Goal: Task Accomplishment & Management: Manage account settings

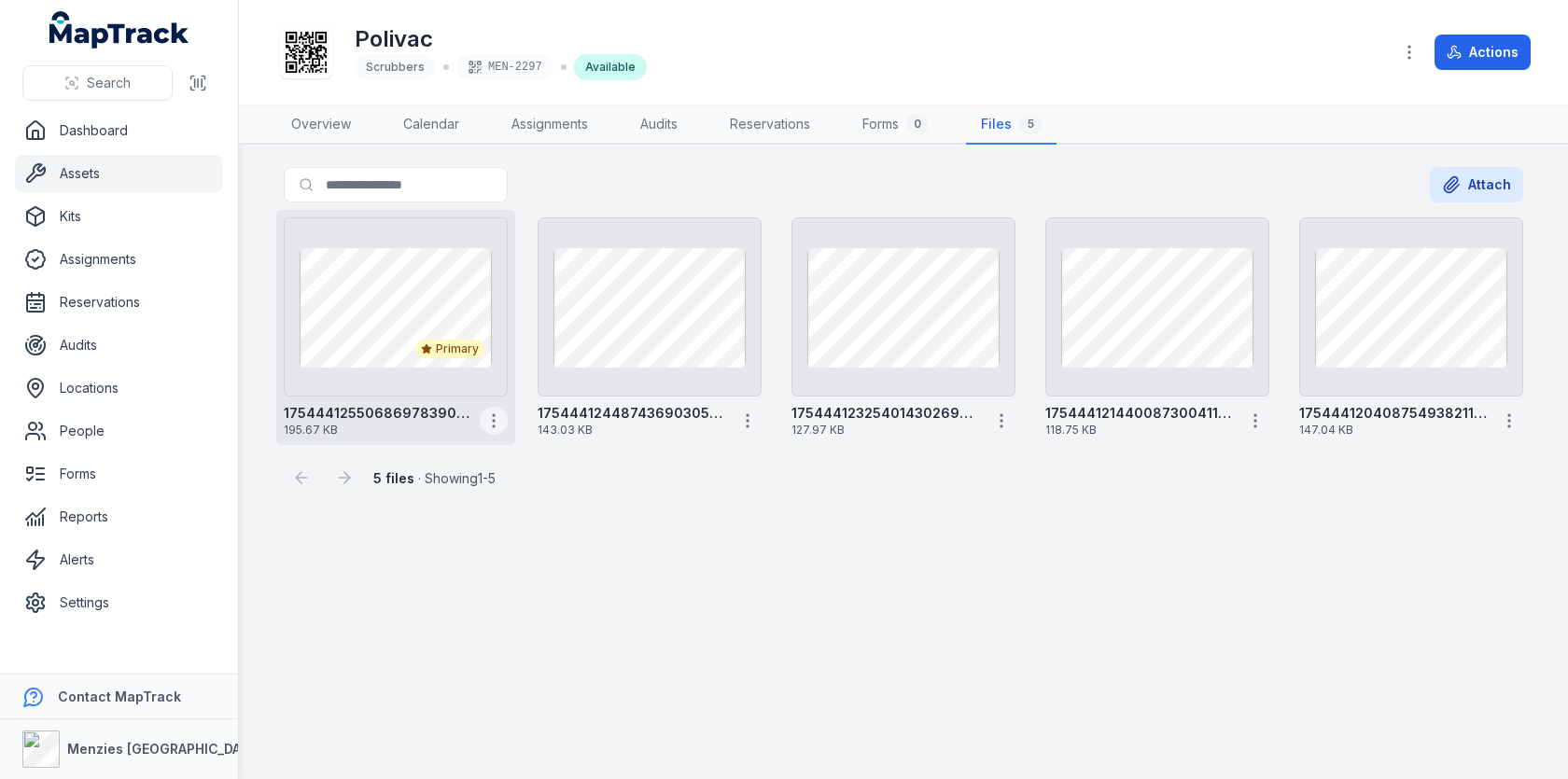
click at [501, 426] on icon "button" at bounding box center [494, 421] width 19 height 19
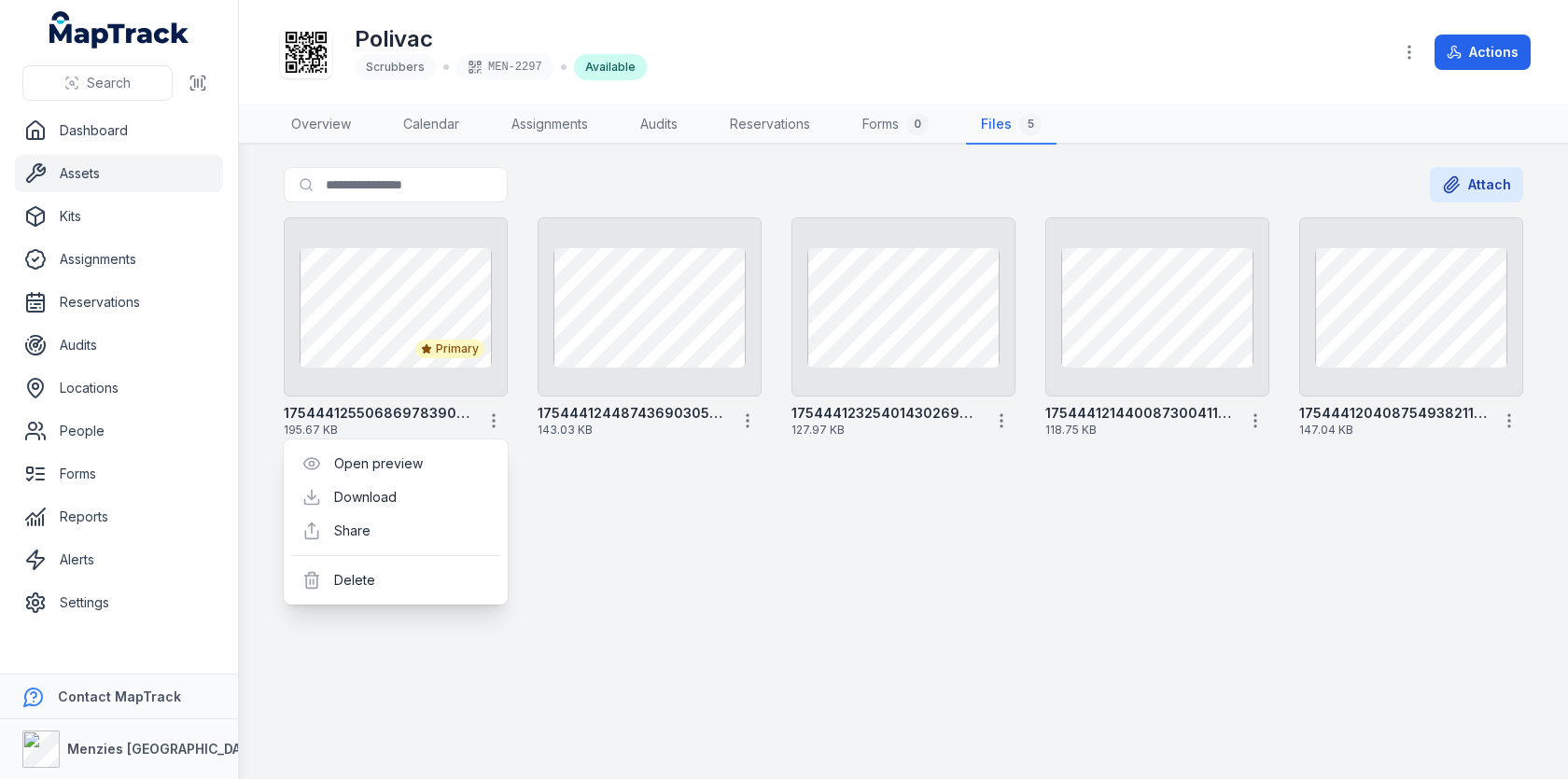
click at [679, 500] on main "Search for files Attach Primary 17544412550686978390593969951222 195.67 KB 1754…" at bounding box center [904, 461] width 1329 height 635
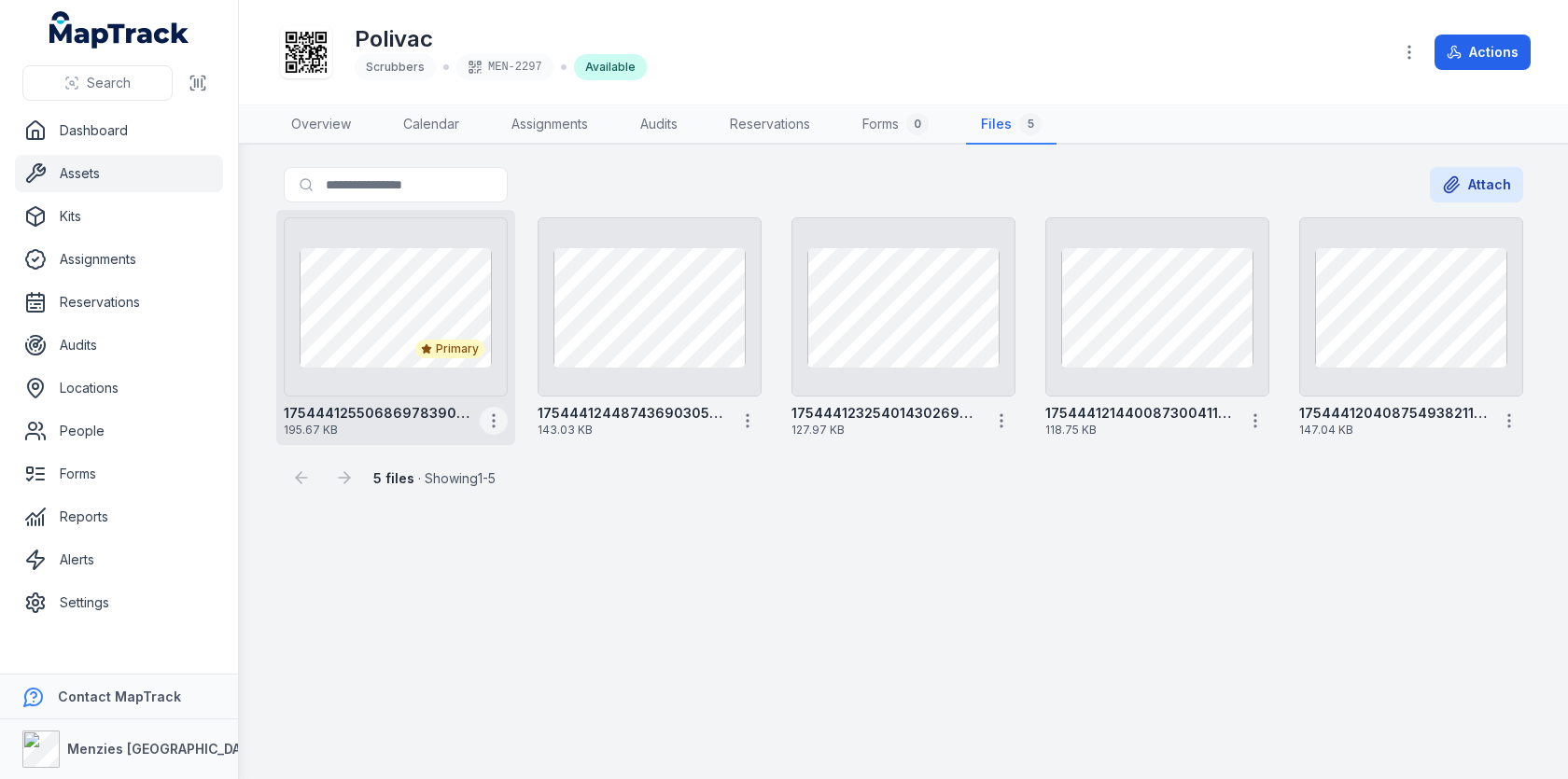
click at [502, 414] on icon "button" at bounding box center [494, 421] width 19 height 19
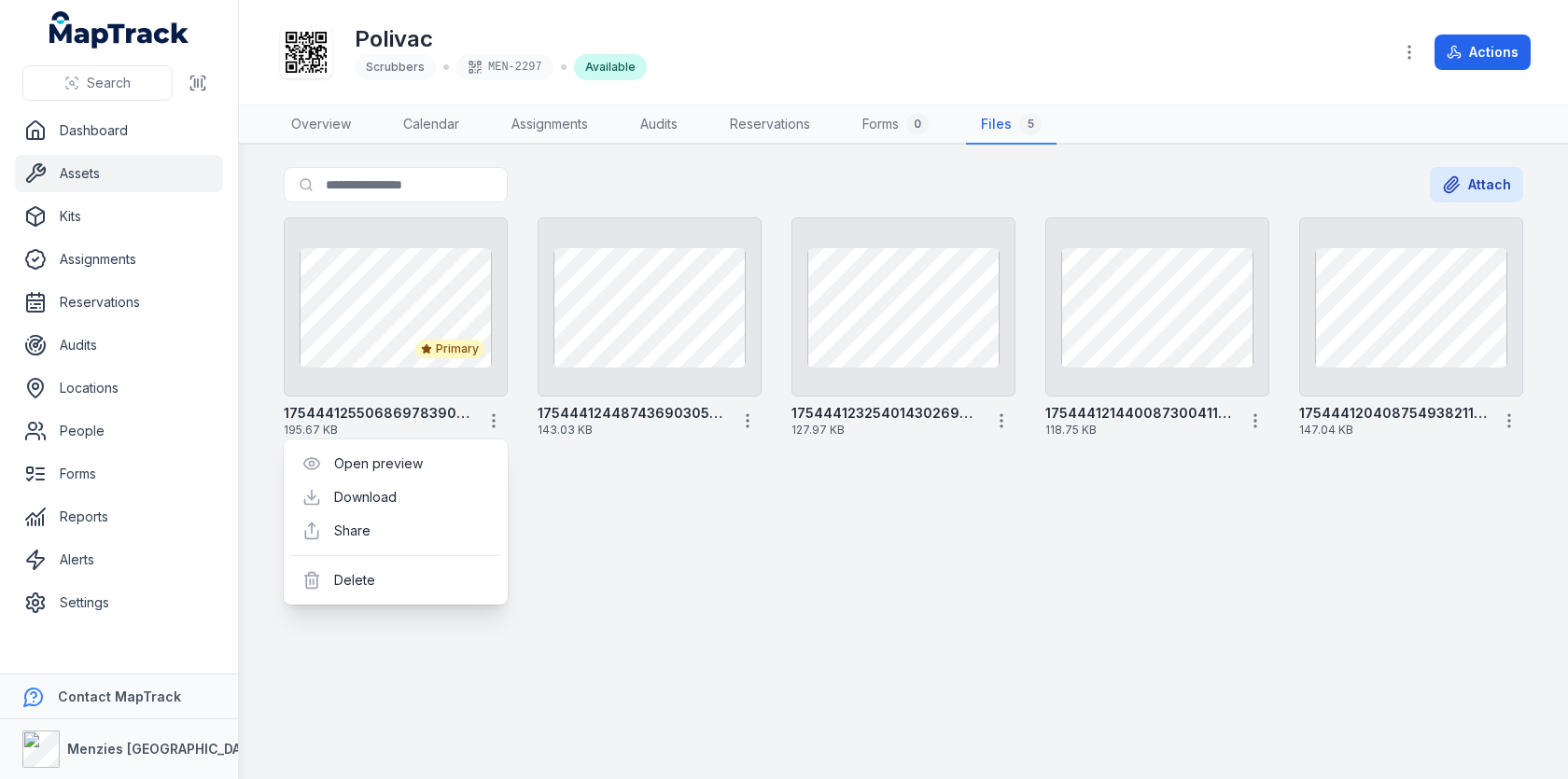
click at [696, 490] on div "5 files · Showing 1 - 5" at bounding box center [904, 470] width 1240 height 50
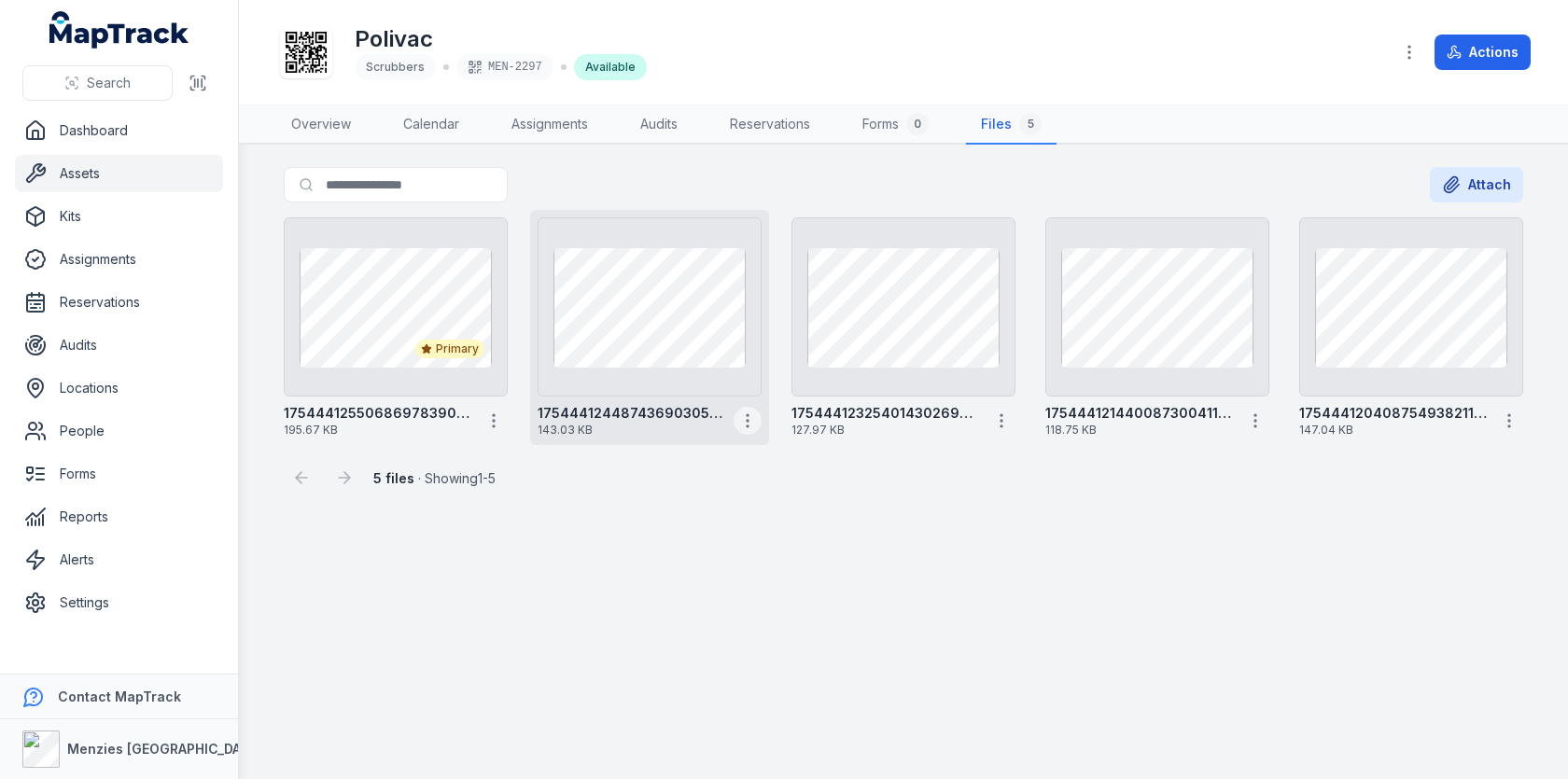
click at [755, 425] on icon "button" at bounding box center [748, 421] width 19 height 19
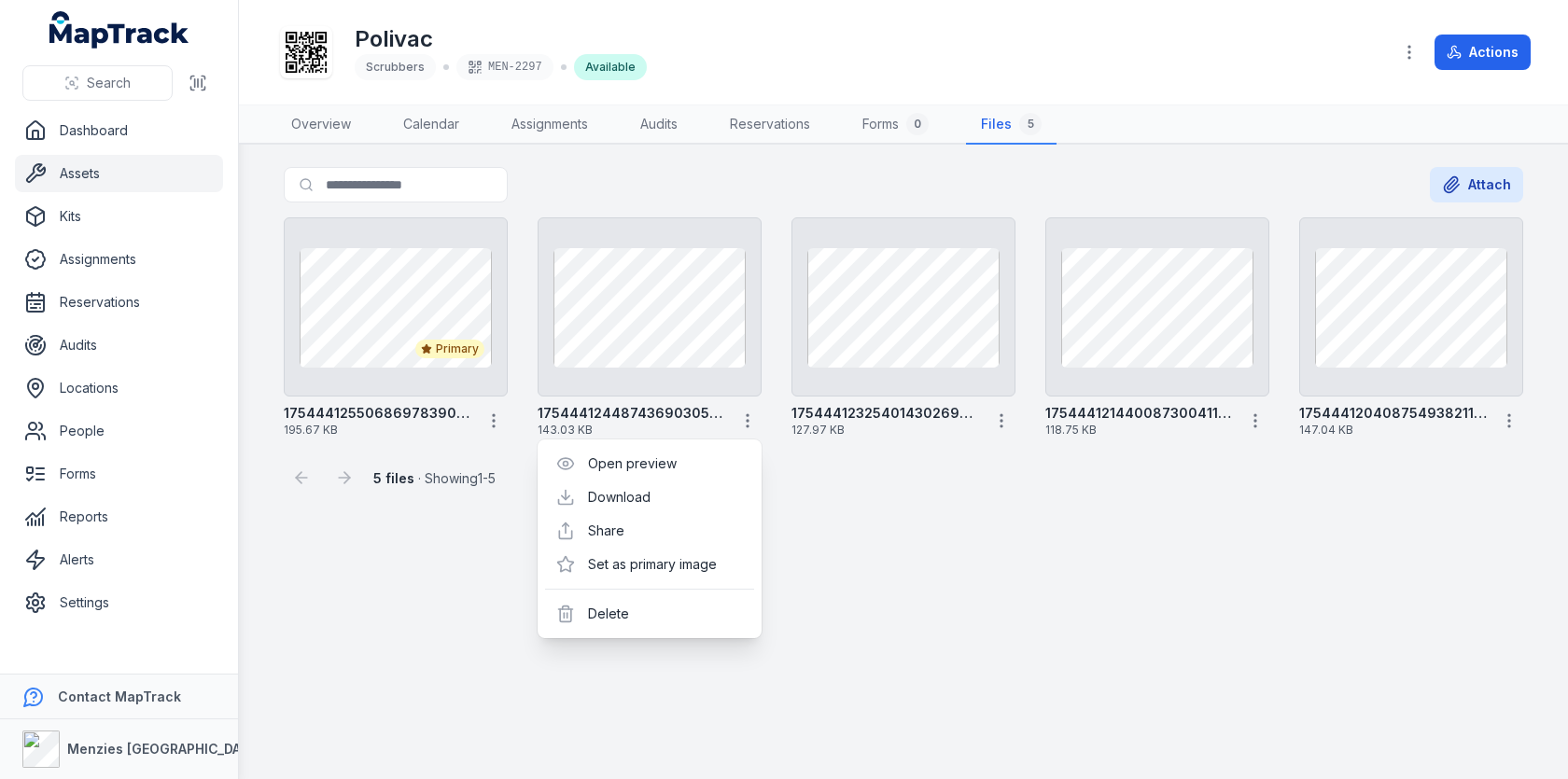
click at [874, 582] on main "Search for files Attach Primary 17544412550686978390593969951222 195.67 KB 1754…" at bounding box center [904, 461] width 1329 height 635
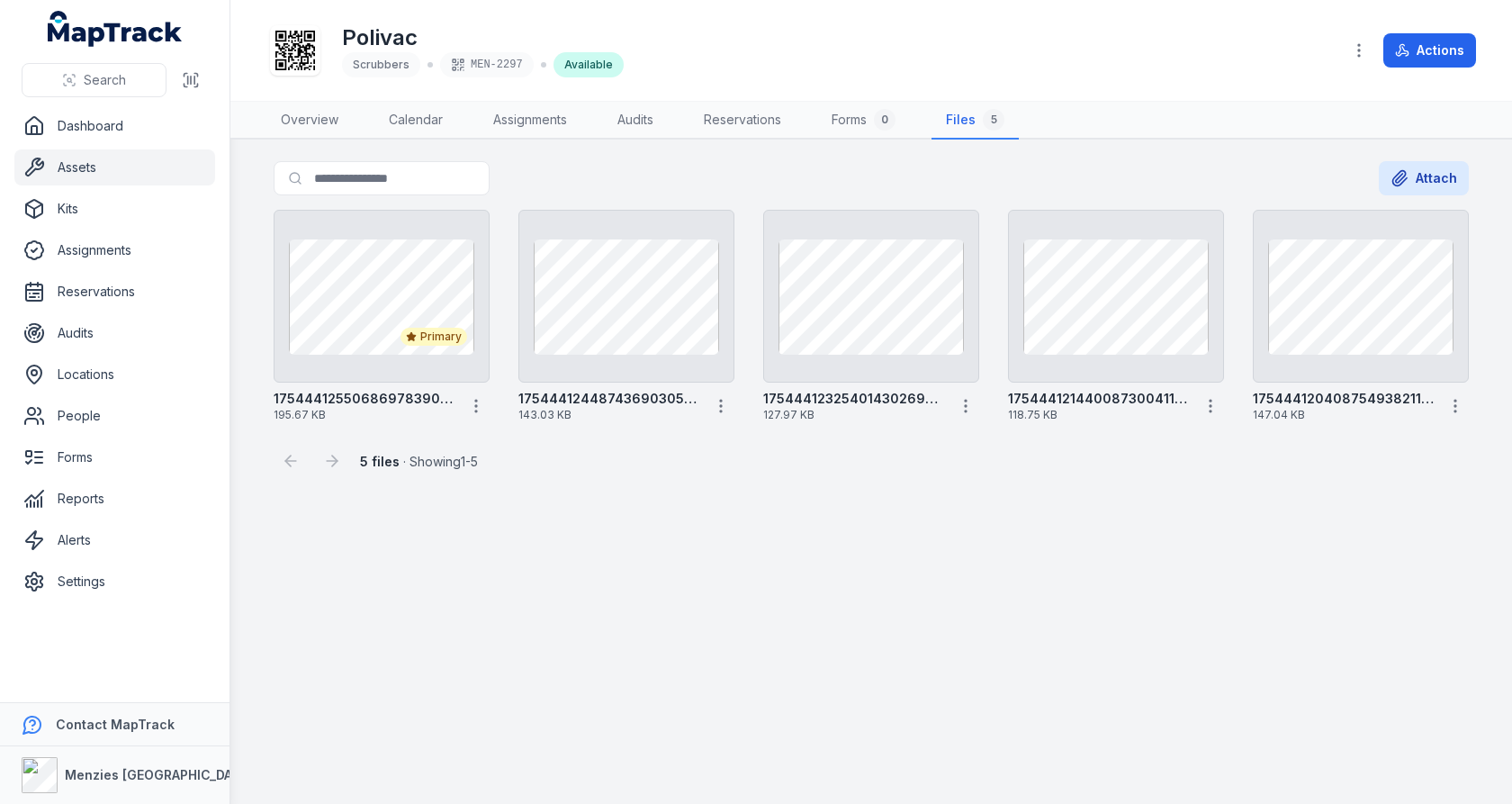
click at [141, 177] on link "Assets" at bounding box center [114, 167] width 200 height 36
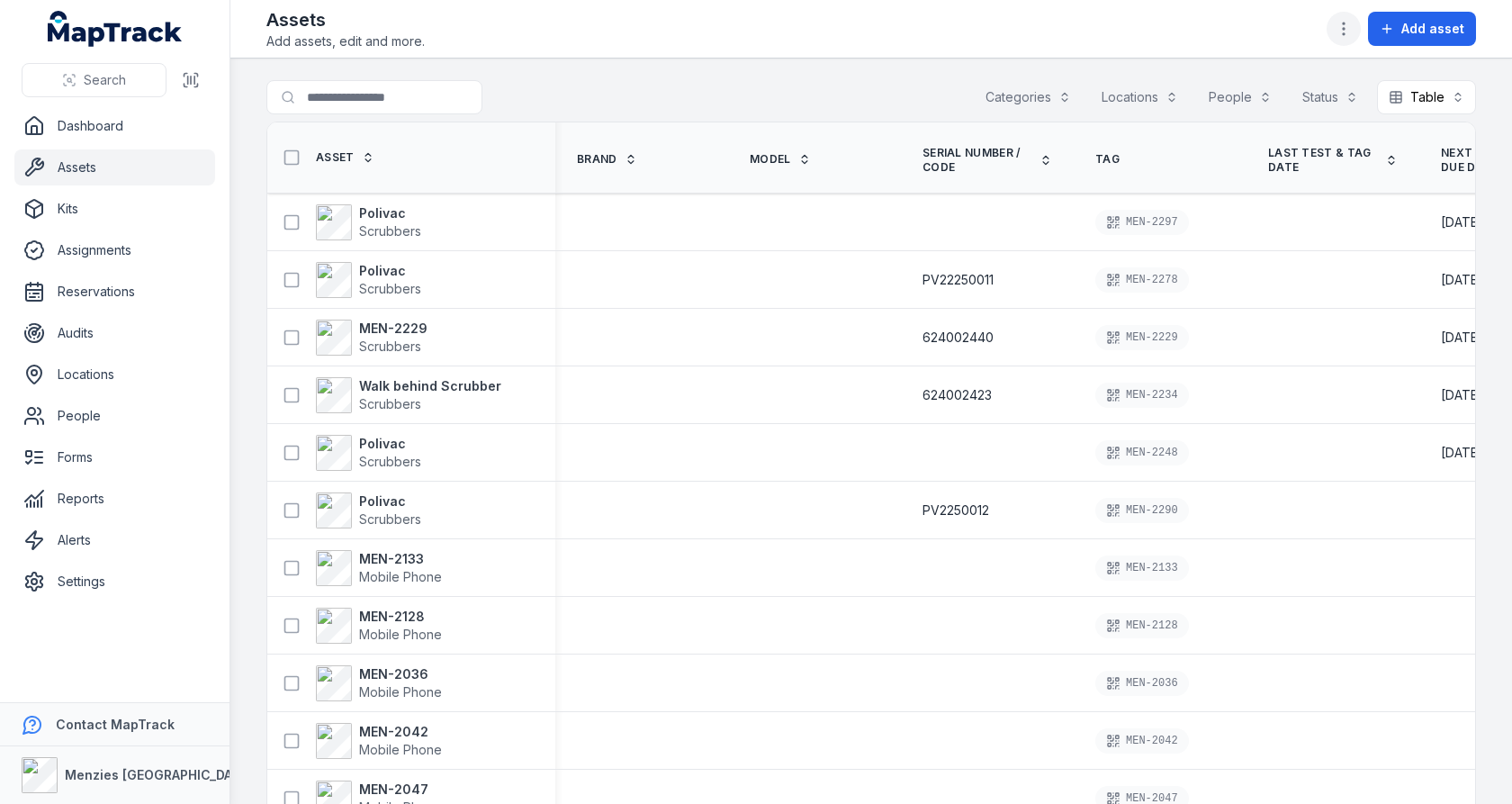
click at [1345, 33] on circle "button" at bounding box center [1344, 34] width 2 height 2
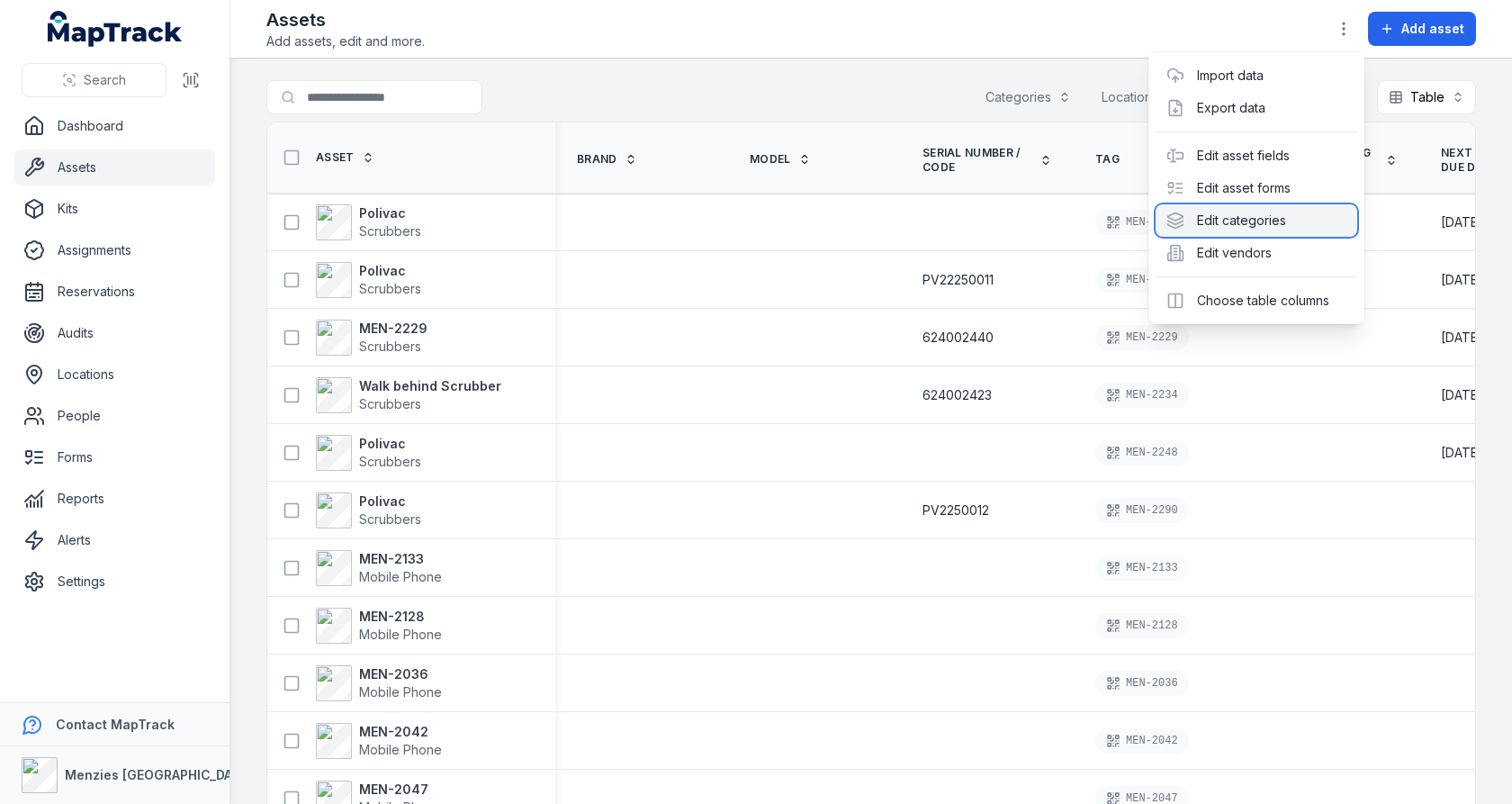
click at [1240, 224] on div "Edit categories" at bounding box center [1256, 220] width 201 height 32
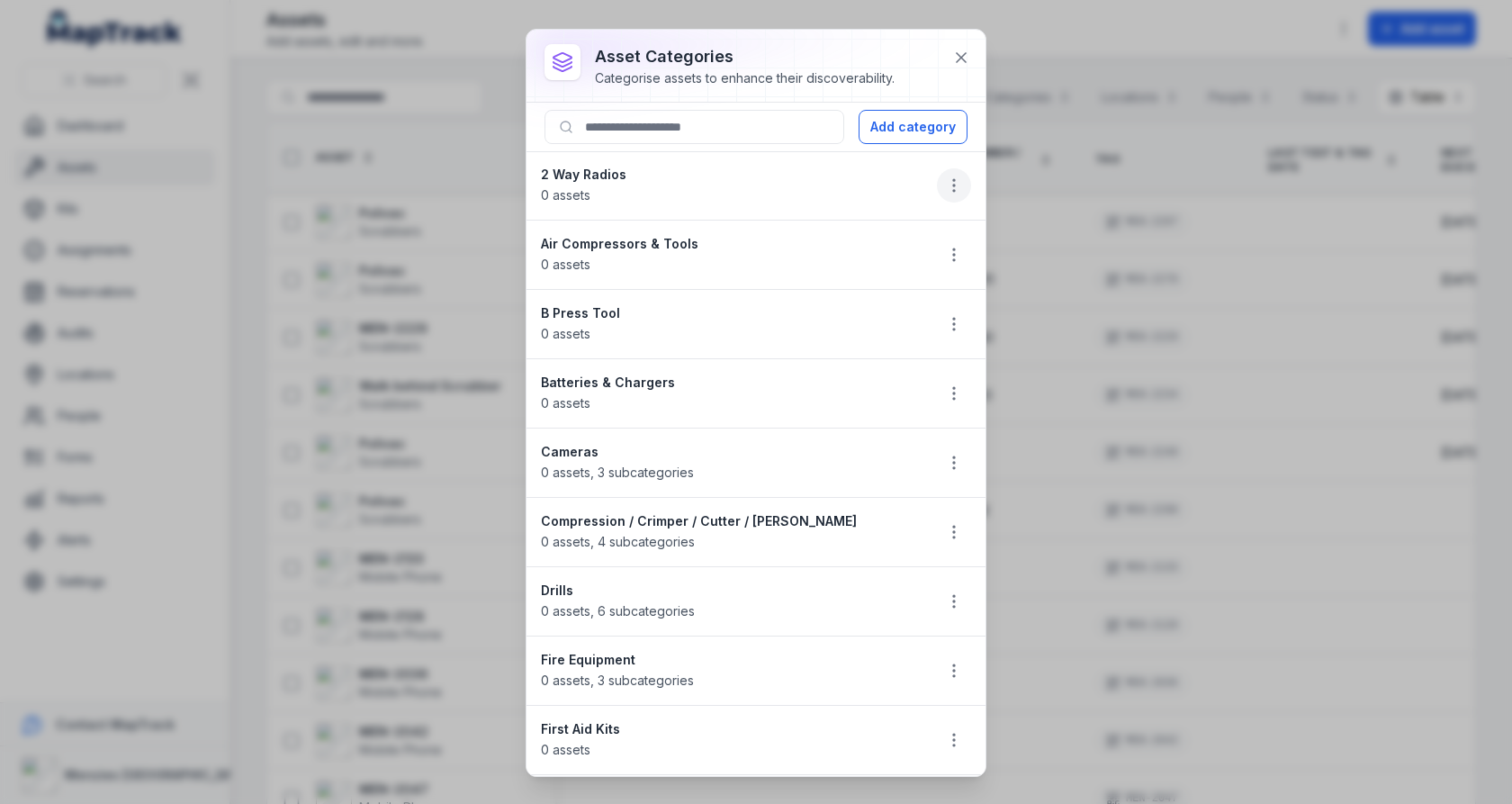
click at [949, 182] on icon "button" at bounding box center [954, 186] width 18 height 18
click at [883, 313] on div "Delete" at bounding box center [863, 310] width 201 height 32
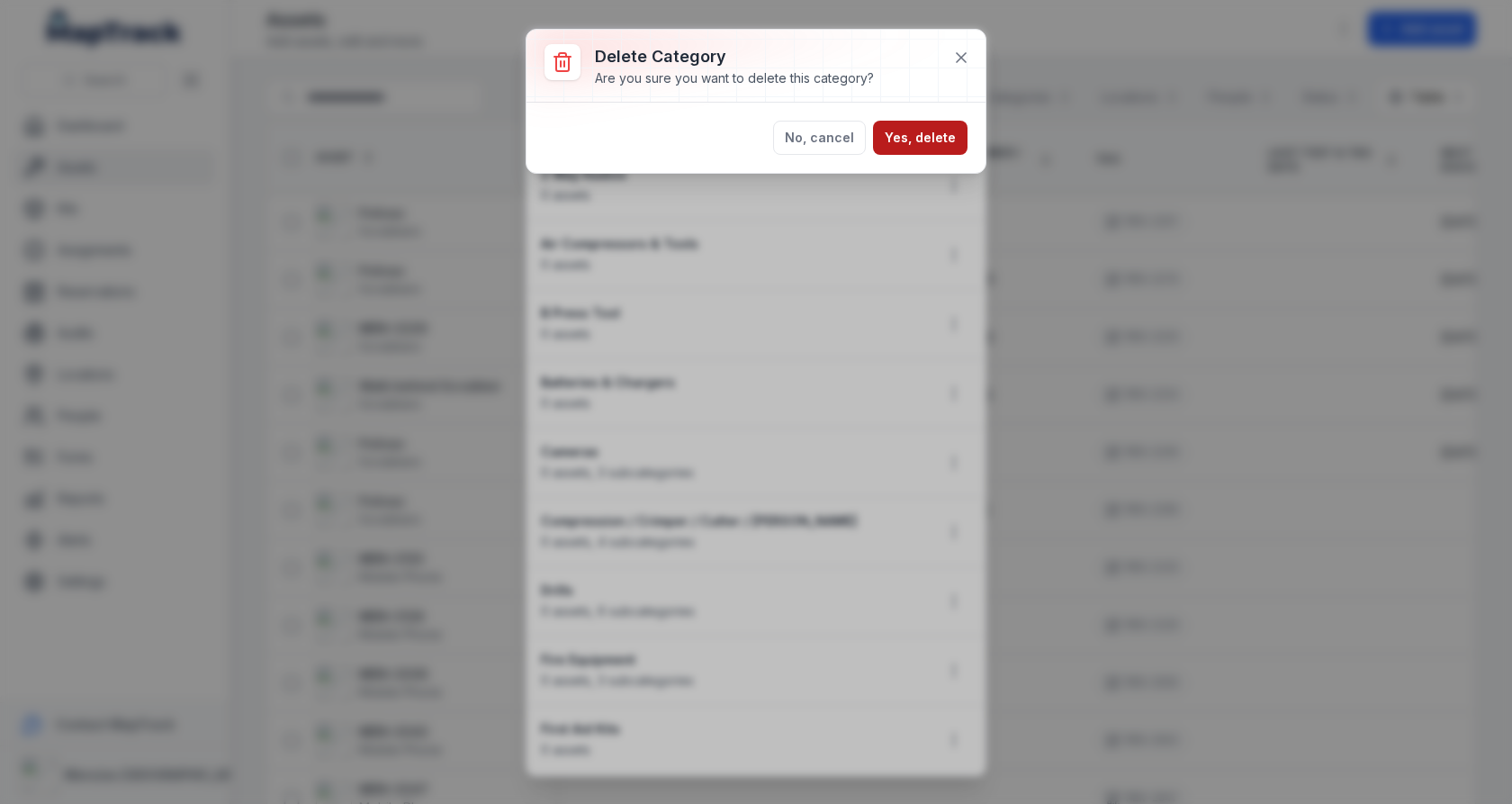
click at [919, 137] on button "Yes, delete" at bounding box center [920, 137] width 94 height 34
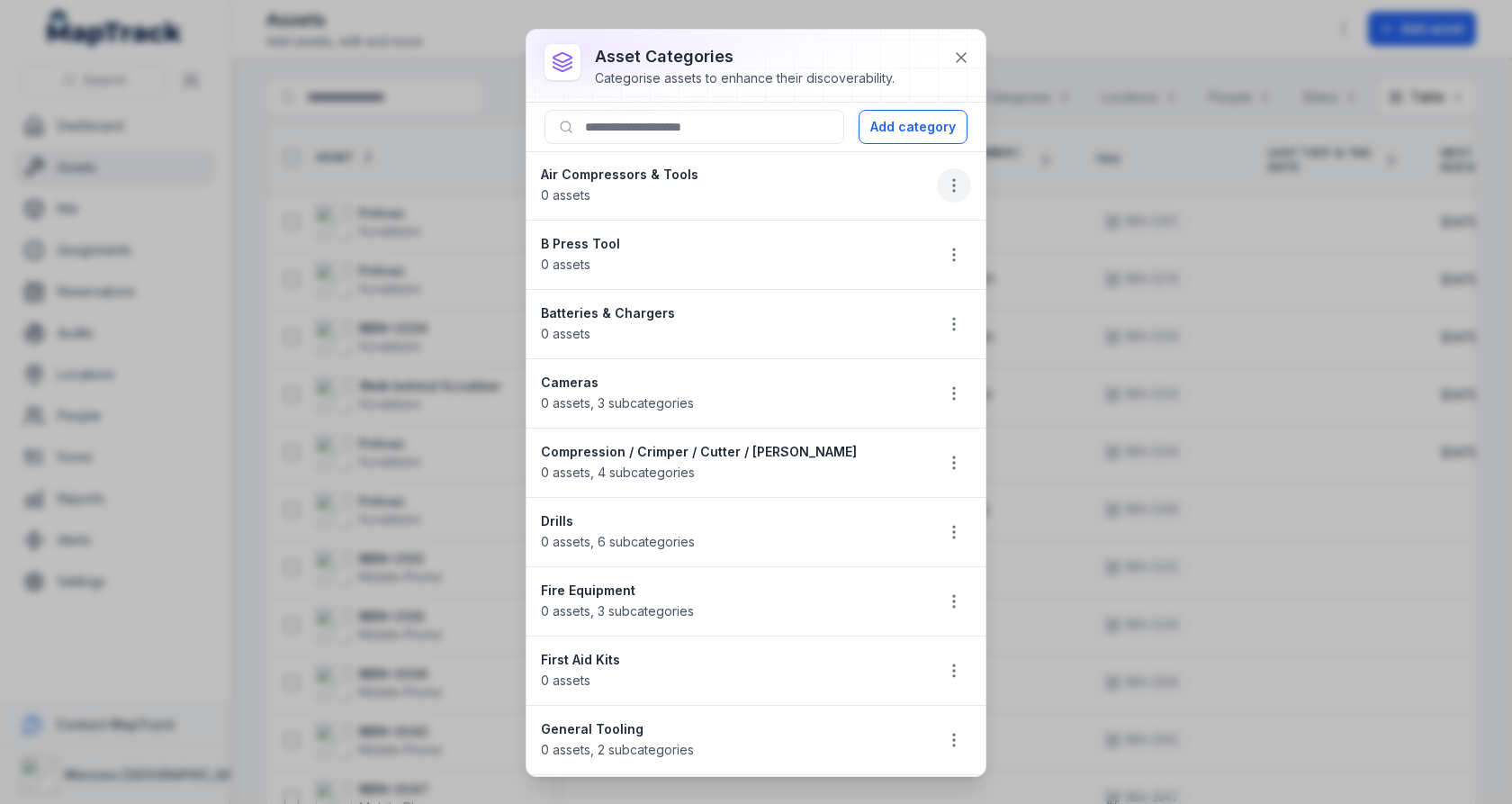
click at [948, 181] on icon "button" at bounding box center [954, 186] width 18 height 18
click at [897, 310] on div "Delete" at bounding box center [863, 310] width 201 height 32
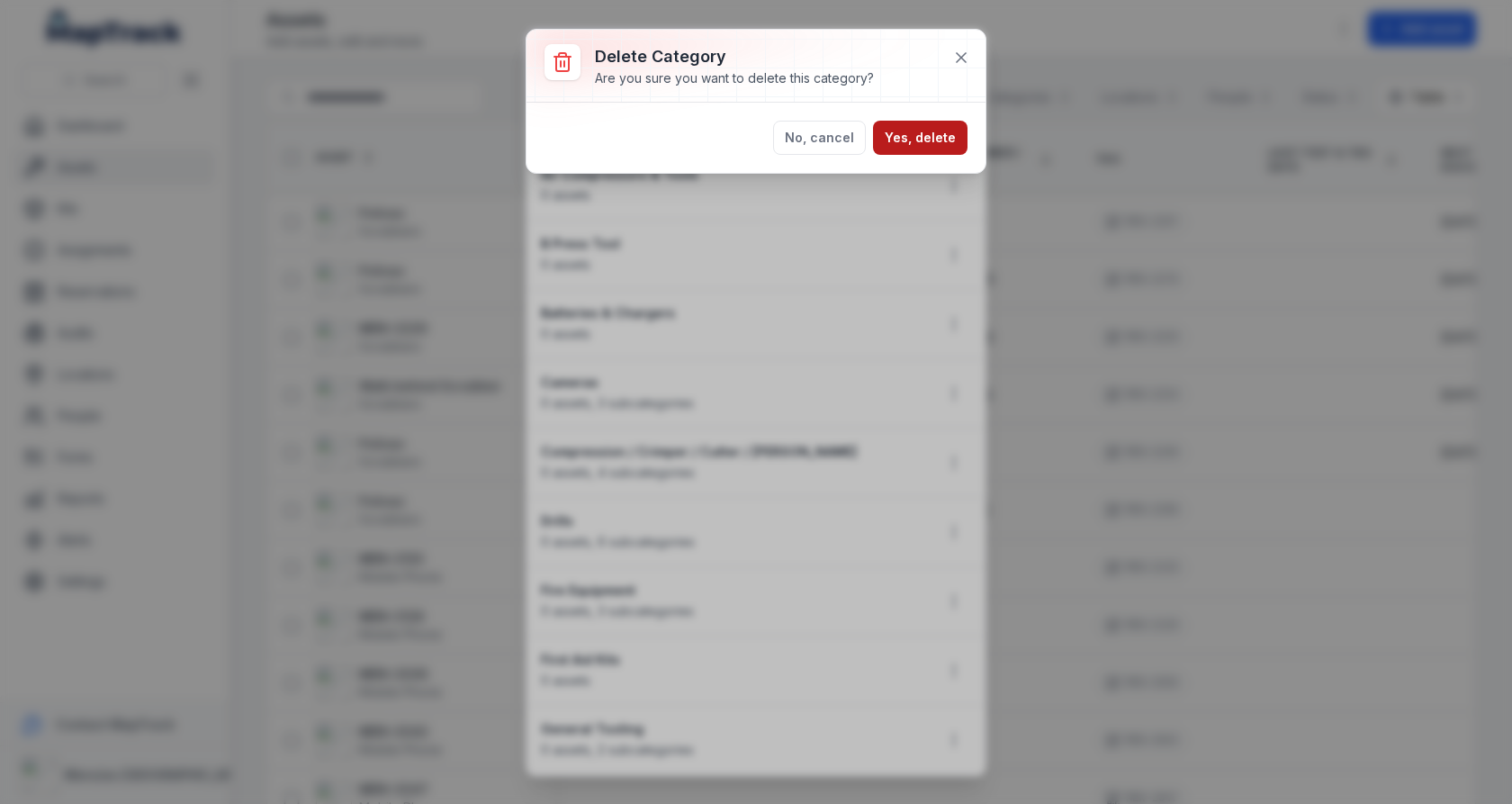
click at [939, 145] on button "Yes, delete" at bounding box center [920, 137] width 94 height 34
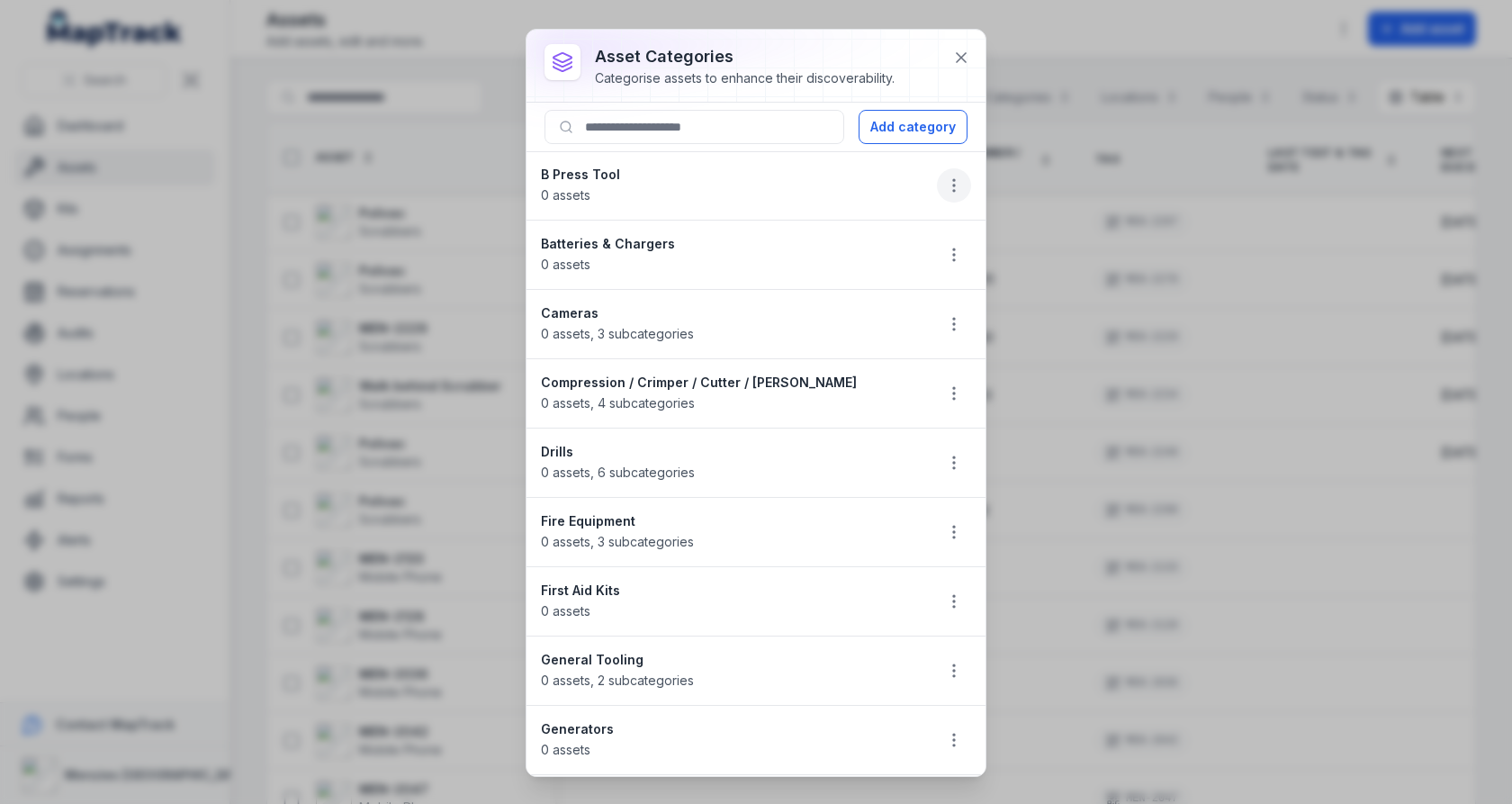
click at [950, 190] on icon "button" at bounding box center [954, 186] width 18 height 18
click at [874, 305] on div "Delete" at bounding box center [863, 310] width 201 height 32
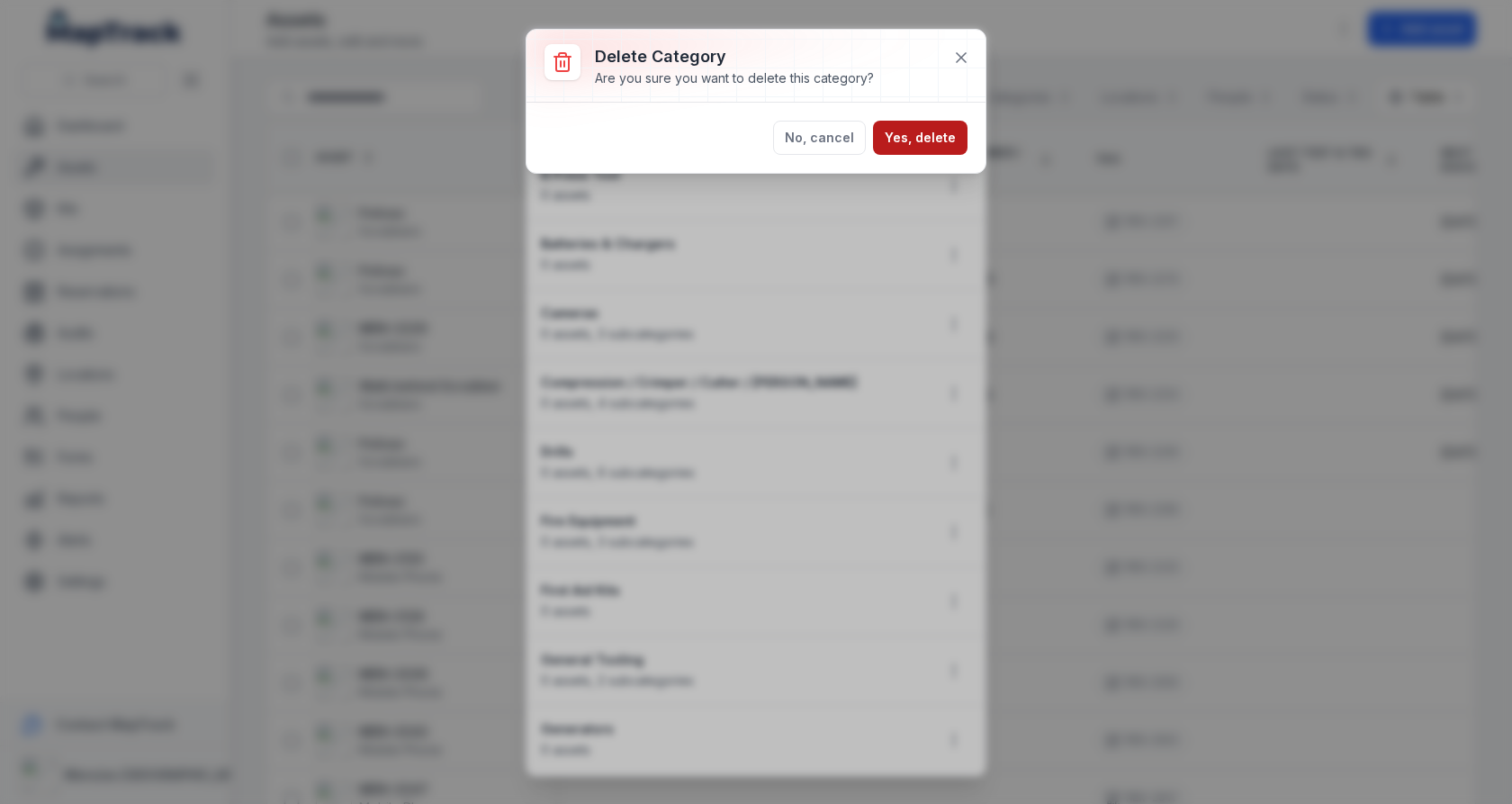
click at [939, 135] on button "Yes, delete" at bounding box center [920, 137] width 94 height 34
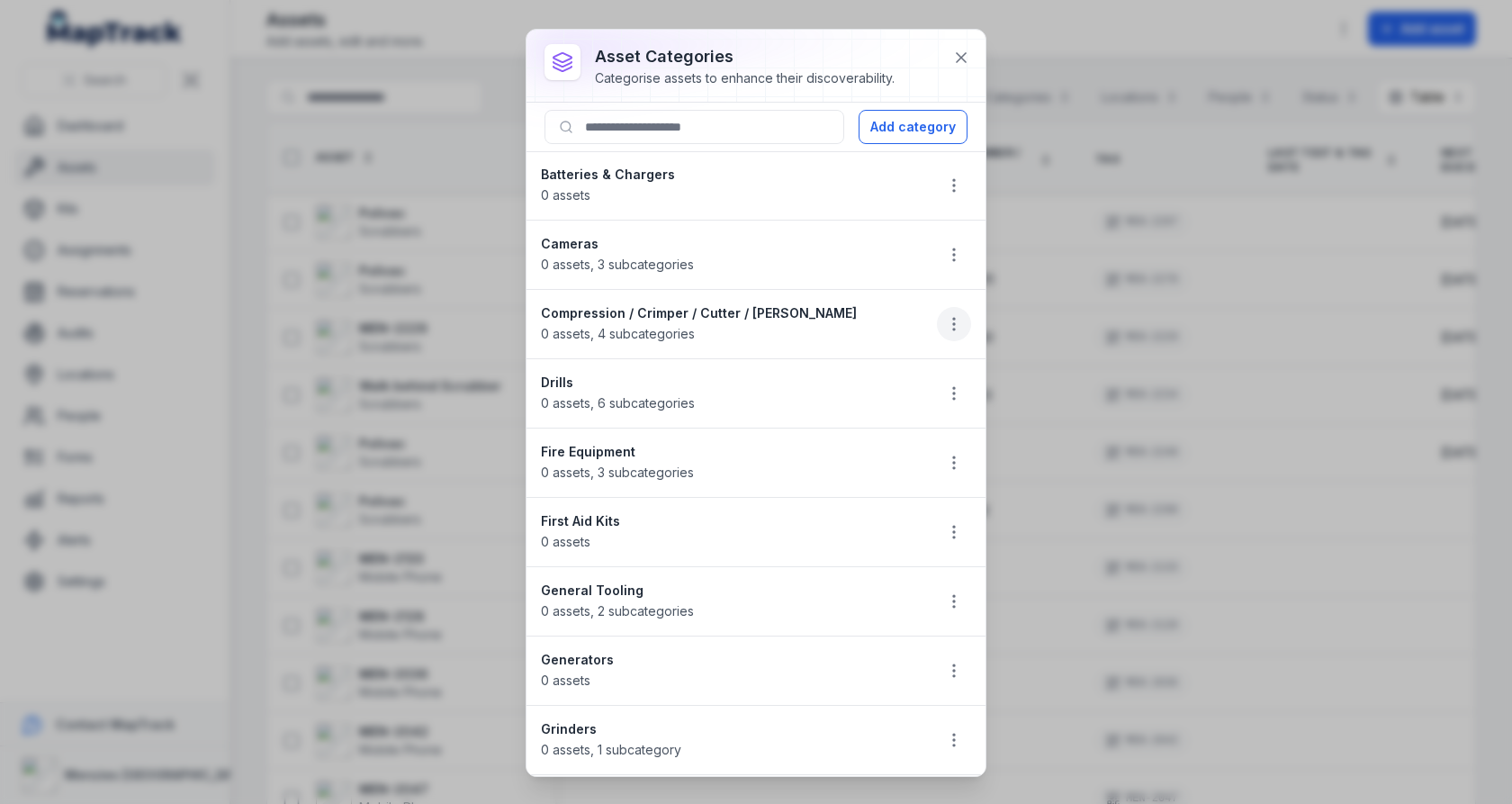
click at [954, 318] on icon "button" at bounding box center [954, 324] width 18 height 18
click at [876, 452] on div "Delete" at bounding box center [863, 447] width 201 height 32
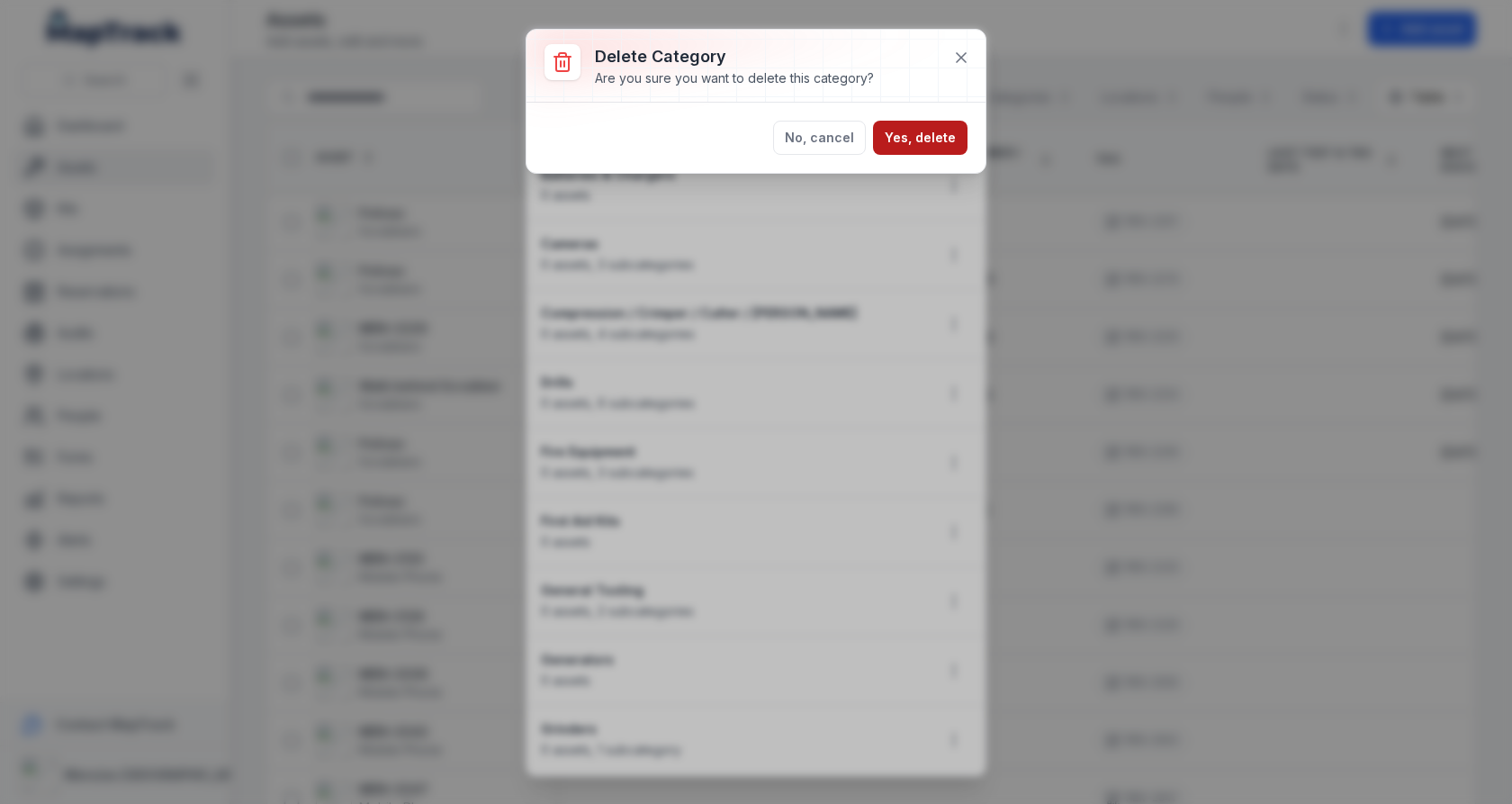
click at [952, 143] on button "Yes, delete" at bounding box center [920, 137] width 94 height 34
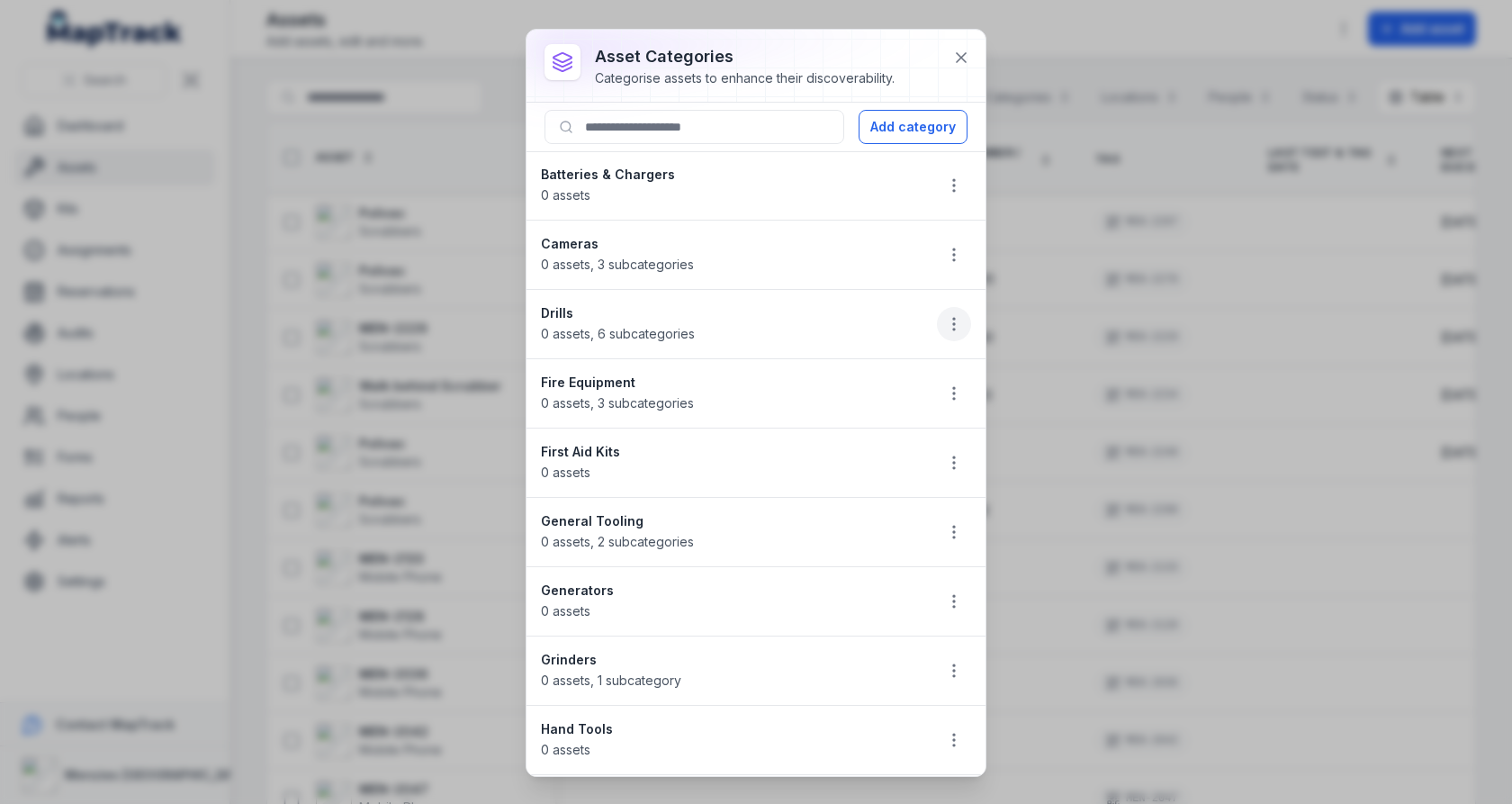
click at [945, 318] on button "button" at bounding box center [954, 323] width 34 height 34
click at [884, 442] on div "Delete" at bounding box center [863, 447] width 201 height 32
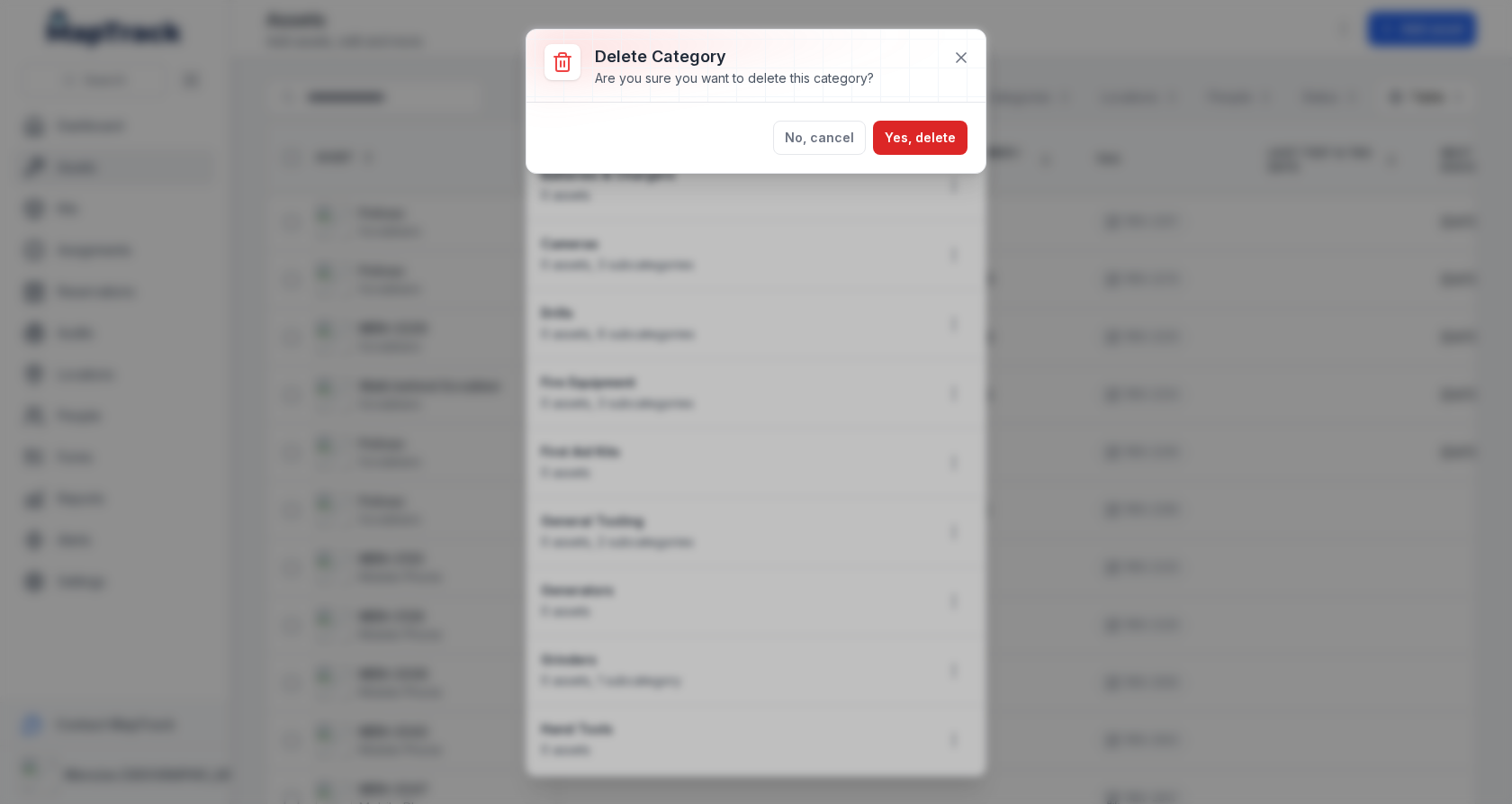
click at [956, 147] on button "Yes, delete" at bounding box center [920, 137] width 94 height 34
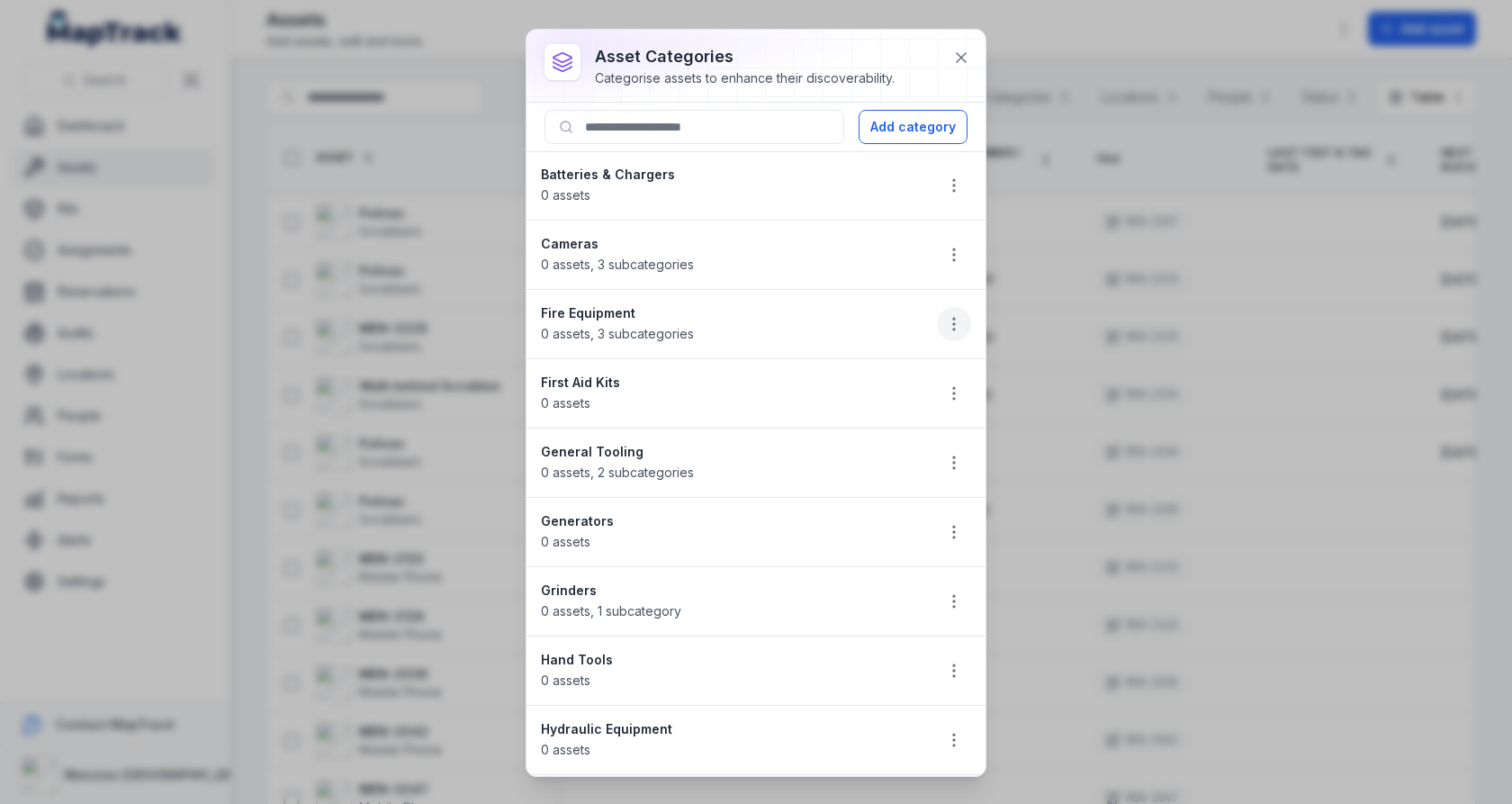
click at [945, 319] on icon "button" at bounding box center [954, 324] width 18 height 18
click at [871, 454] on div "Delete" at bounding box center [863, 447] width 201 height 32
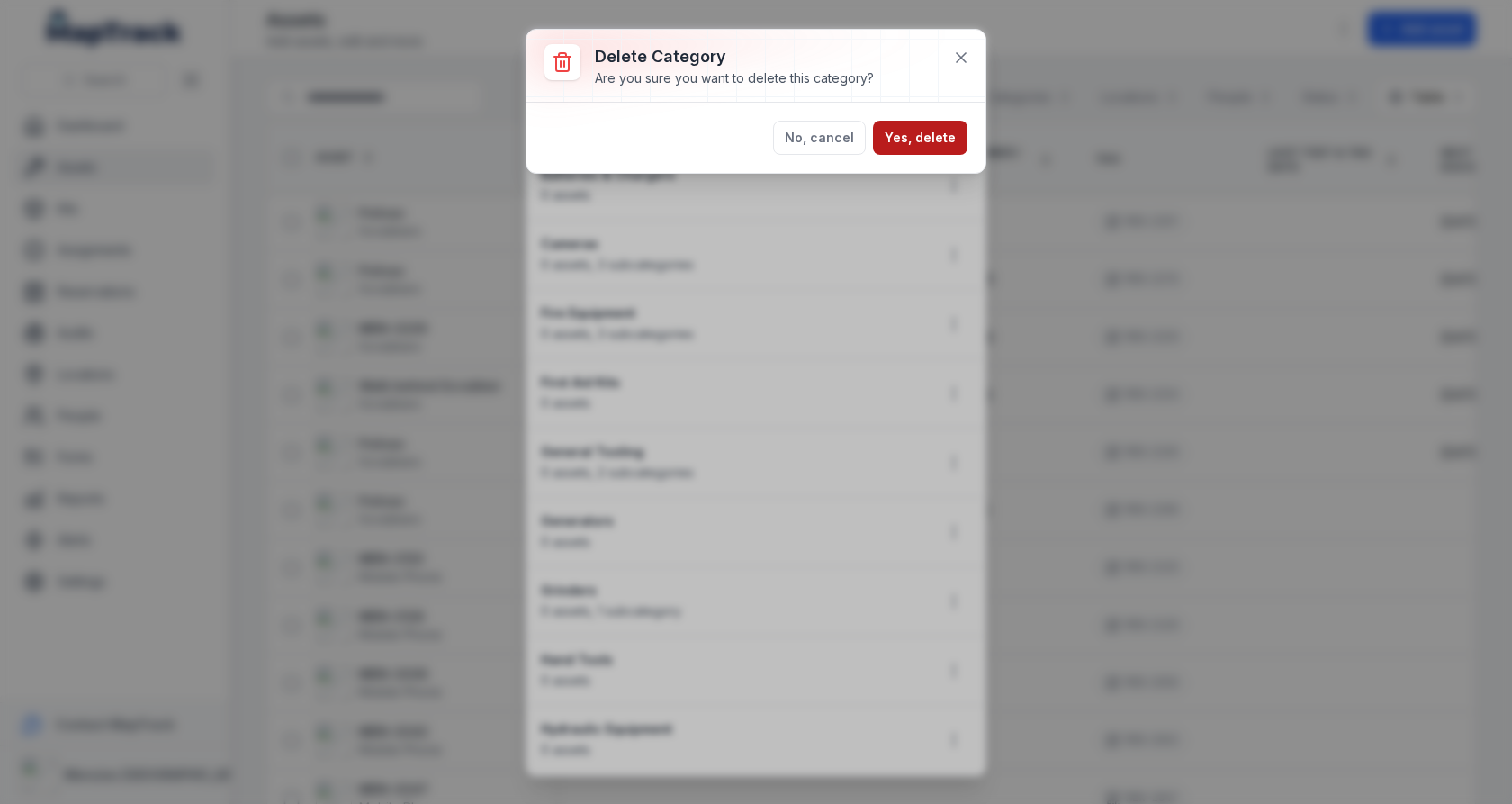
click at [927, 129] on button "Yes, delete" at bounding box center [920, 137] width 94 height 34
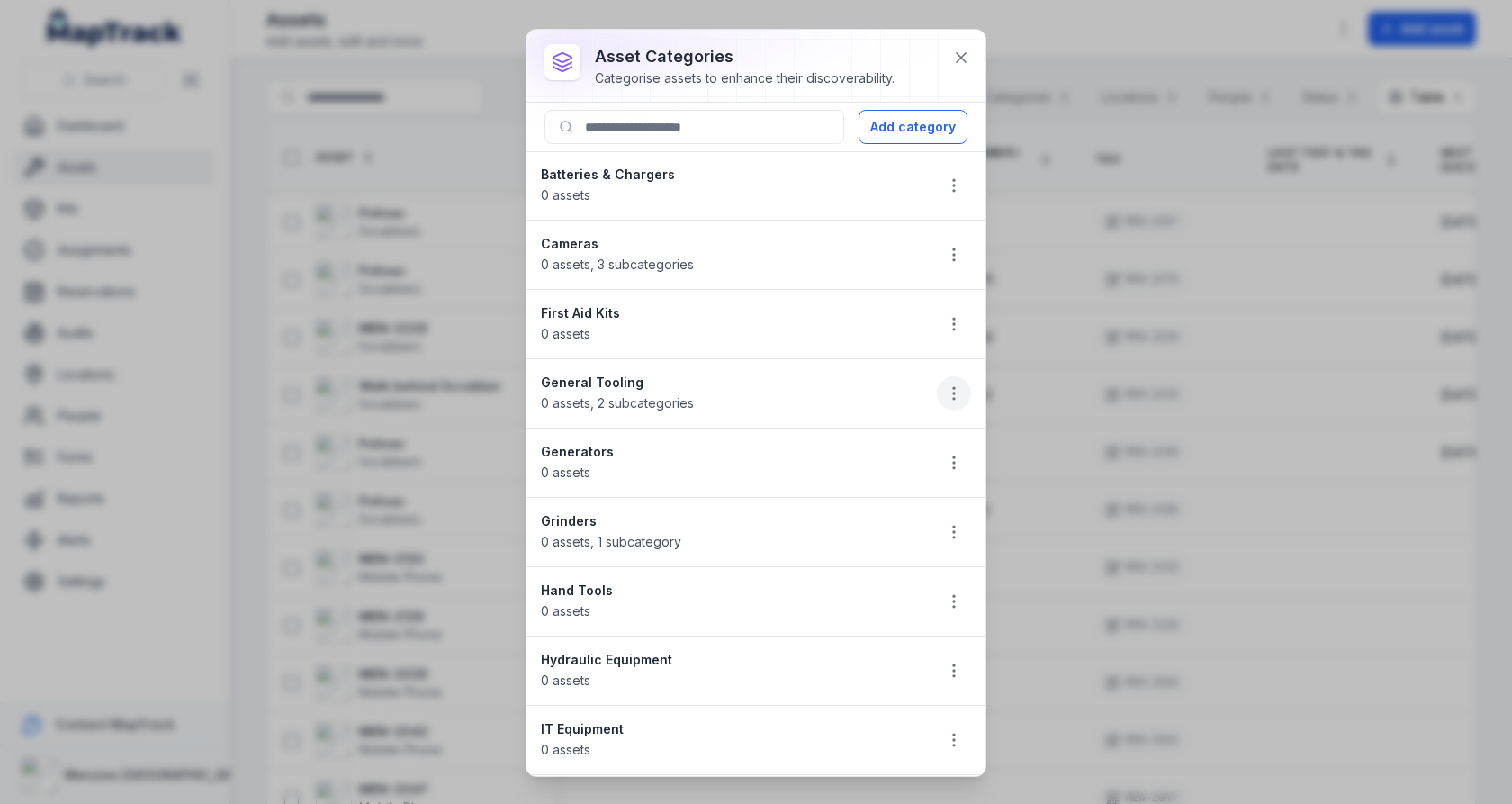
click at [951, 386] on icon "button" at bounding box center [954, 394] width 18 height 18
click at [950, 387] on icon "button" at bounding box center [954, 394] width 18 height 18
click at [879, 507] on div "Delete" at bounding box center [863, 516] width 201 height 32
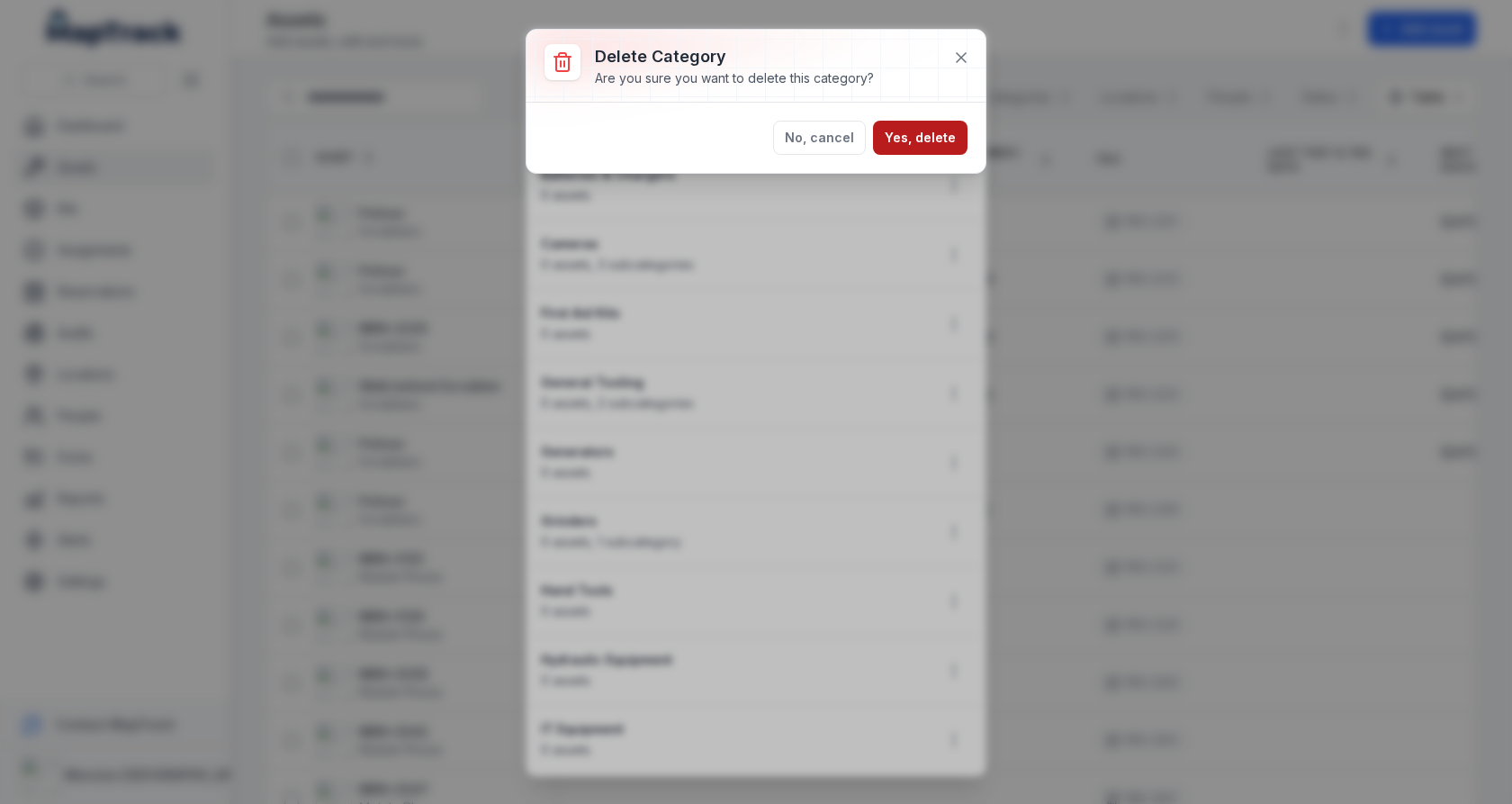
click at [929, 138] on button "Yes, delete" at bounding box center [920, 137] width 94 height 34
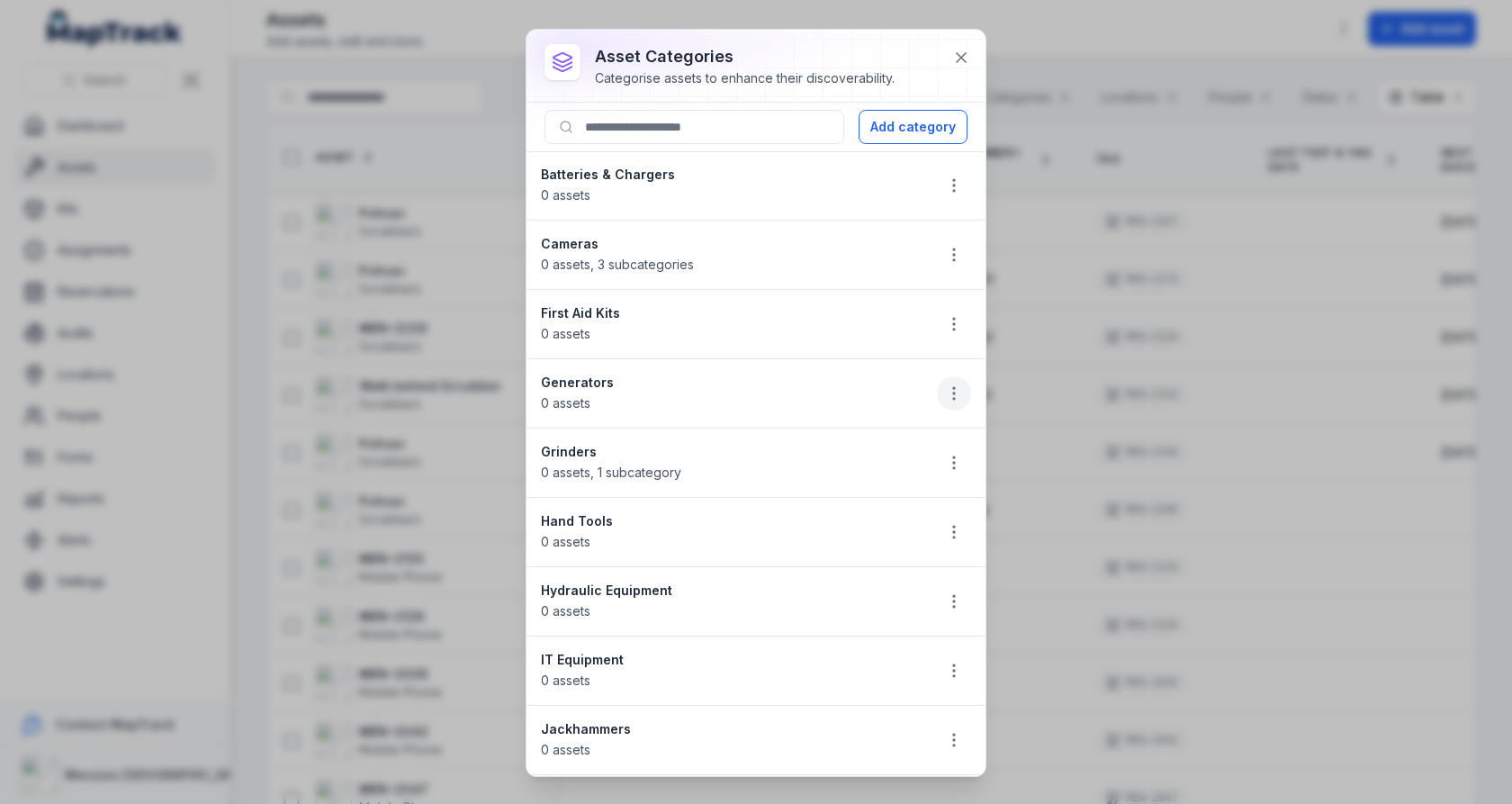
click at [961, 388] on icon "button" at bounding box center [954, 394] width 18 height 18
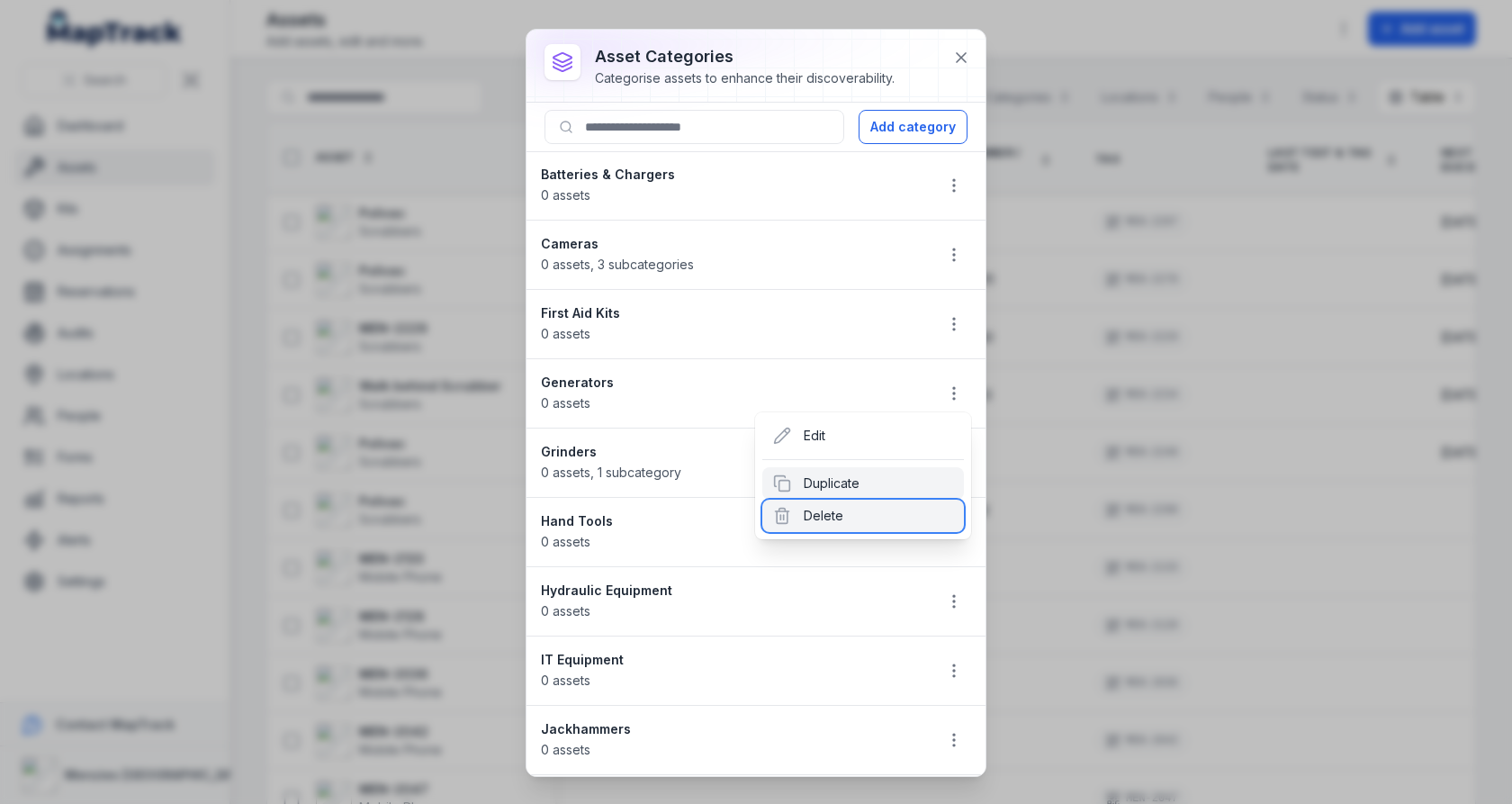
click at [852, 509] on div "Delete" at bounding box center [863, 516] width 201 height 32
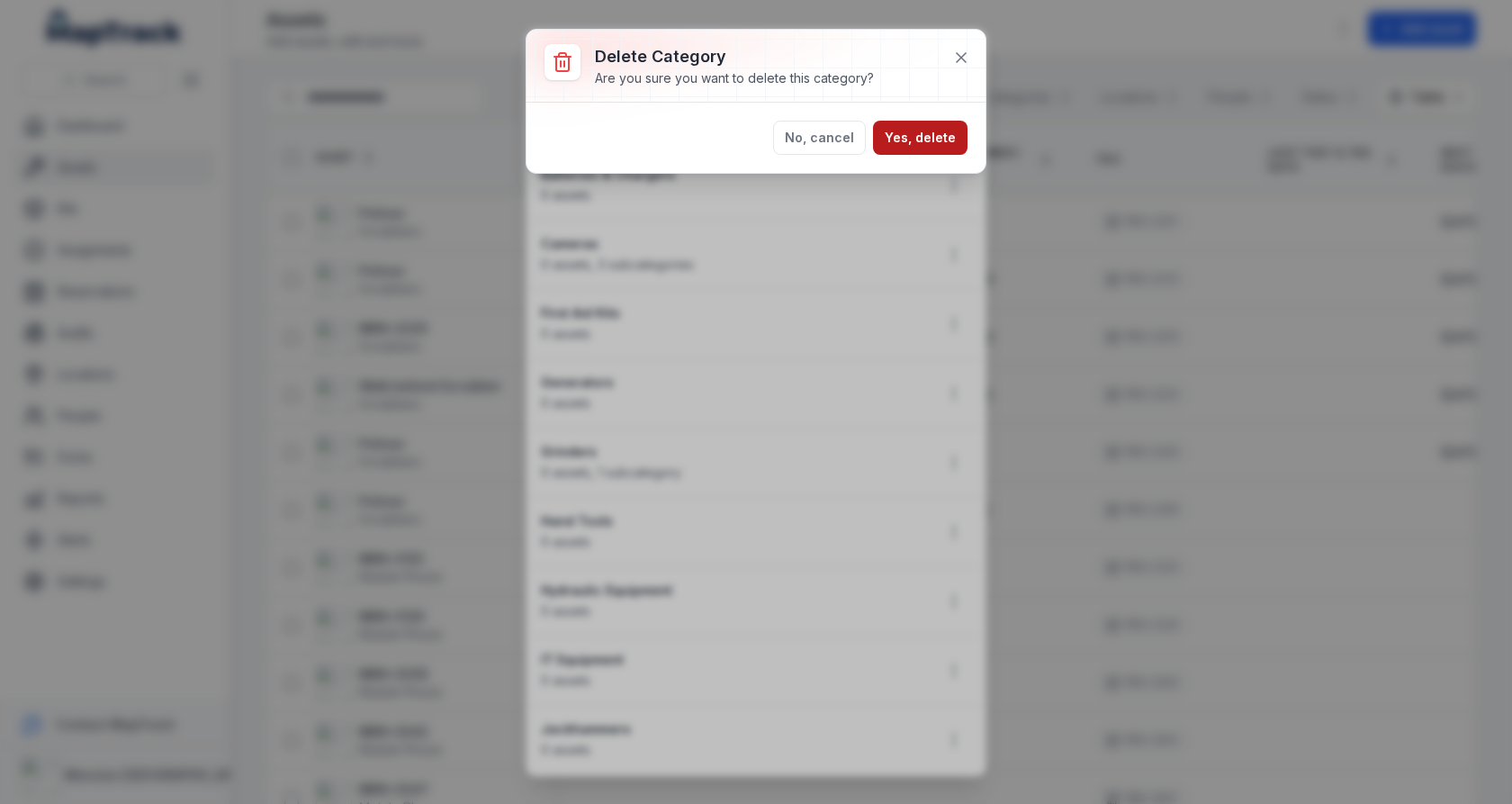
click at [931, 138] on button "Yes, delete" at bounding box center [920, 137] width 94 height 34
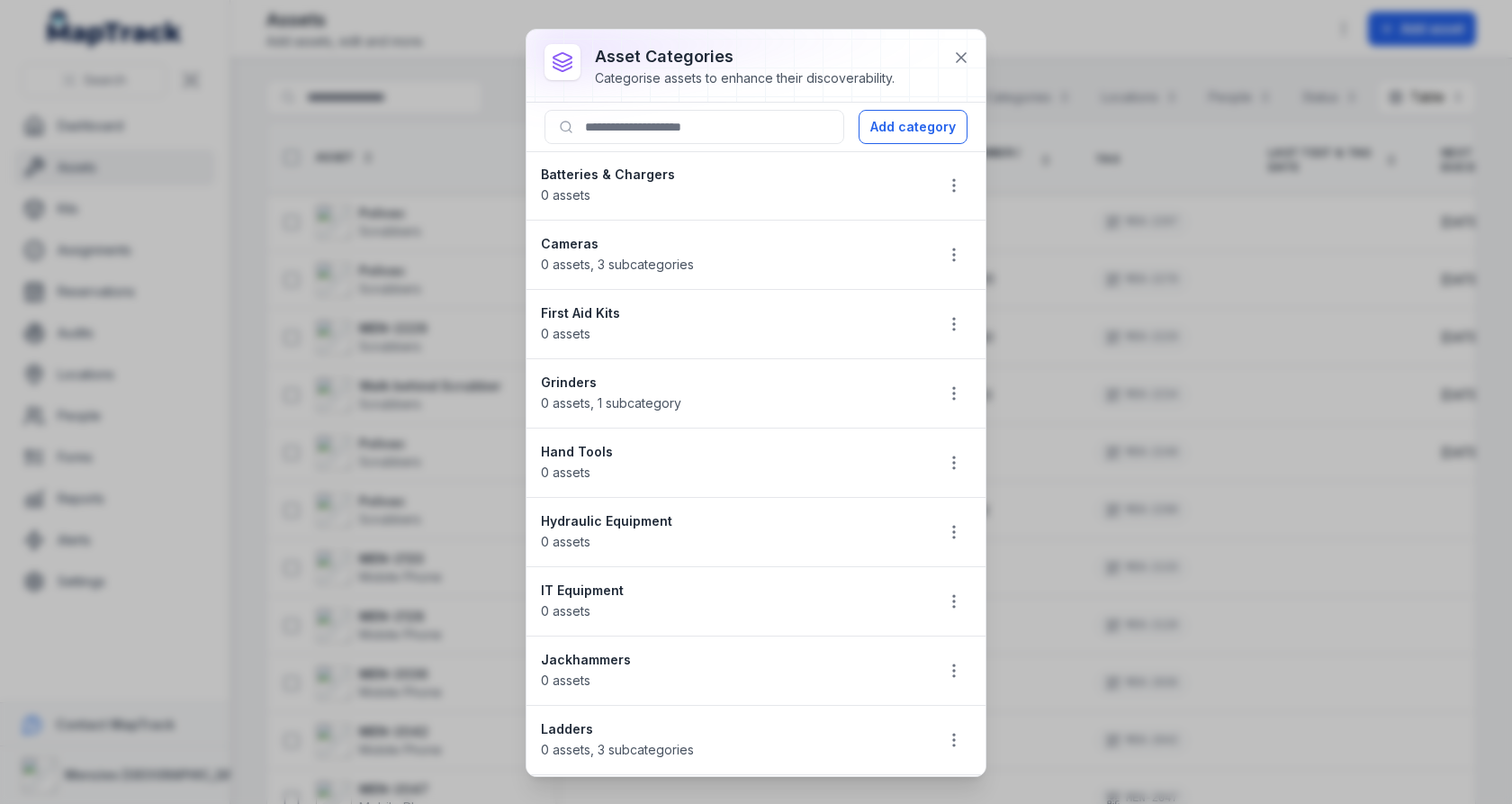
scroll to position [4, 0]
click at [948, 381] on icon "button" at bounding box center [954, 390] width 18 height 18
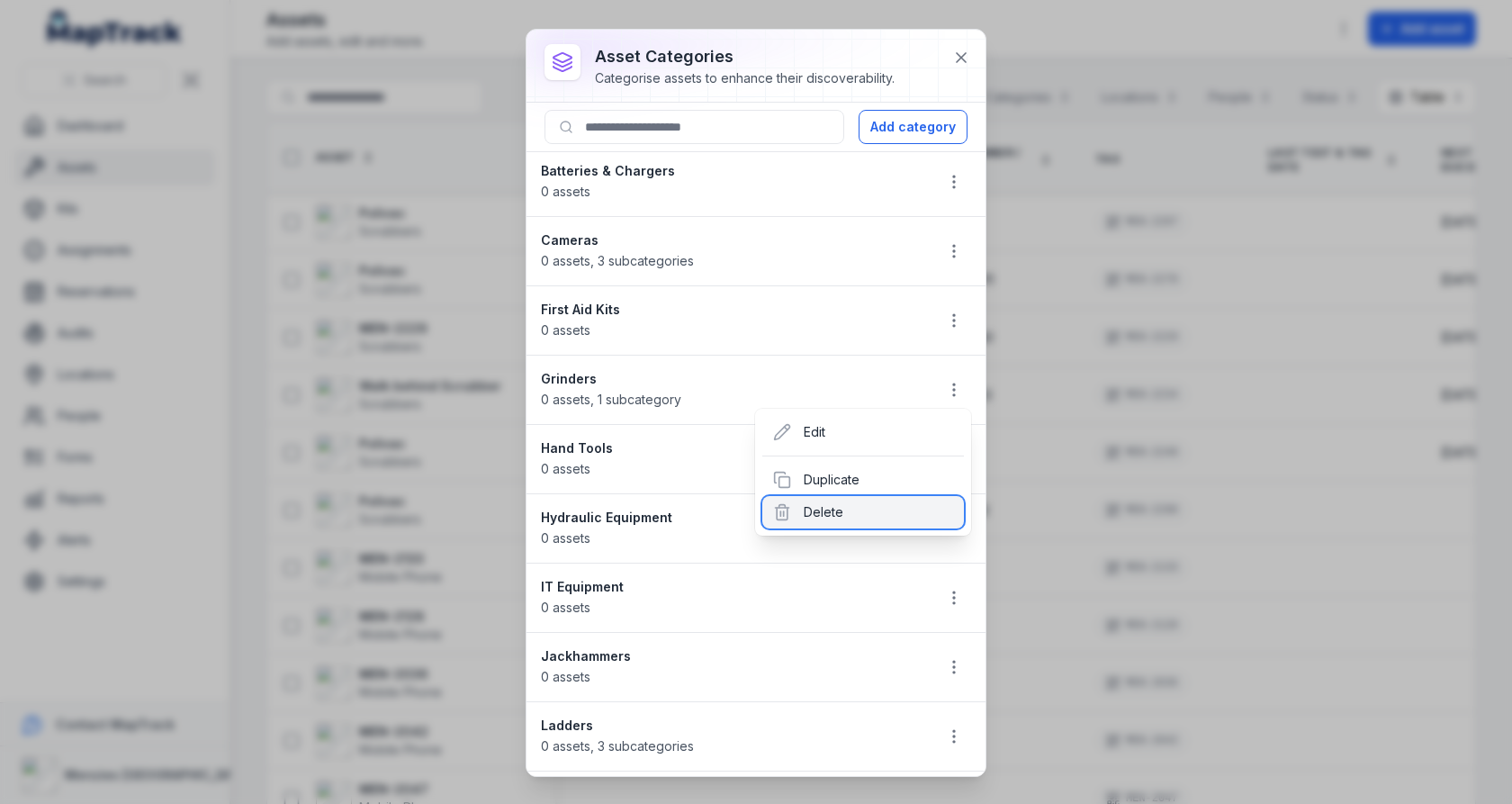
click at [848, 517] on div "Delete" at bounding box center [863, 512] width 201 height 32
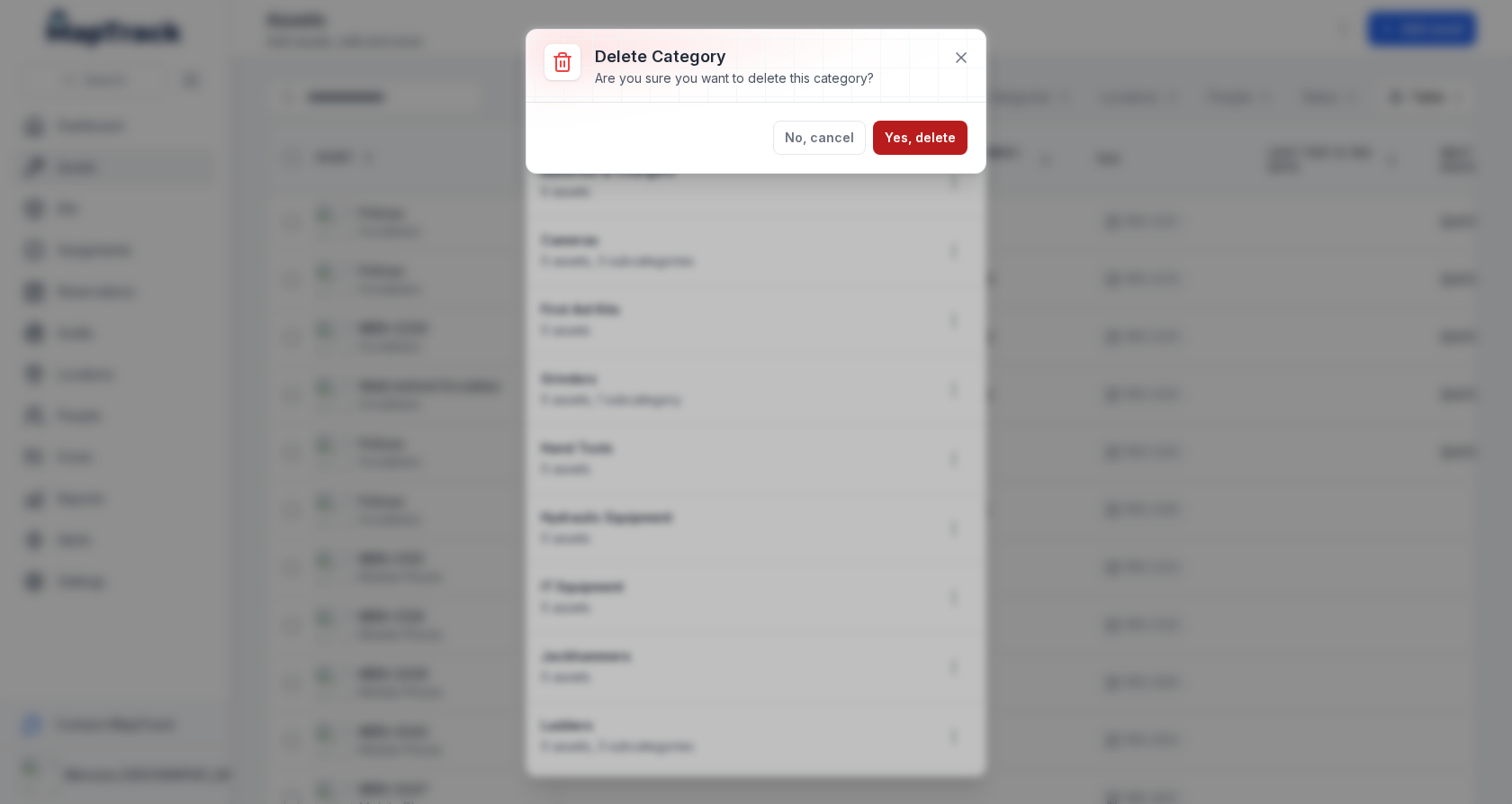
click at [916, 141] on button "Yes, delete" at bounding box center [920, 137] width 94 height 34
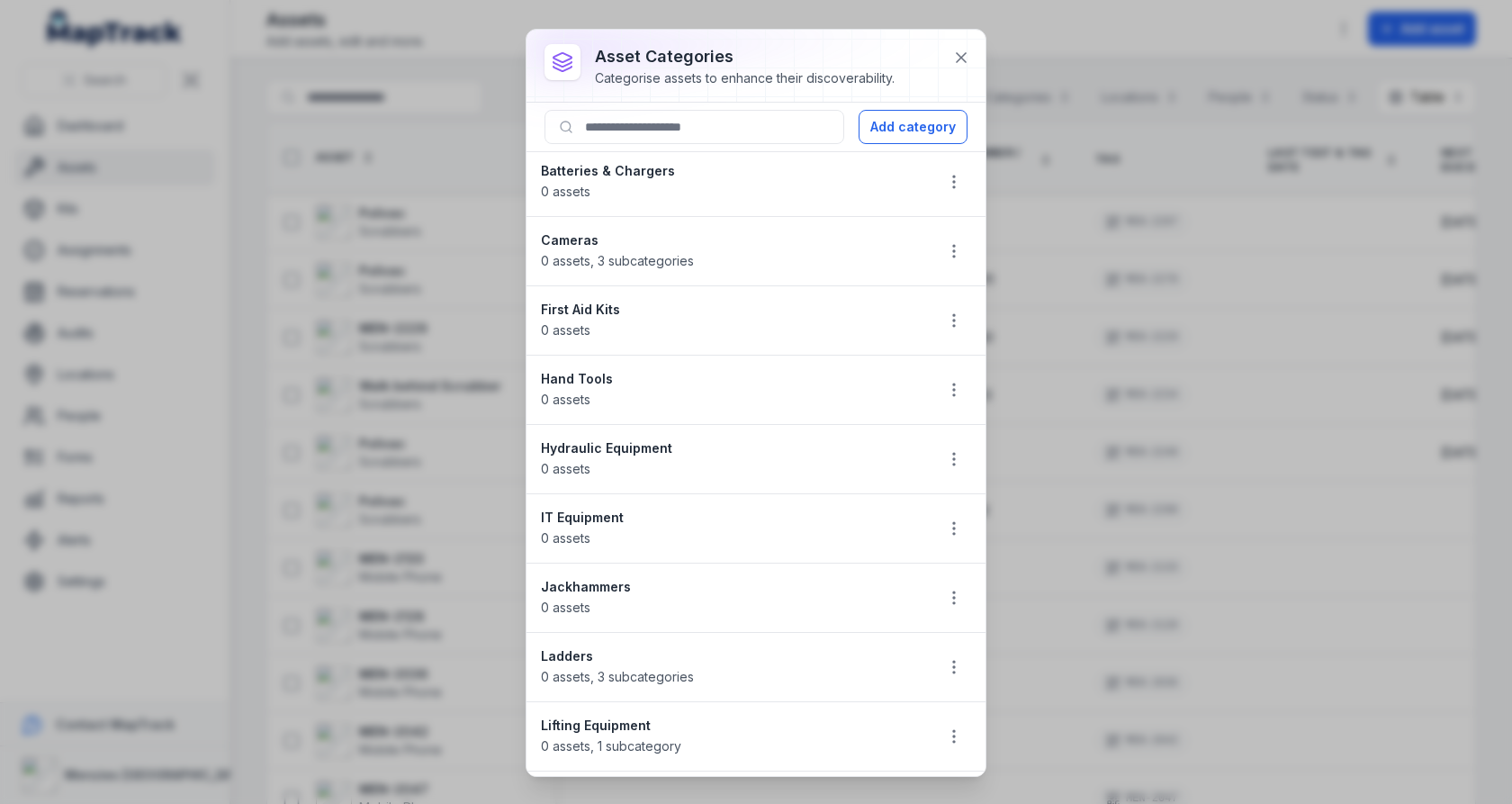
scroll to position [27, 0]
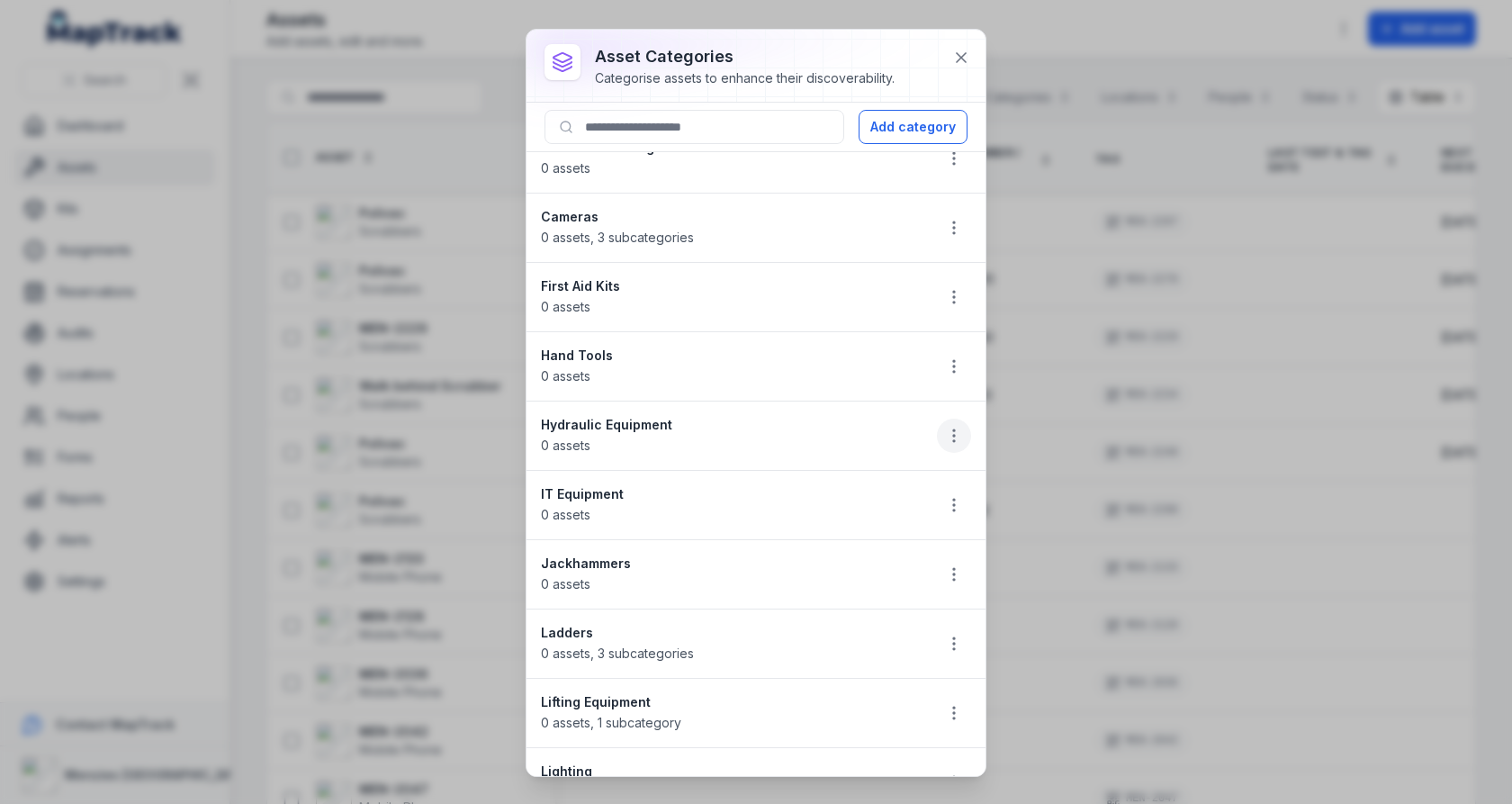
click at [956, 428] on icon "button" at bounding box center [954, 436] width 18 height 18
click at [880, 557] on div "Delete" at bounding box center [863, 557] width 201 height 32
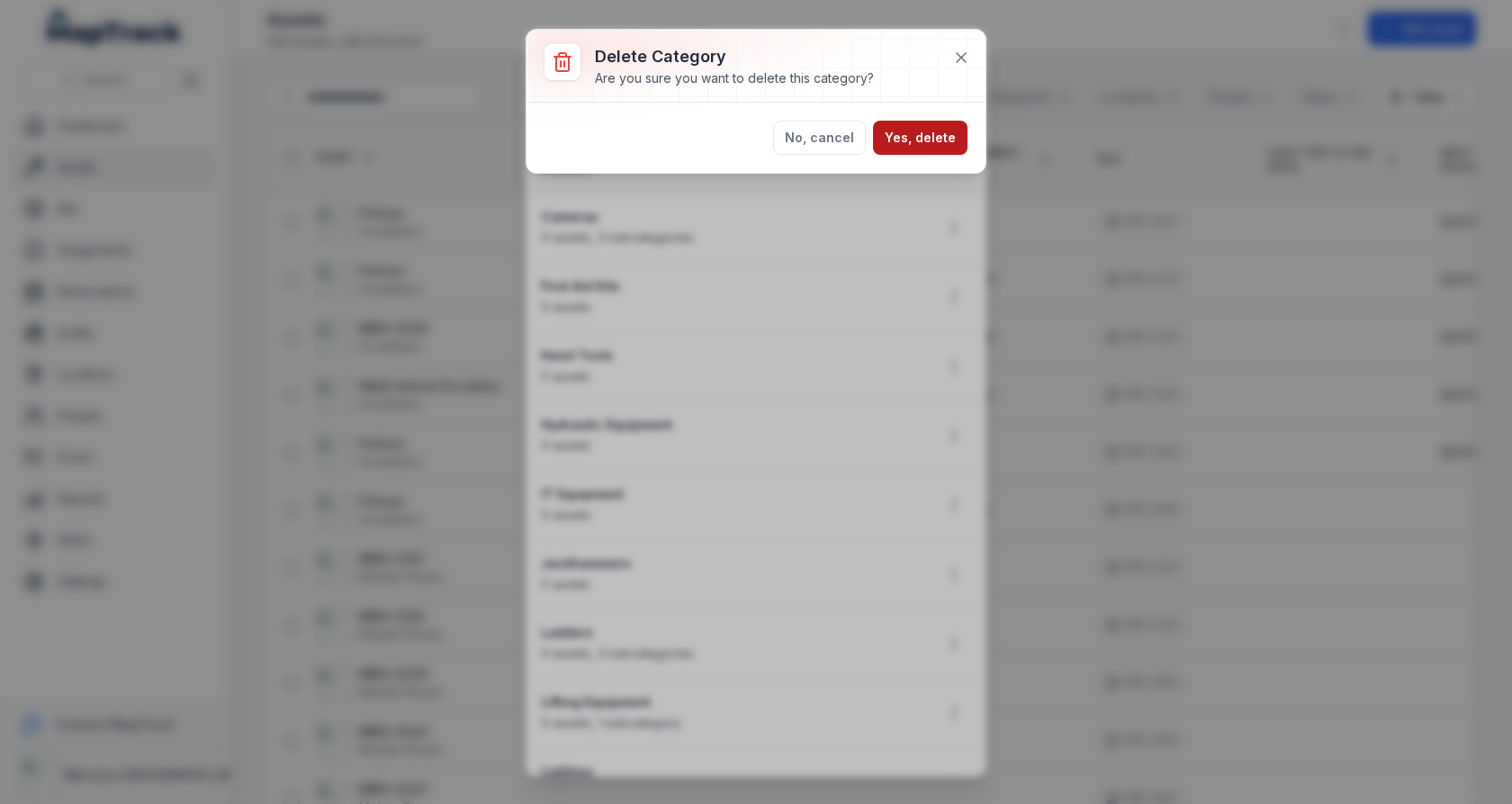
click at [913, 148] on button "Yes, delete" at bounding box center [920, 137] width 94 height 34
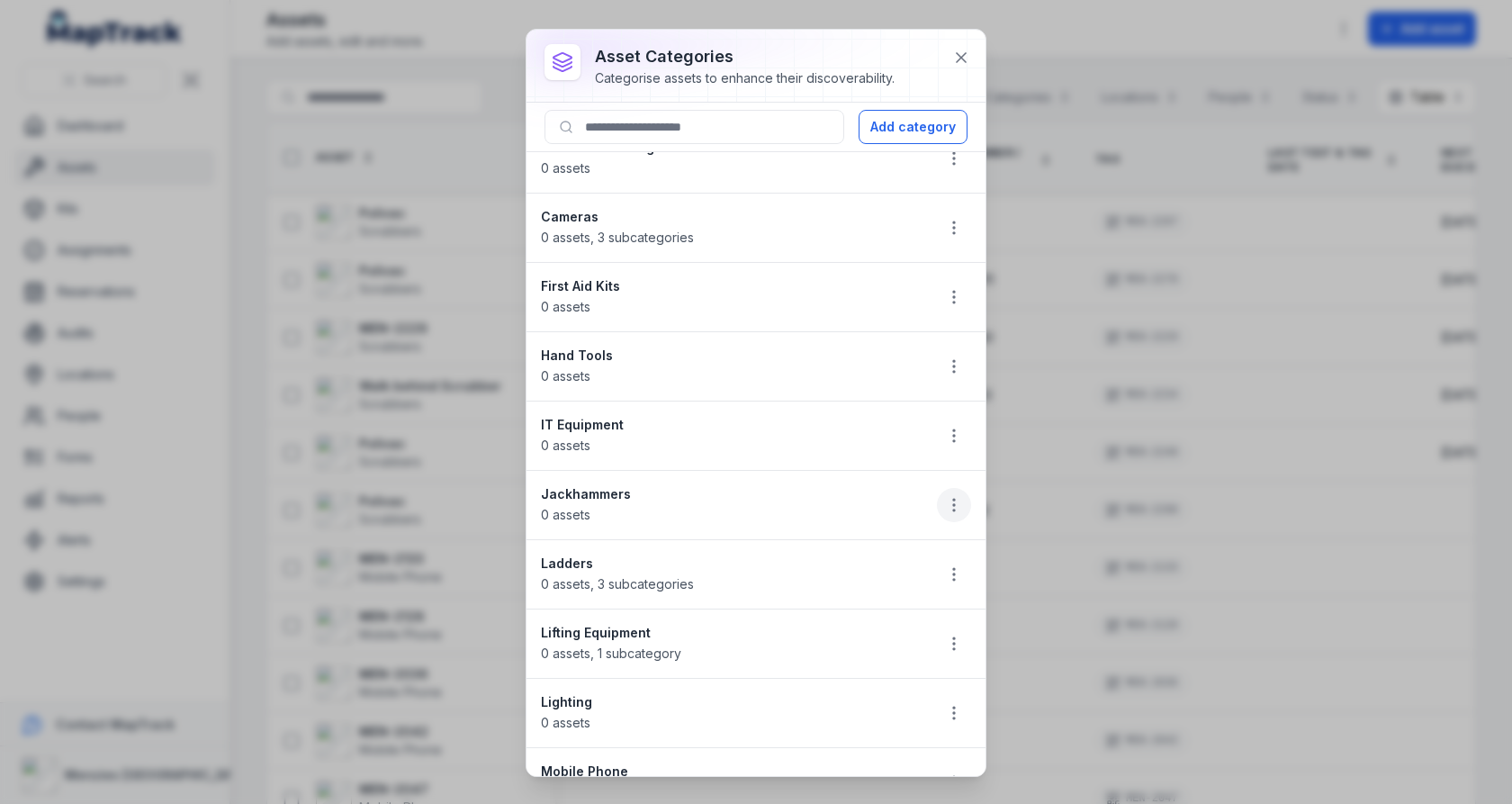
click at [955, 509] on circle "button" at bounding box center [954, 510] width 2 height 2
click at [861, 627] on div "Delete" at bounding box center [863, 625] width 201 height 32
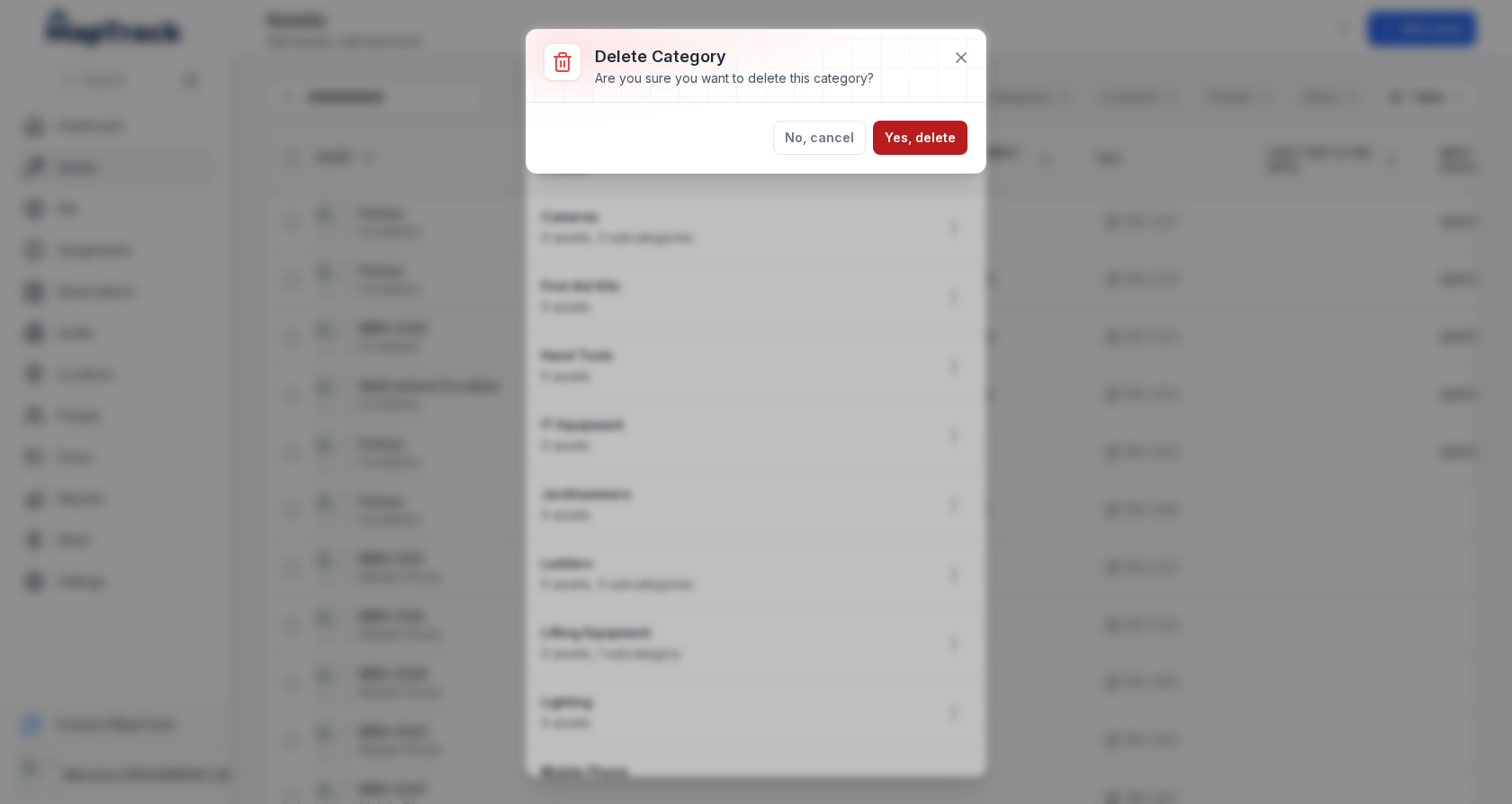
click at [909, 151] on button "Yes, delete" at bounding box center [920, 137] width 94 height 34
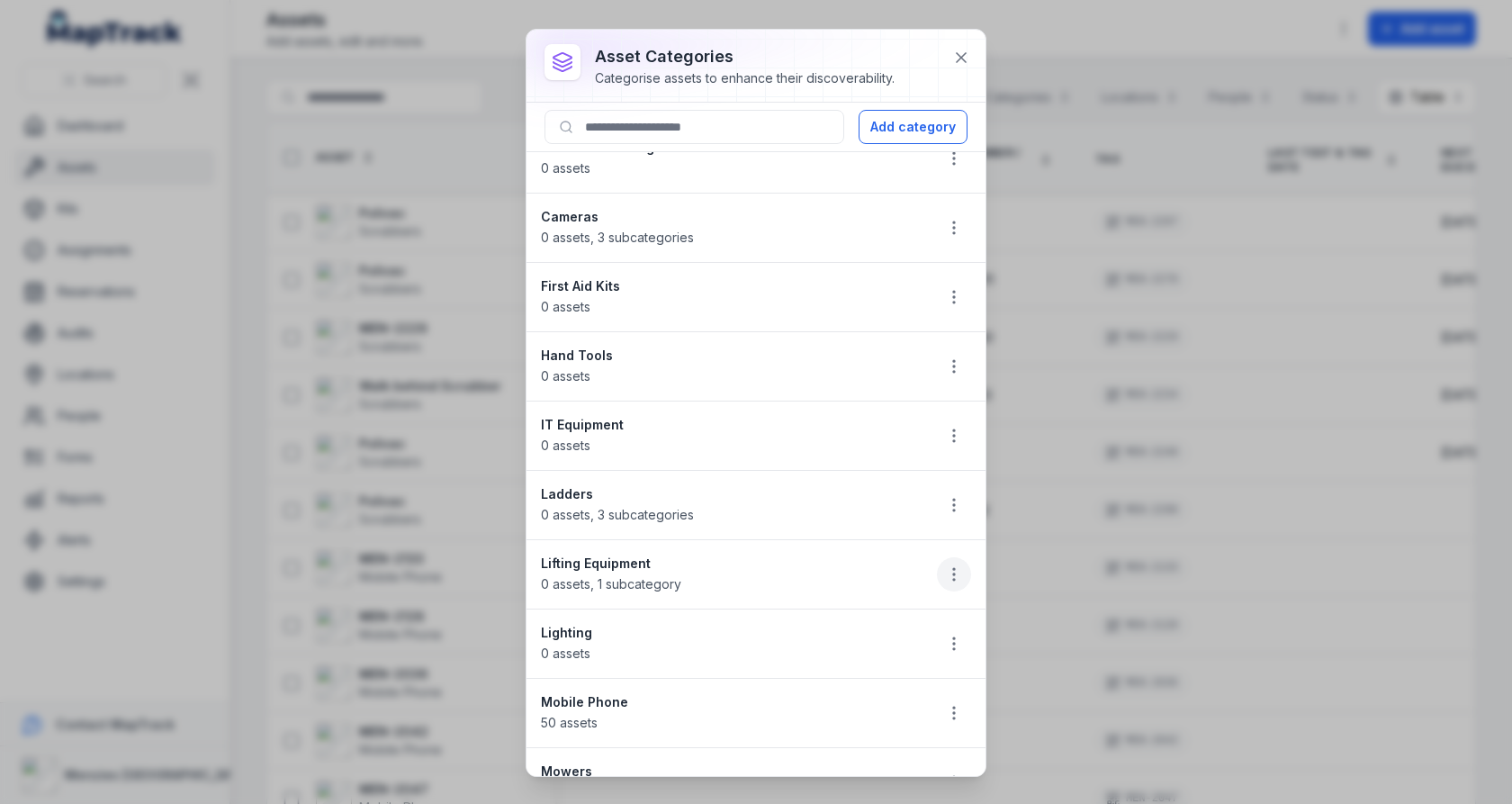
click at [945, 558] on button "button" at bounding box center [954, 574] width 34 height 34
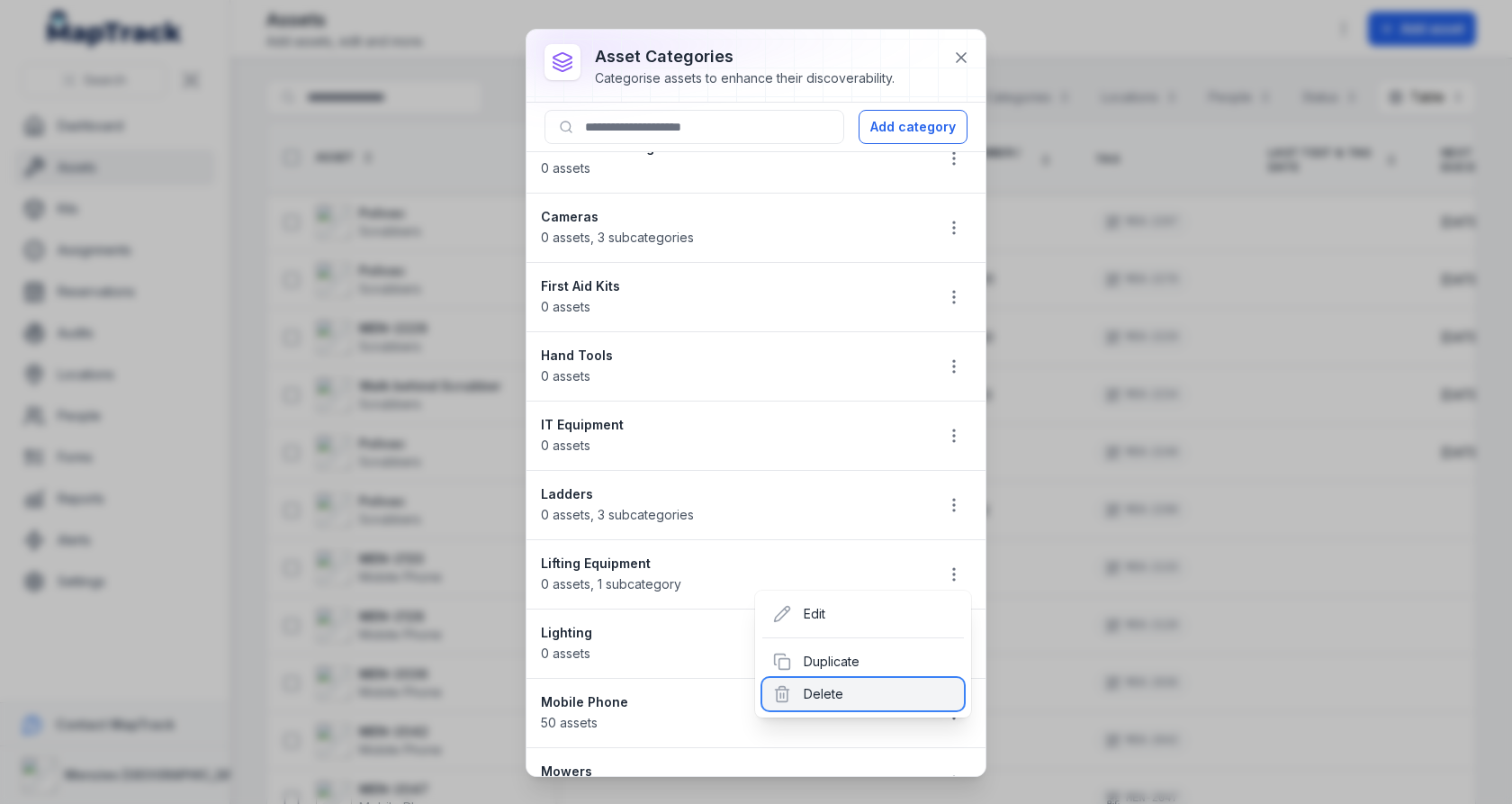
click at [847, 681] on div "Delete" at bounding box center [863, 693] width 201 height 32
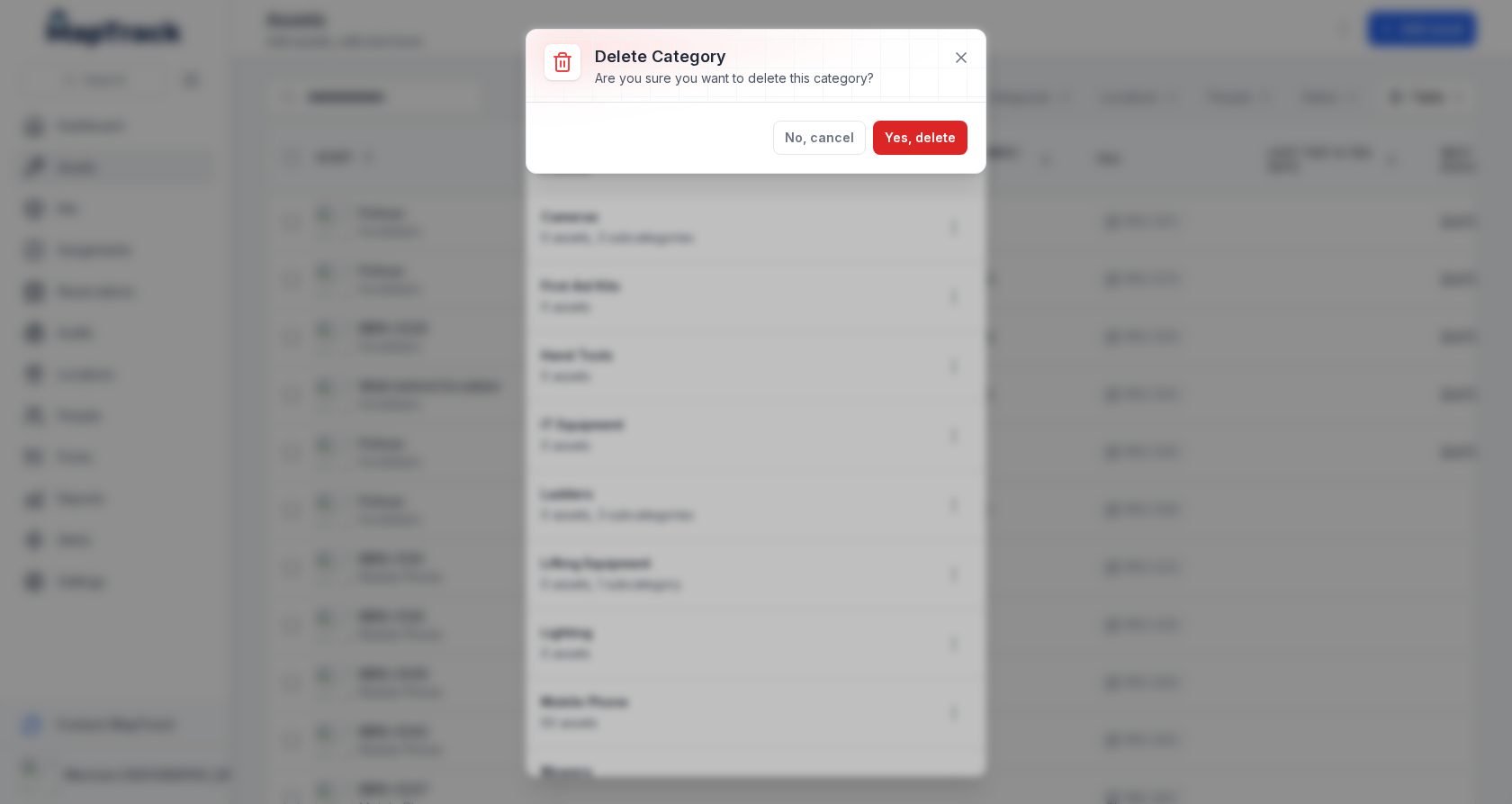
click at [946, 158] on div "No, cancel Yes, delete" at bounding box center [755, 137] width 459 height 71
click at [946, 140] on button "Yes, delete" at bounding box center [920, 137] width 94 height 34
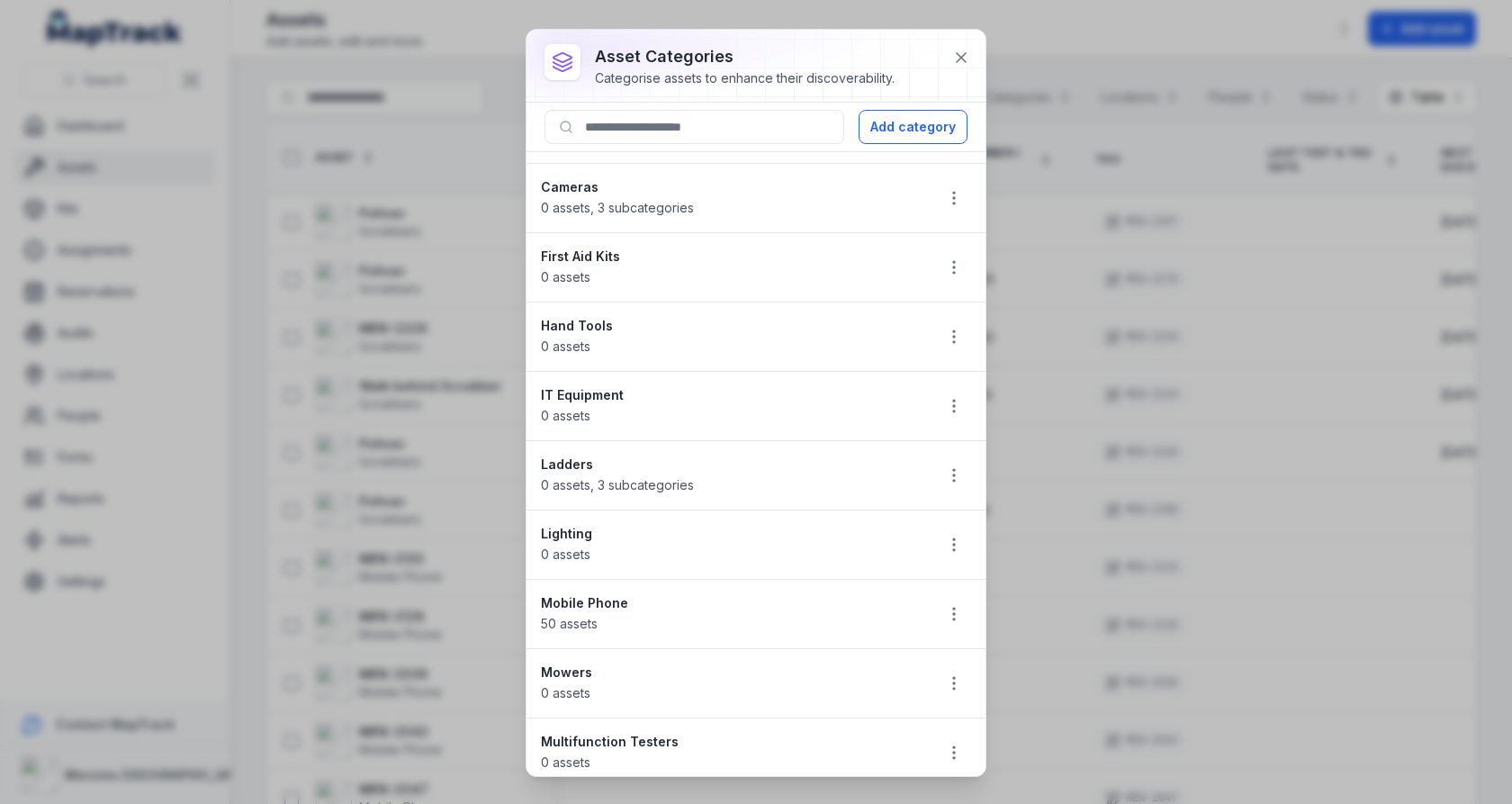
scroll to position [418, 0]
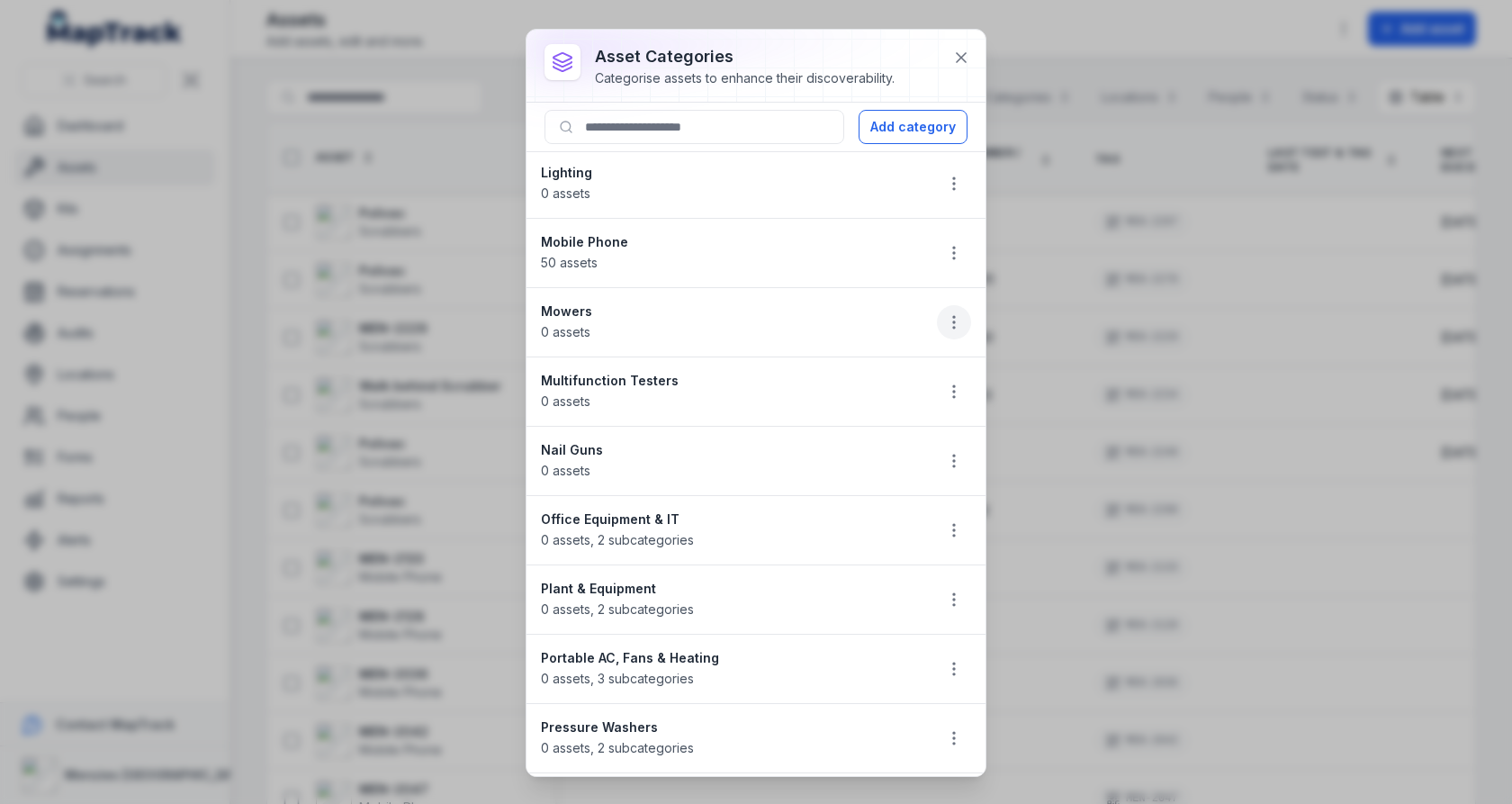
click at [945, 317] on icon "button" at bounding box center [954, 322] width 18 height 18
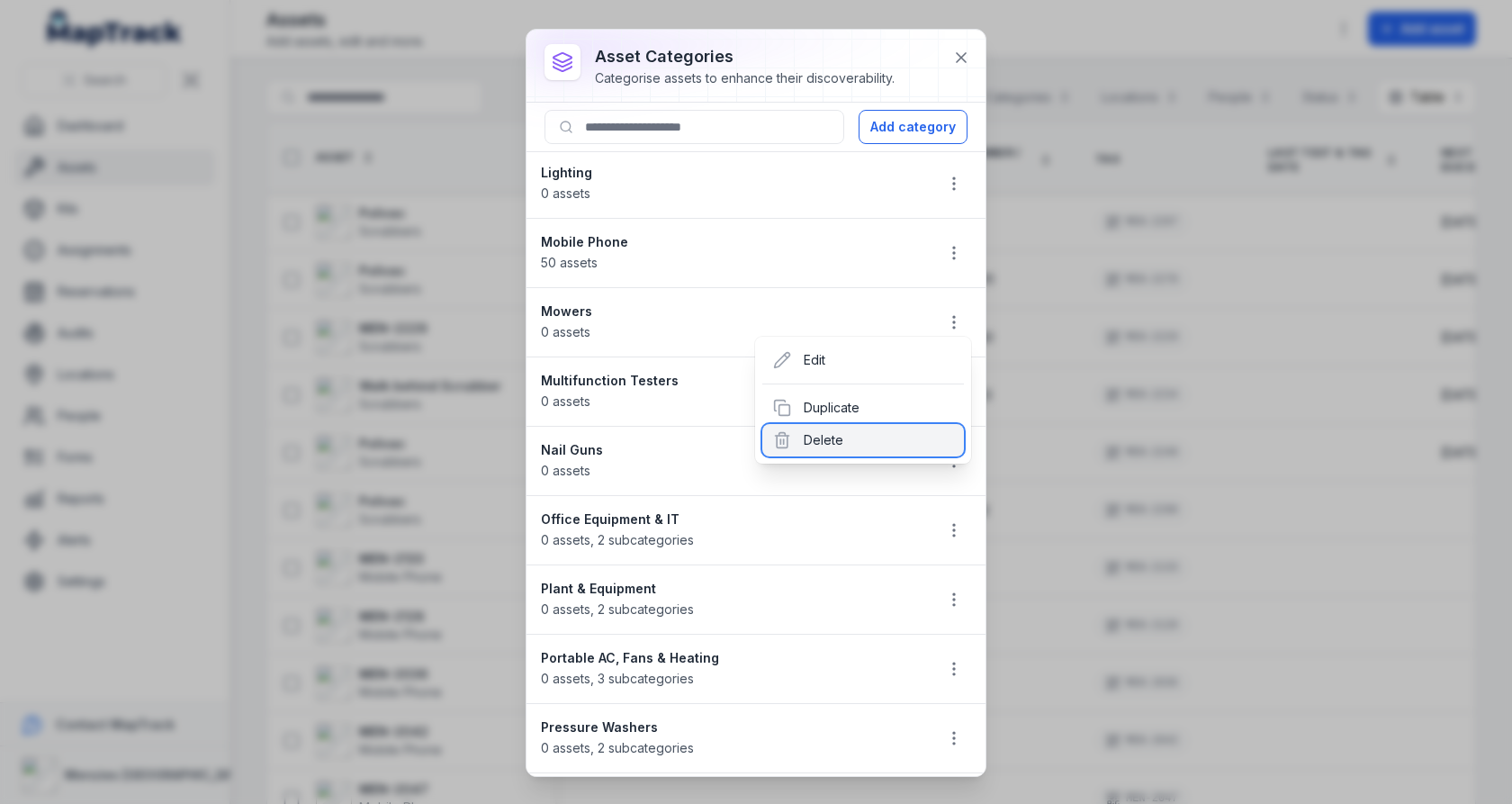
click at [902, 426] on div "Delete" at bounding box center [863, 440] width 201 height 32
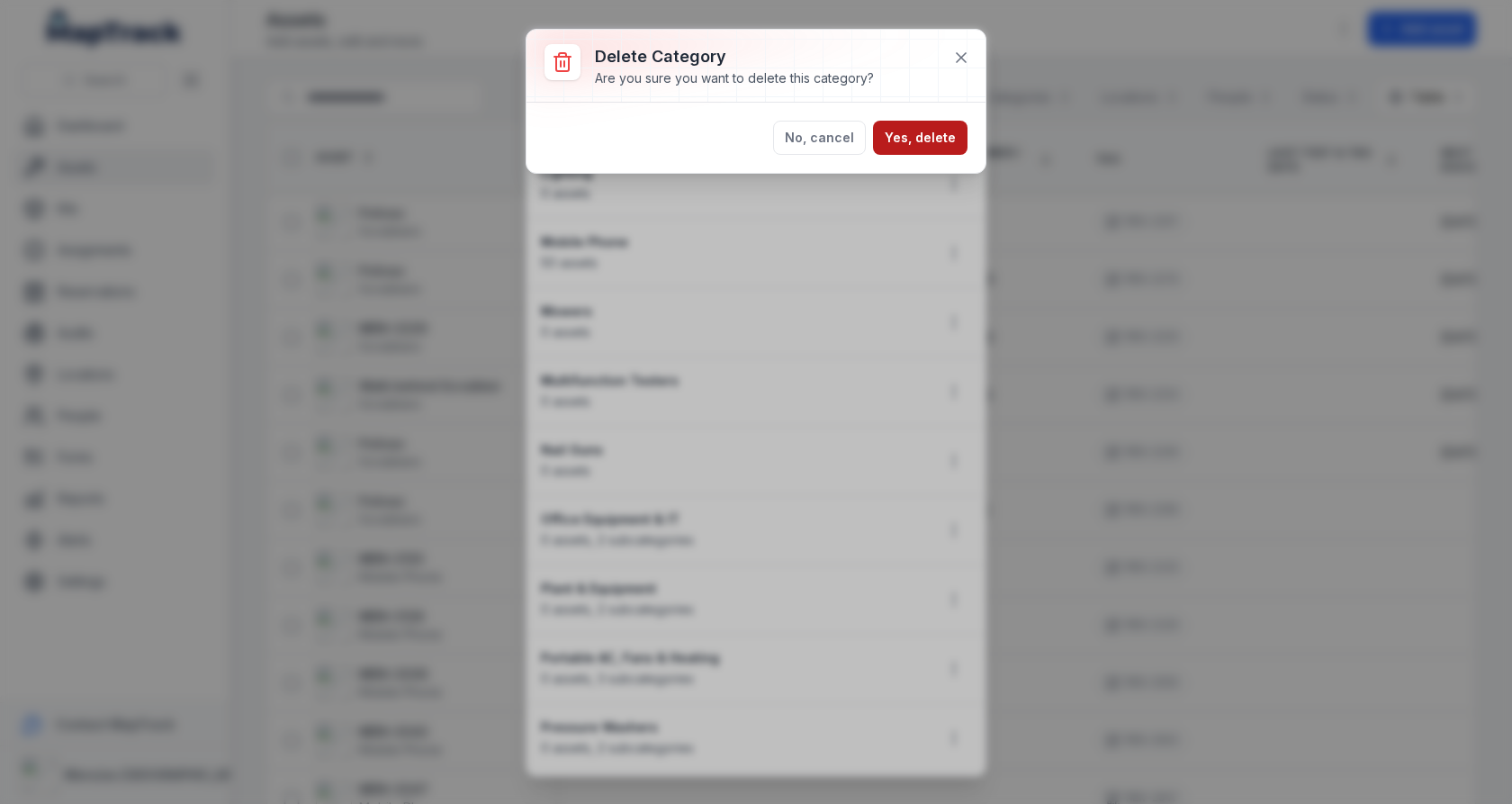
click at [928, 136] on button "Yes, delete" at bounding box center [920, 137] width 94 height 34
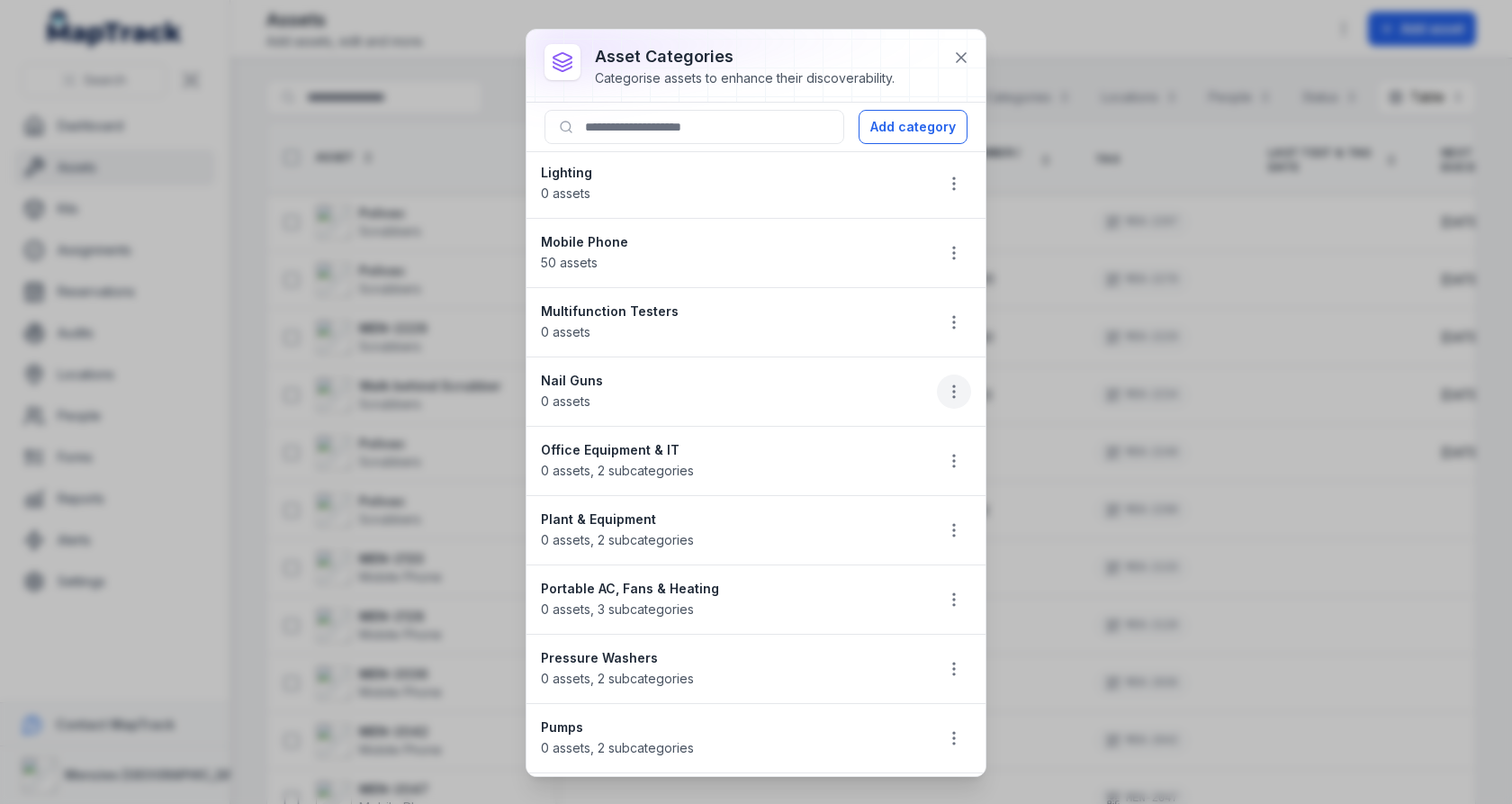
click at [957, 386] on icon "button" at bounding box center [954, 392] width 18 height 18
click at [884, 496] on div "Delete" at bounding box center [863, 508] width 201 height 32
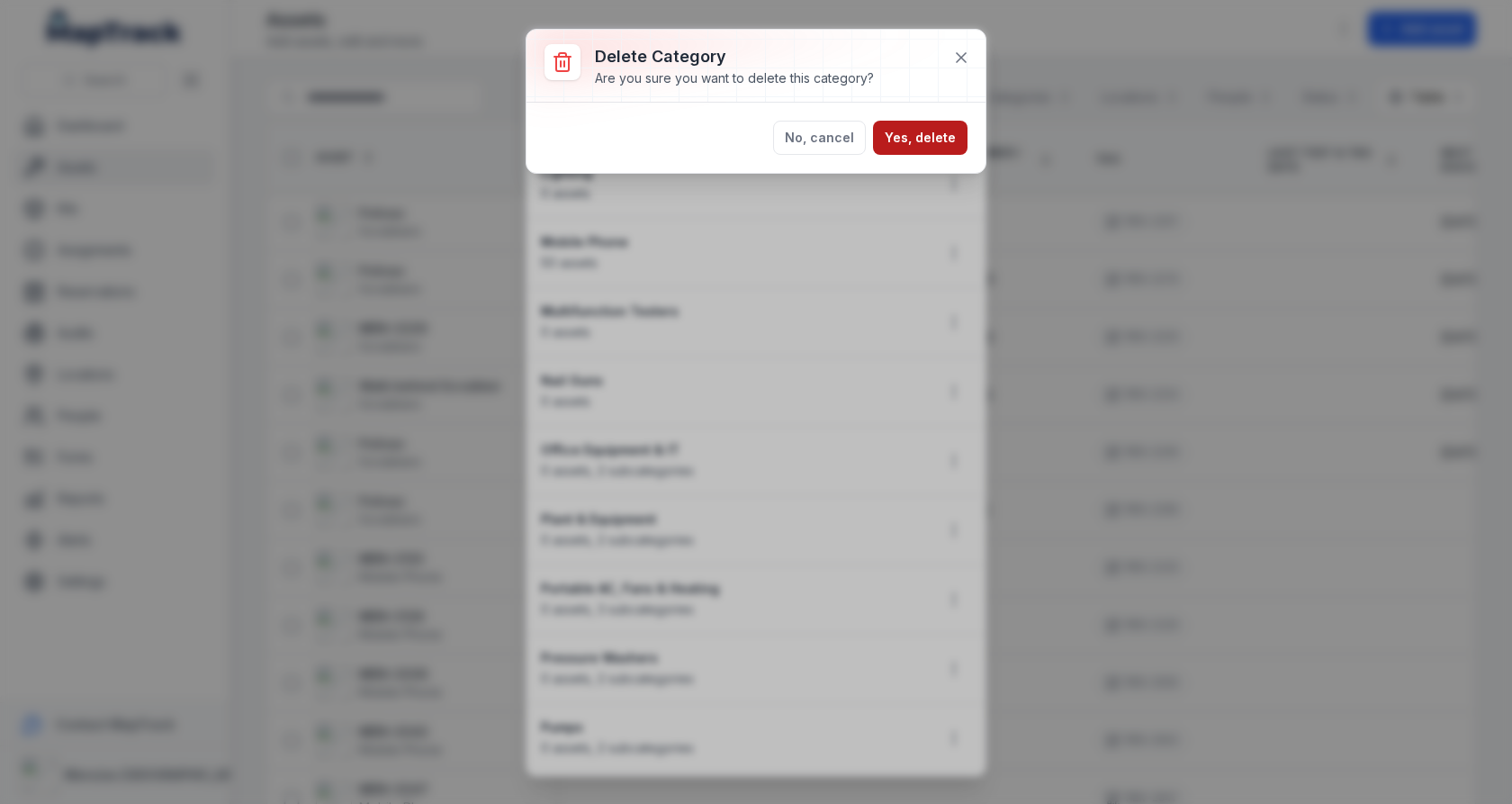
click at [935, 137] on button "Yes, delete" at bounding box center [920, 137] width 94 height 34
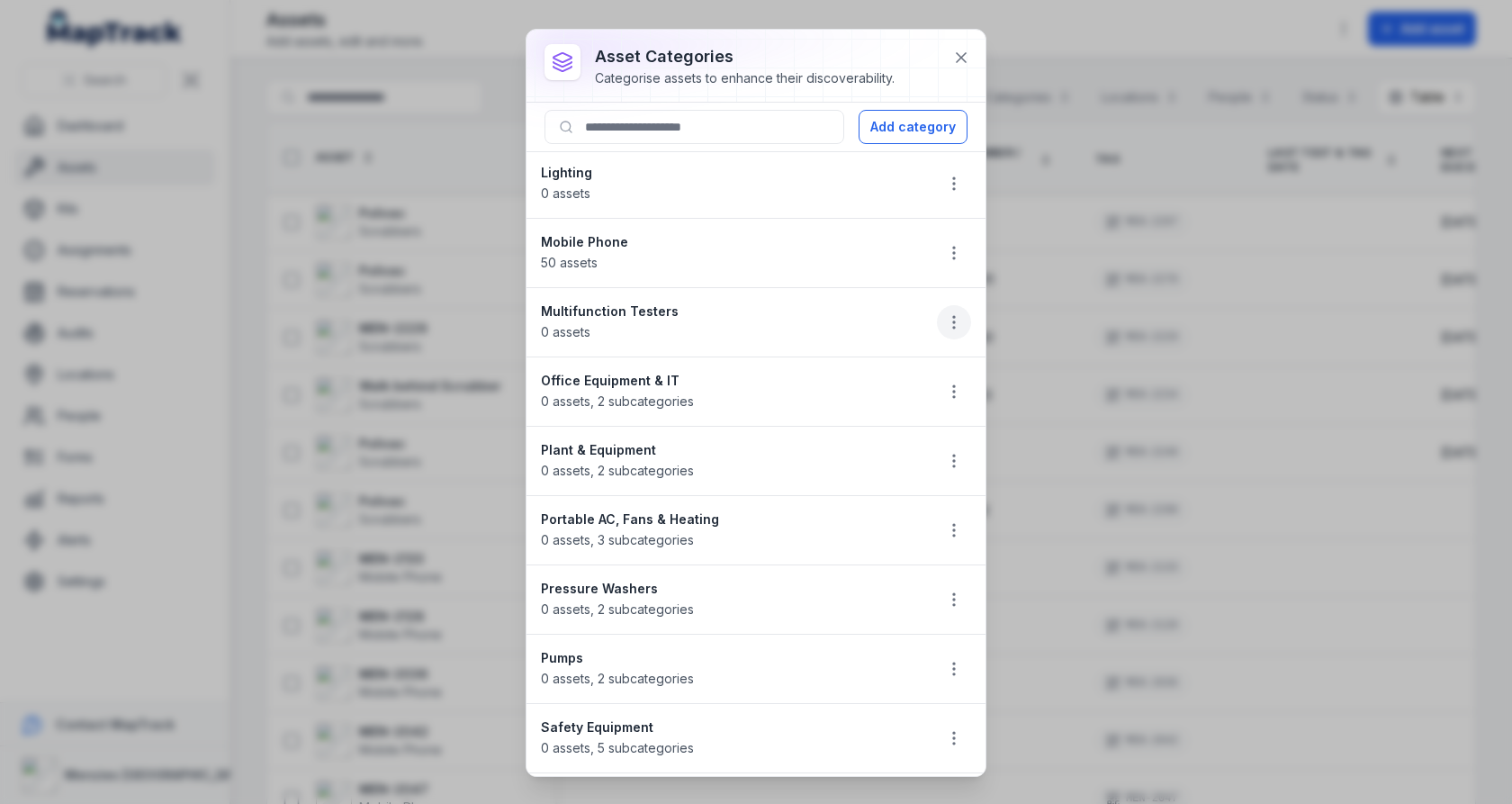
click at [966, 315] on button "button" at bounding box center [954, 321] width 34 height 34
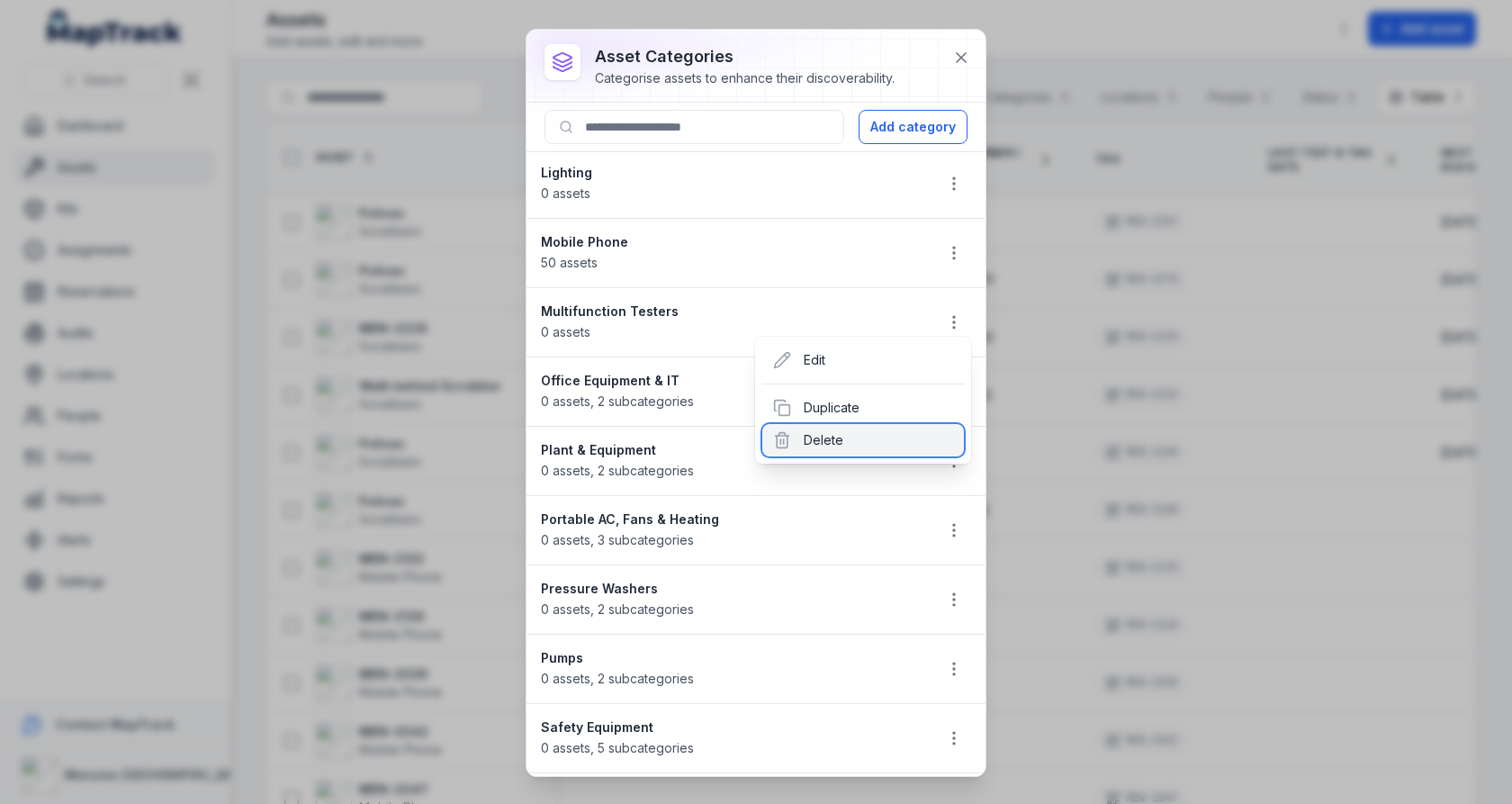
click at [881, 429] on div "Delete" at bounding box center [863, 440] width 201 height 32
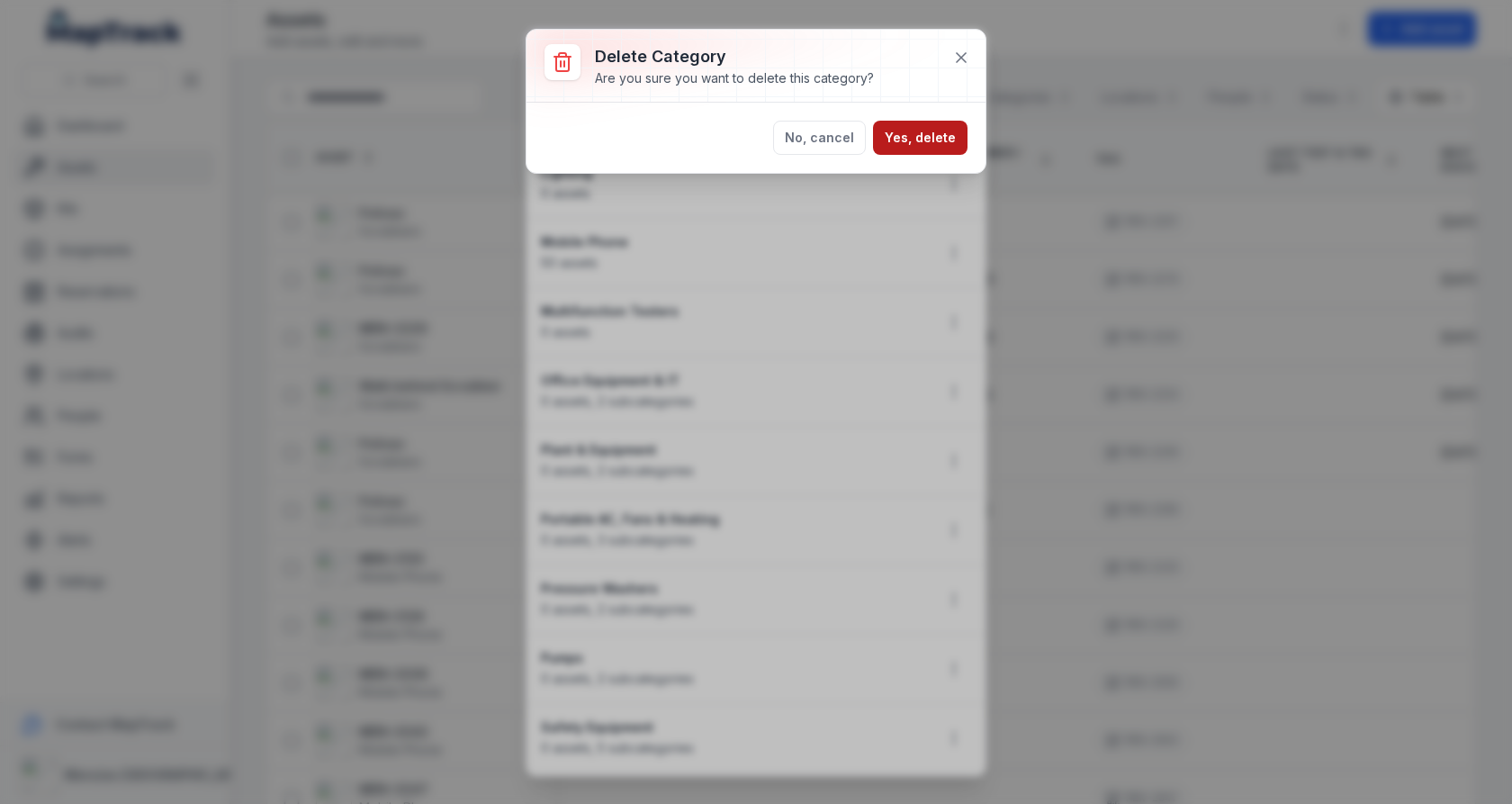
click at [952, 134] on button "Yes, delete" at bounding box center [920, 137] width 94 height 34
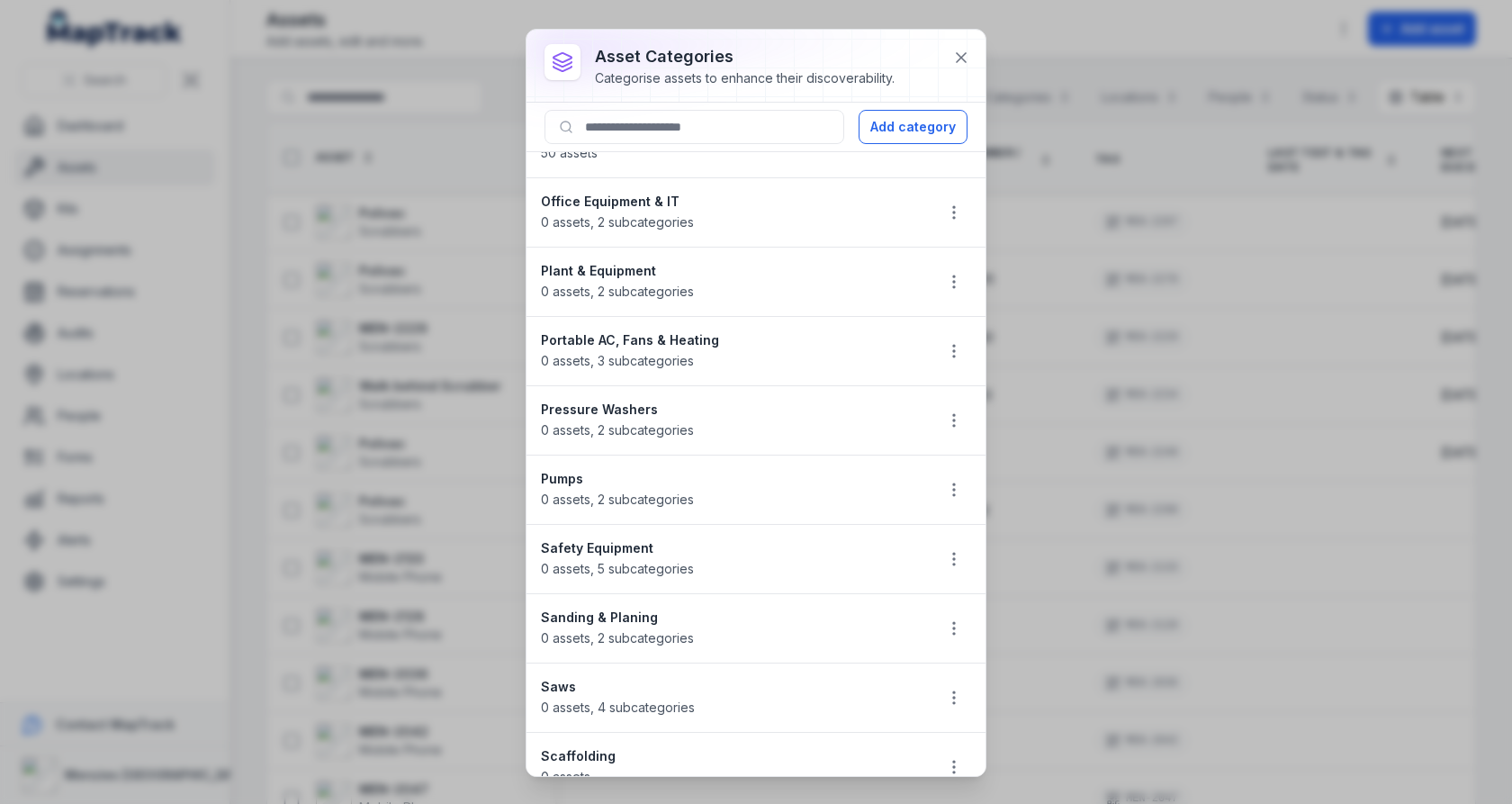
scroll to position [501, 0]
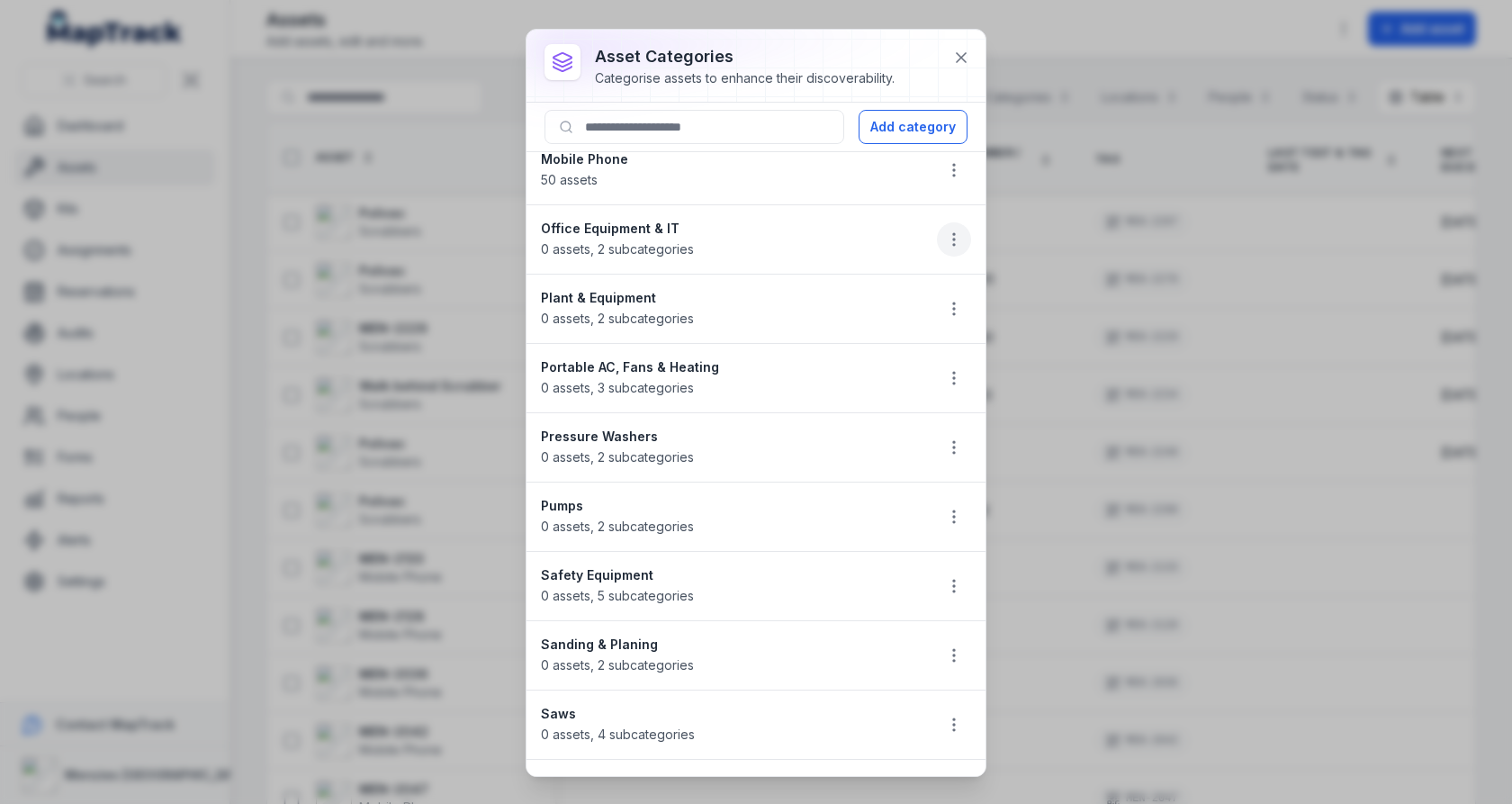
click at [948, 236] on icon "button" at bounding box center [954, 240] width 18 height 18
click at [857, 365] on div "Delete" at bounding box center [863, 357] width 201 height 32
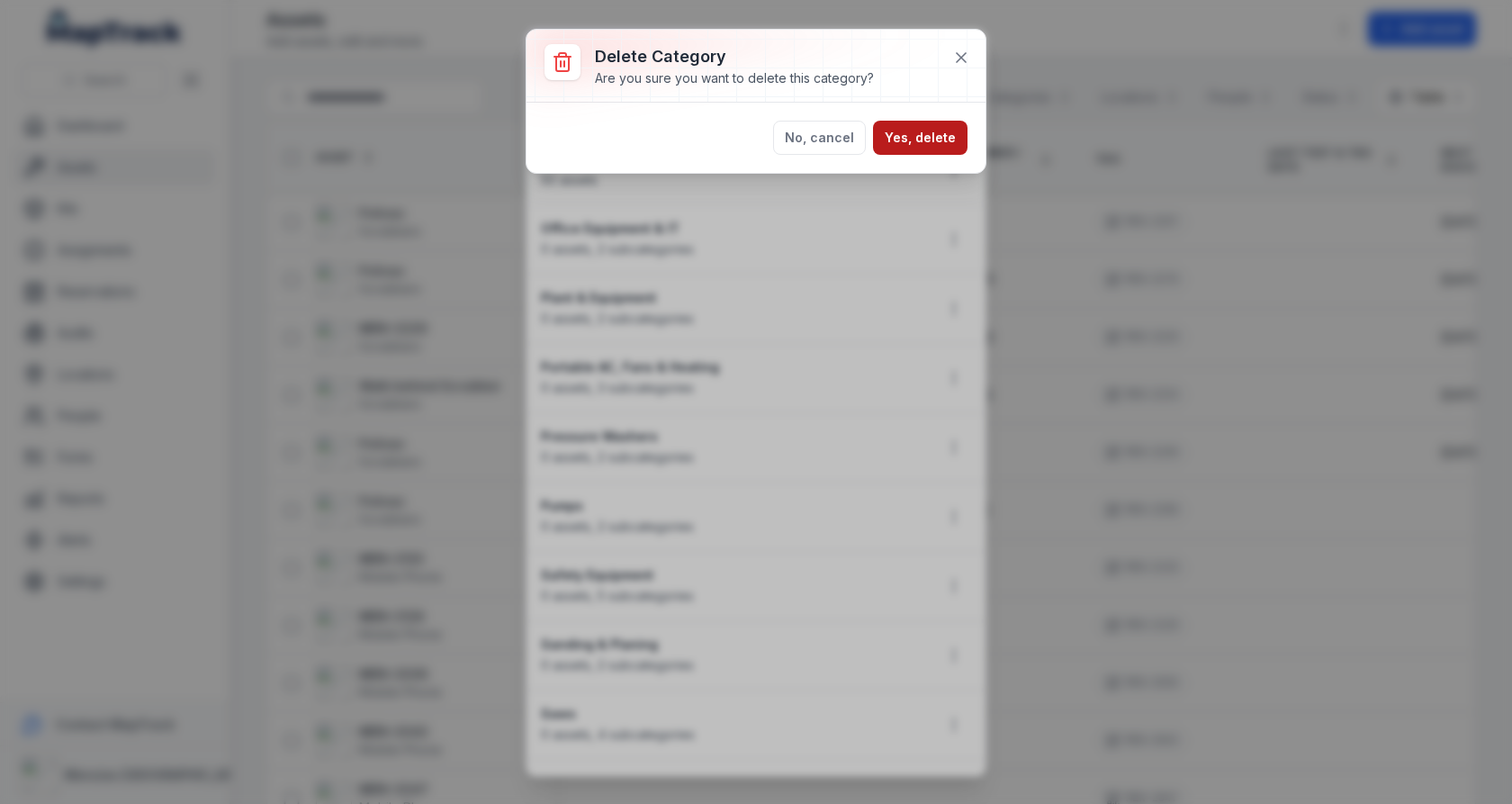
click at [924, 137] on button "Yes, delete" at bounding box center [920, 137] width 94 height 34
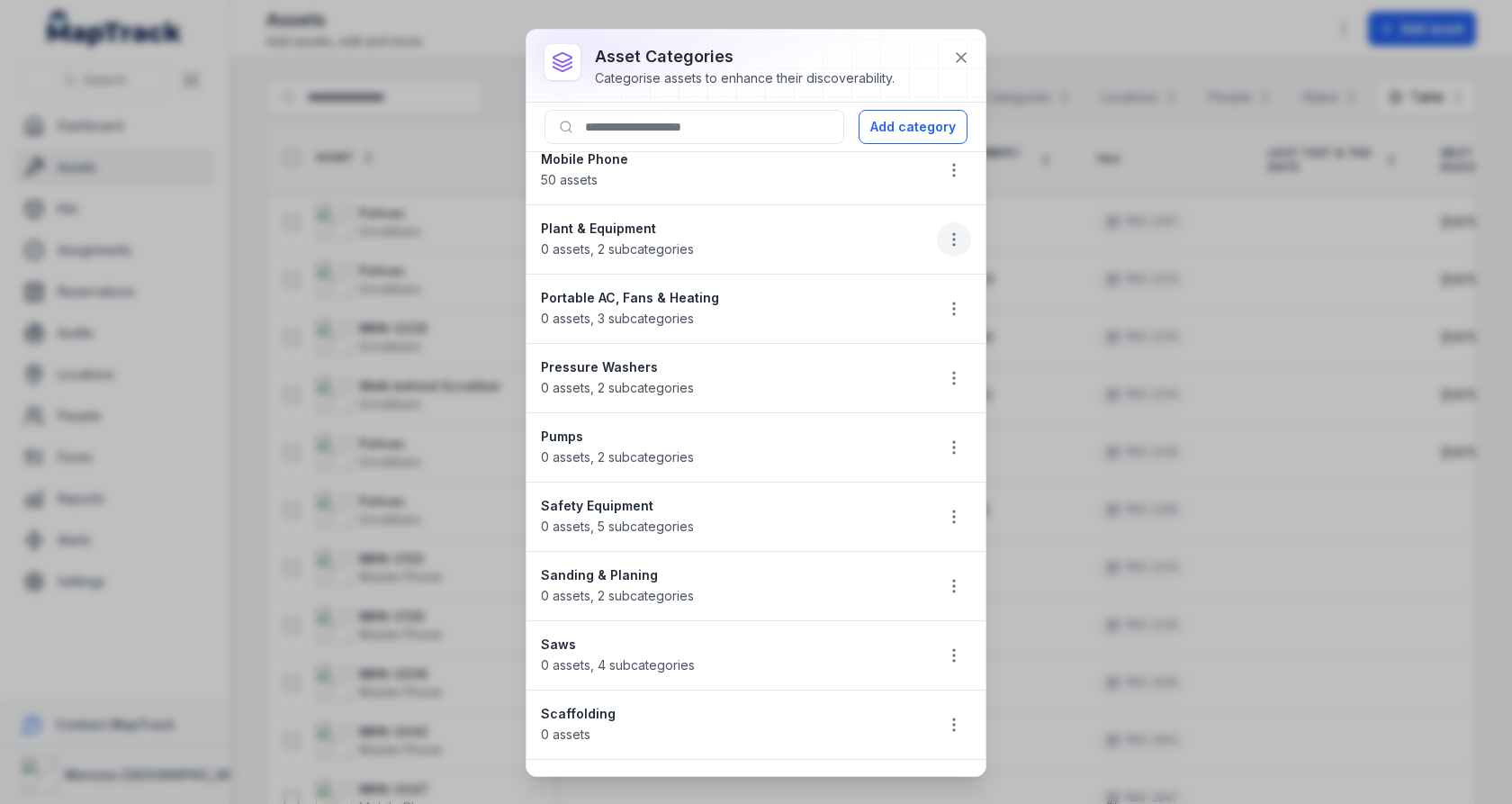
click at [952, 236] on icon "button" at bounding box center [954, 240] width 18 height 18
click at [891, 352] on div "Delete" at bounding box center [863, 357] width 201 height 32
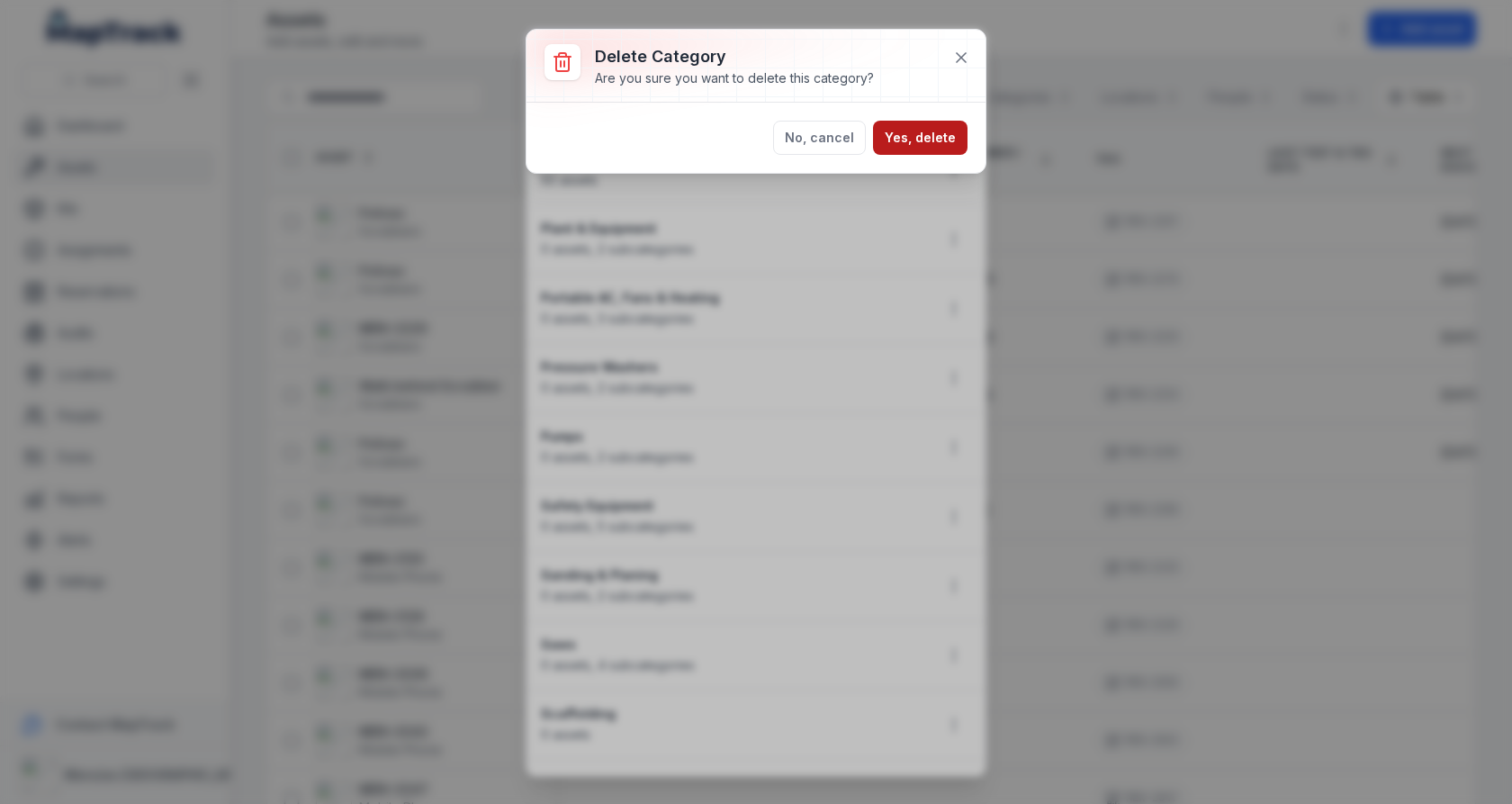
click at [909, 147] on button "Yes, delete" at bounding box center [920, 137] width 94 height 34
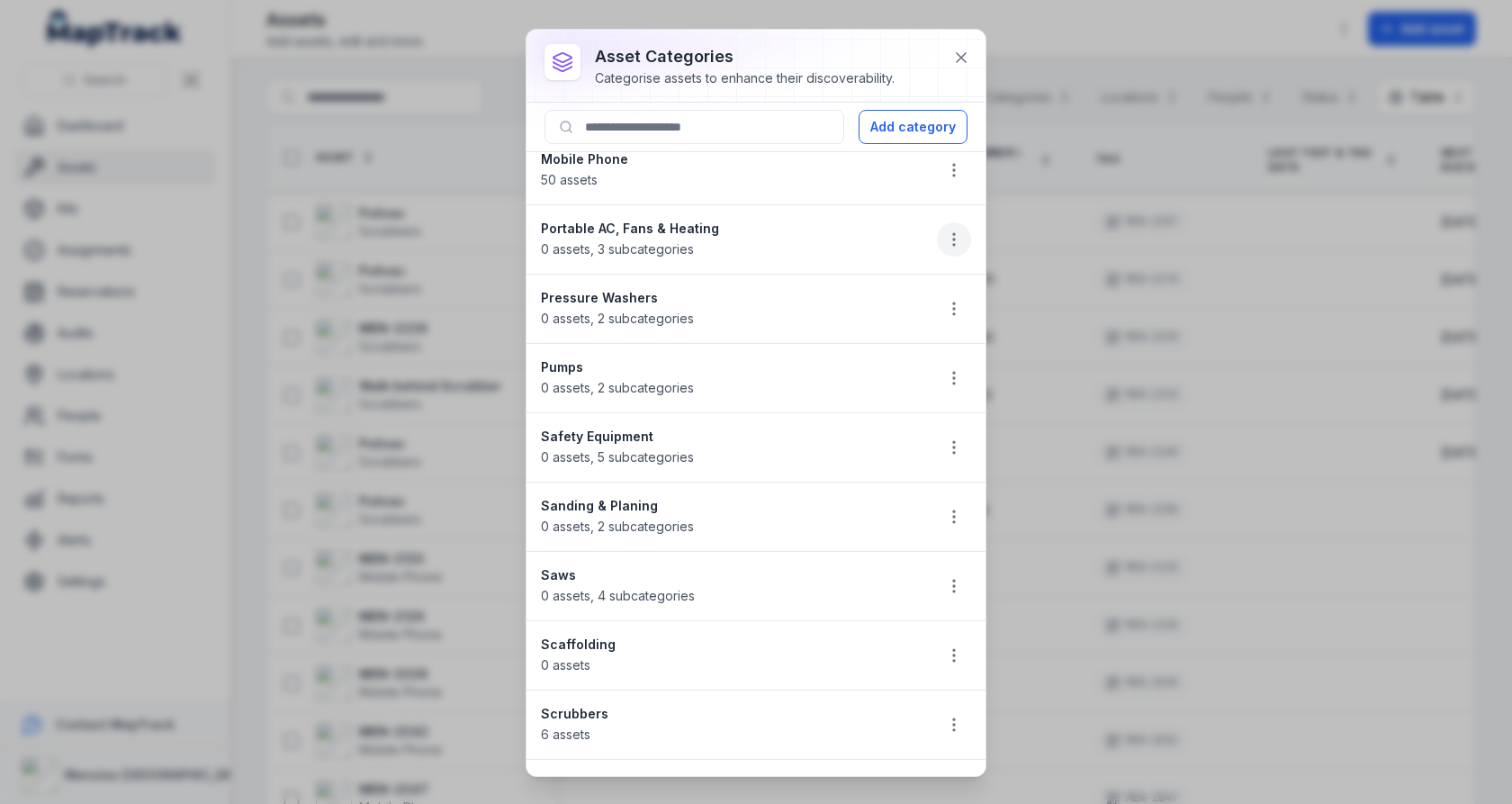
click at [952, 232] on icon "button" at bounding box center [954, 240] width 18 height 18
click at [872, 212] on li "Portable AC, Fans & Heating 0 assets , 3 subcategories" at bounding box center [755, 239] width 459 height 71
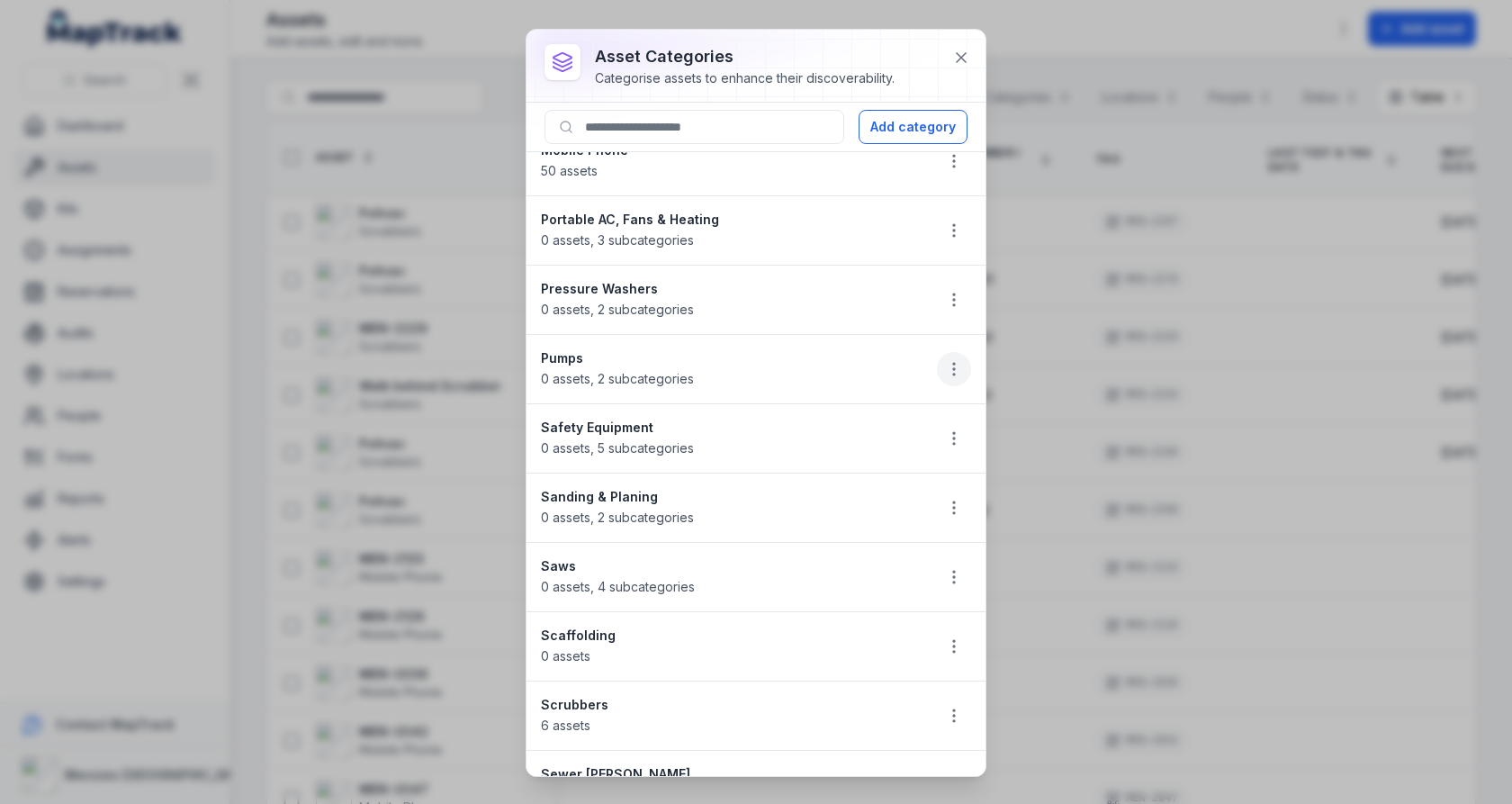
click at [950, 360] on icon "button" at bounding box center [954, 369] width 18 height 18
click at [923, 483] on div "Delete" at bounding box center [863, 484] width 201 height 32
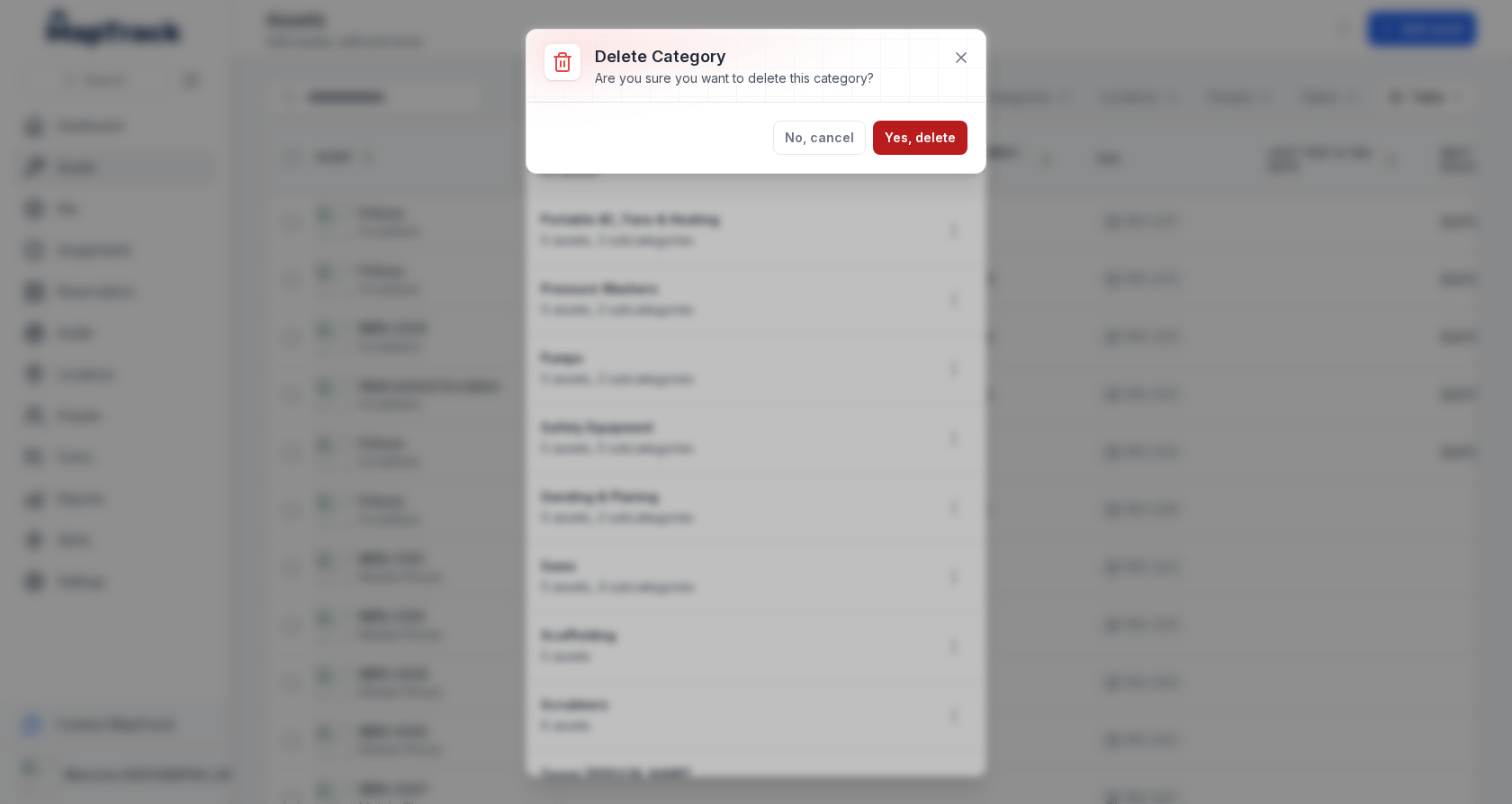
click at [922, 138] on button "Yes, delete" at bounding box center [920, 137] width 94 height 34
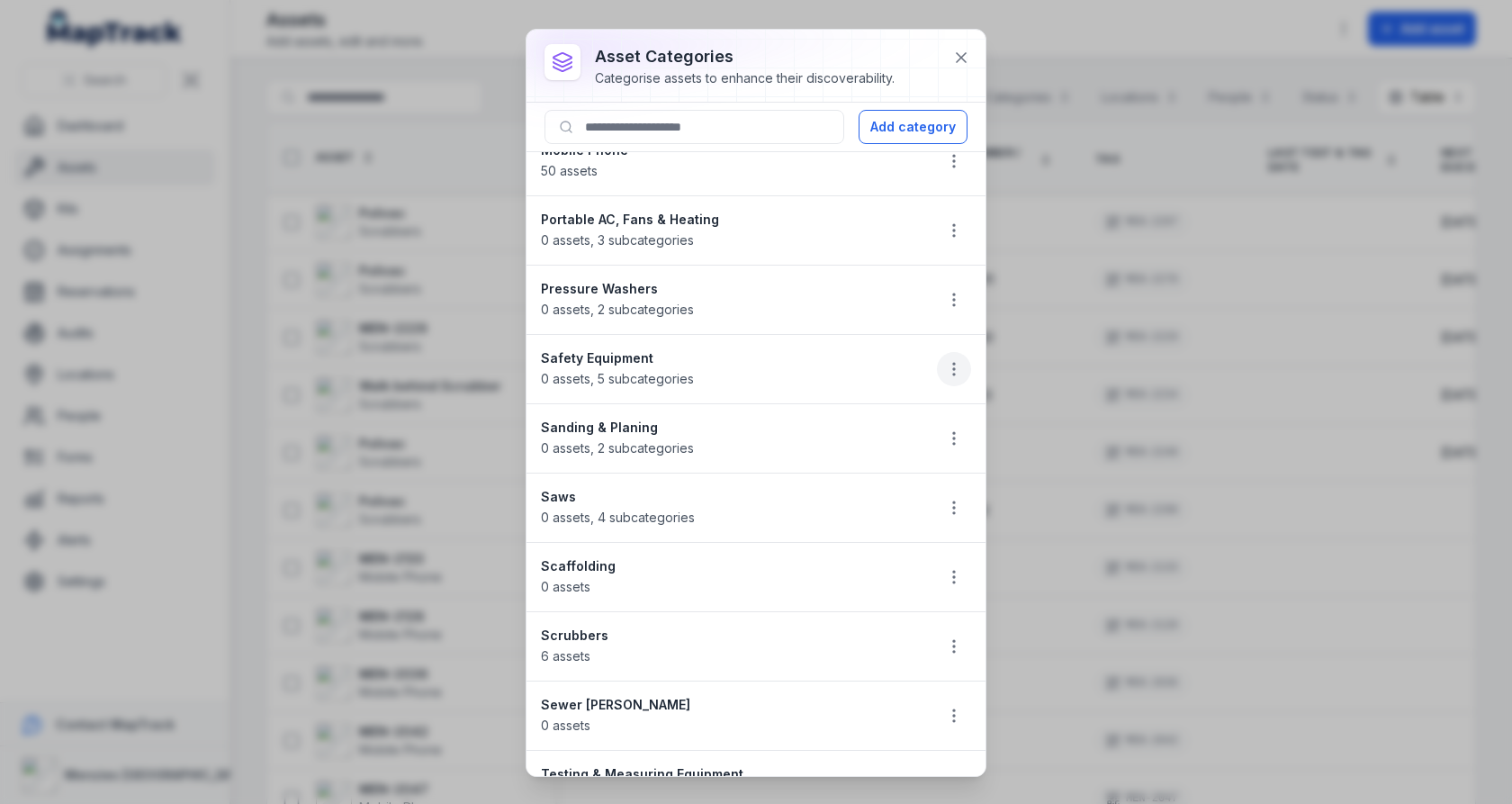
click at [952, 365] on icon "button" at bounding box center [954, 369] width 18 height 18
click at [907, 348] on li "Safety Equipment 0 assets , 5 subcategories" at bounding box center [755, 369] width 459 height 71
click at [853, 353] on strong "Safety Equipment" at bounding box center [729, 358] width 378 height 18
click at [951, 429] on icon "button" at bounding box center [954, 439] width 18 height 18
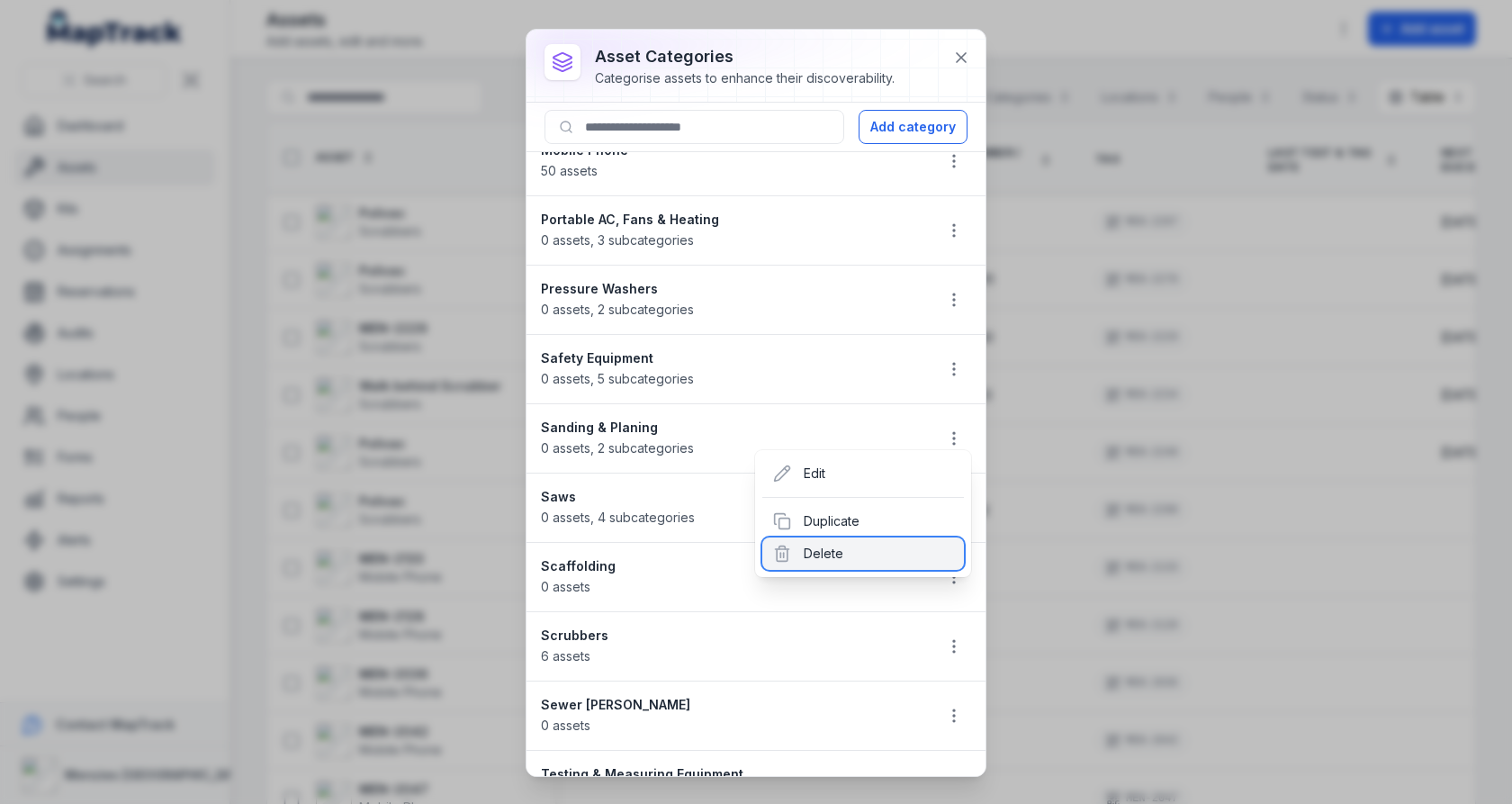
click at [891, 555] on div "Delete" at bounding box center [863, 553] width 201 height 32
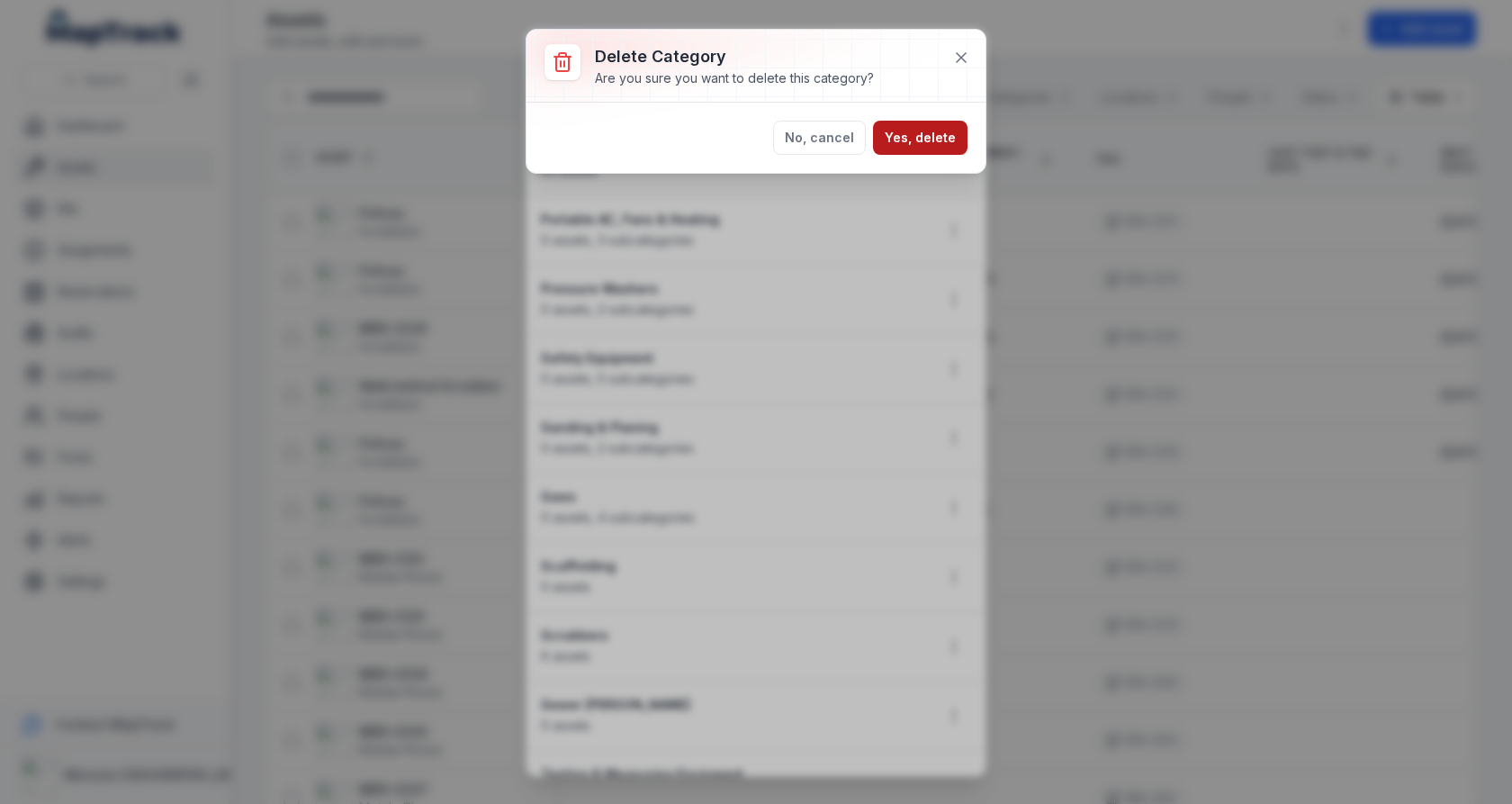
click at [945, 149] on button "Yes, delete" at bounding box center [920, 137] width 94 height 34
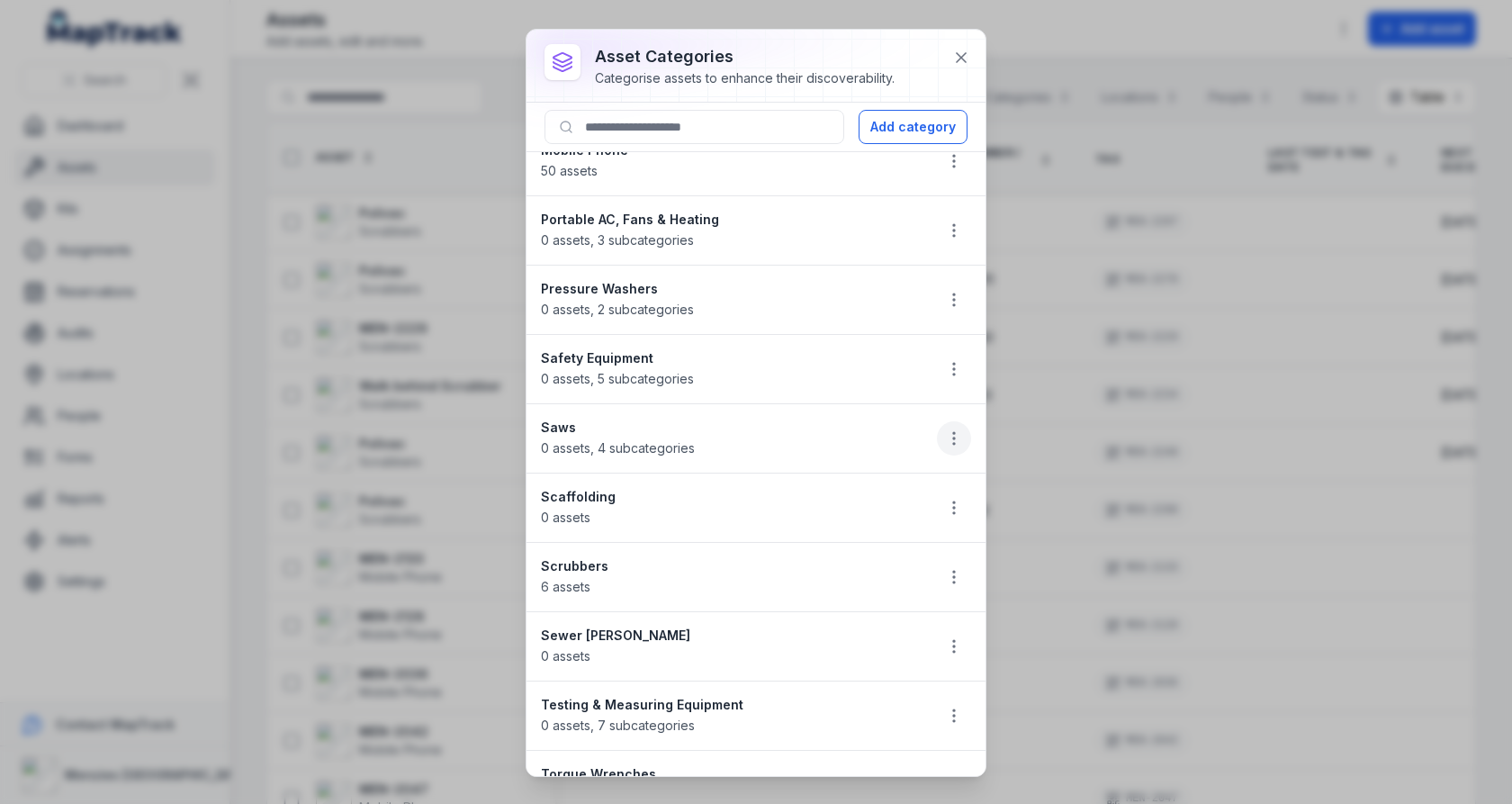
click at [964, 429] on button "button" at bounding box center [954, 438] width 34 height 34
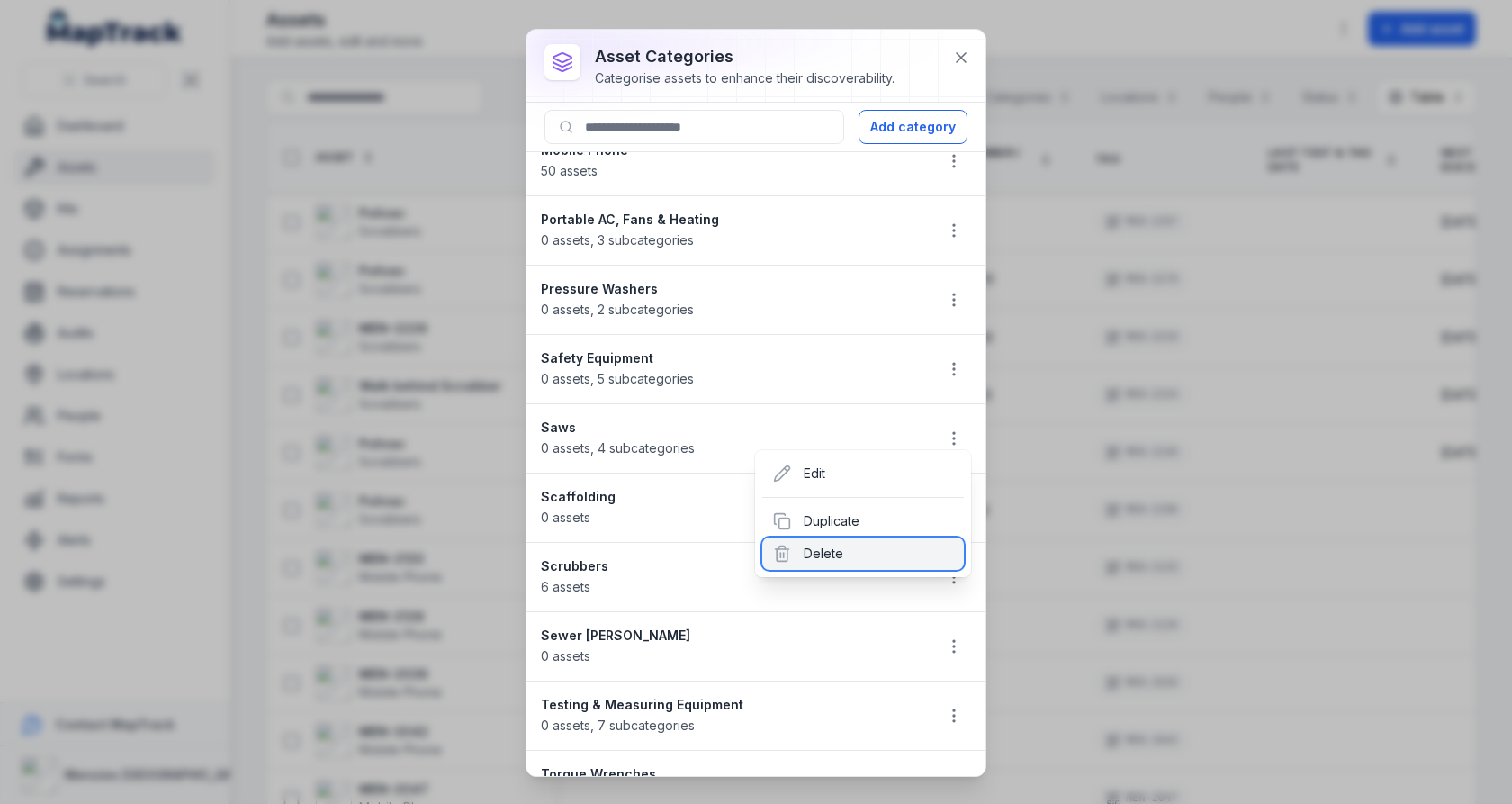
click at [859, 541] on div "Delete" at bounding box center [863, 553] width 201 height 32
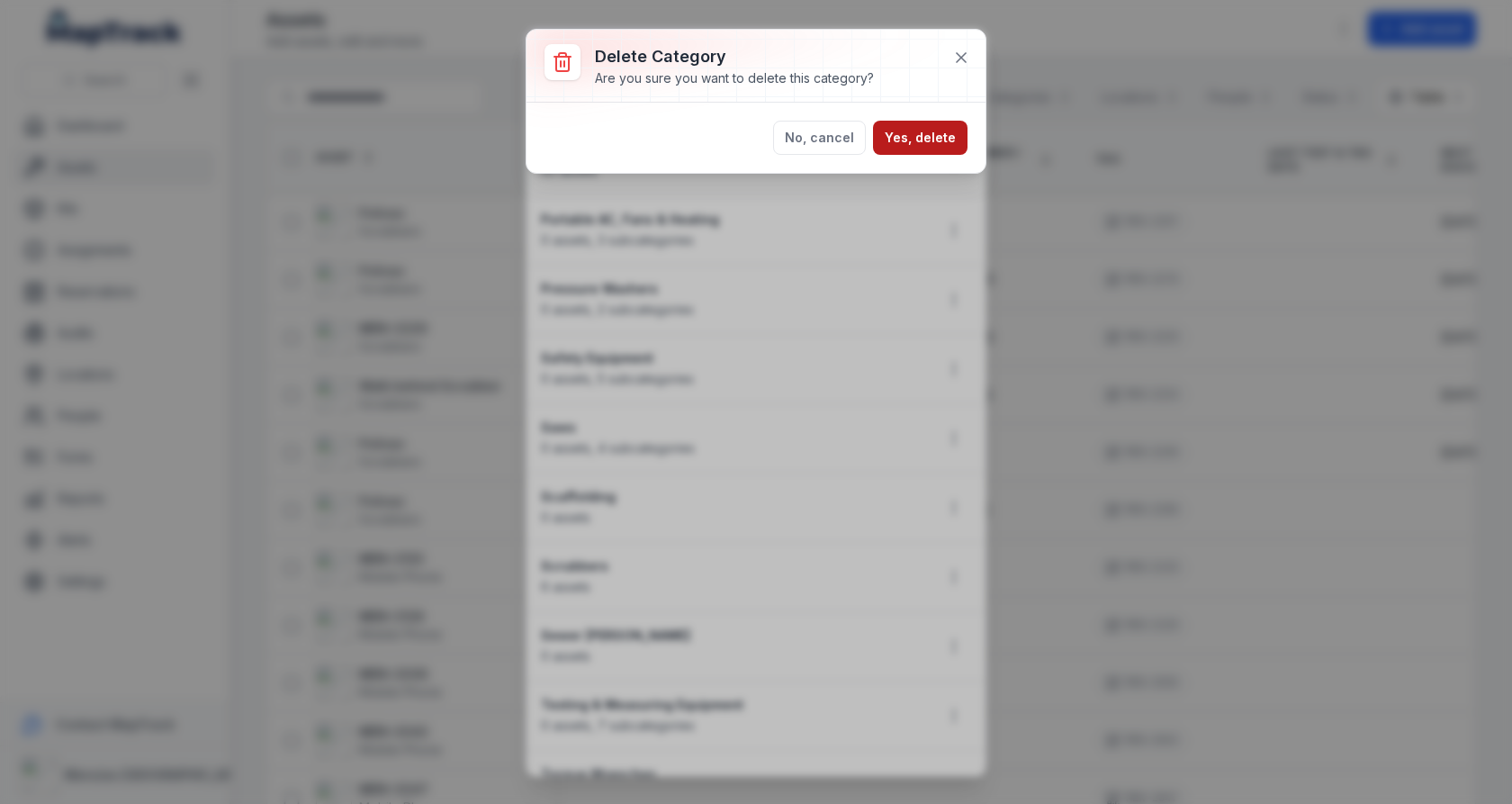
click at [916, 135] on button "Yes, delete" at bounding box center [920, 137] width 94 height 34
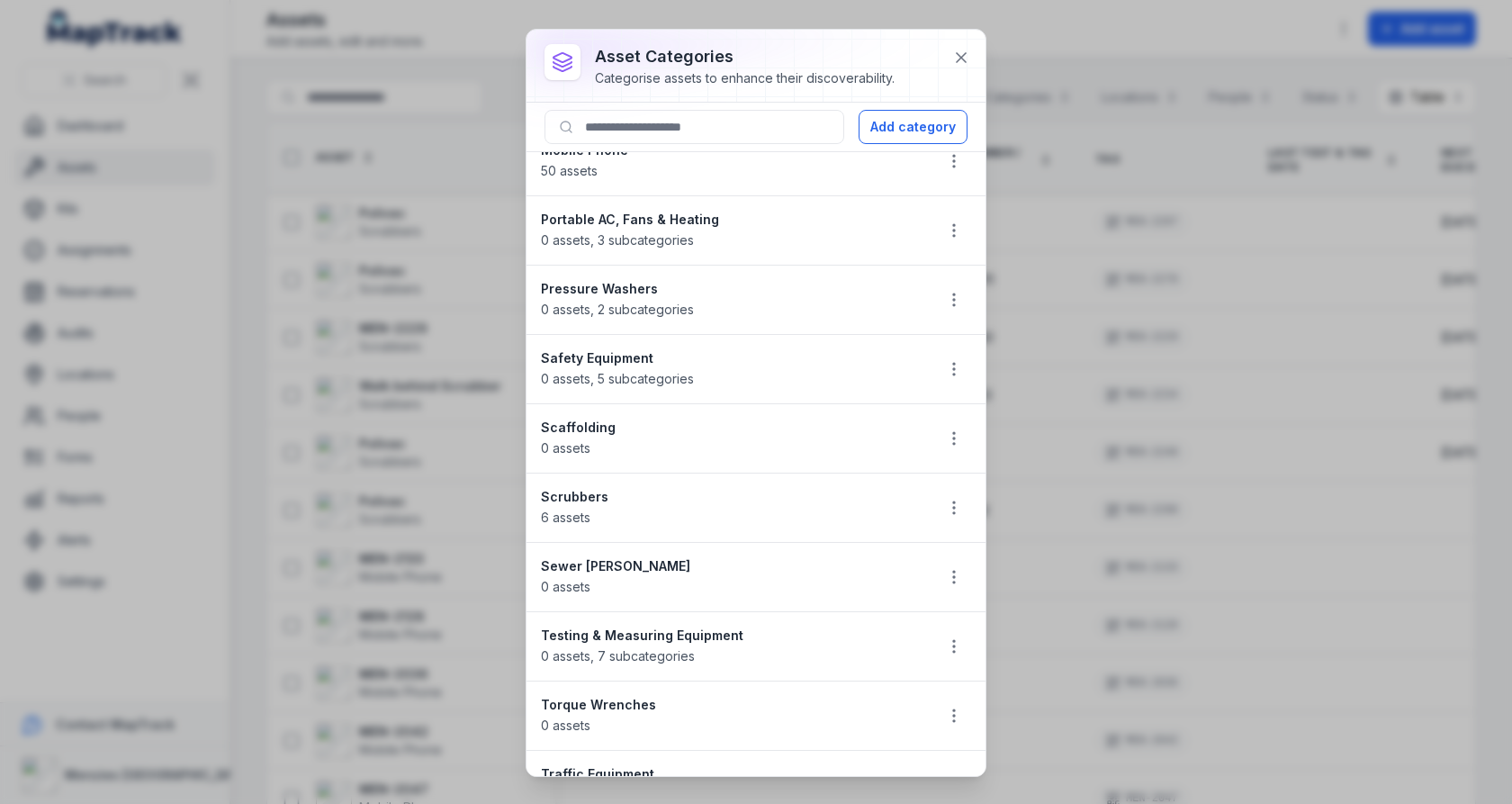
scroll to position [574, 0]
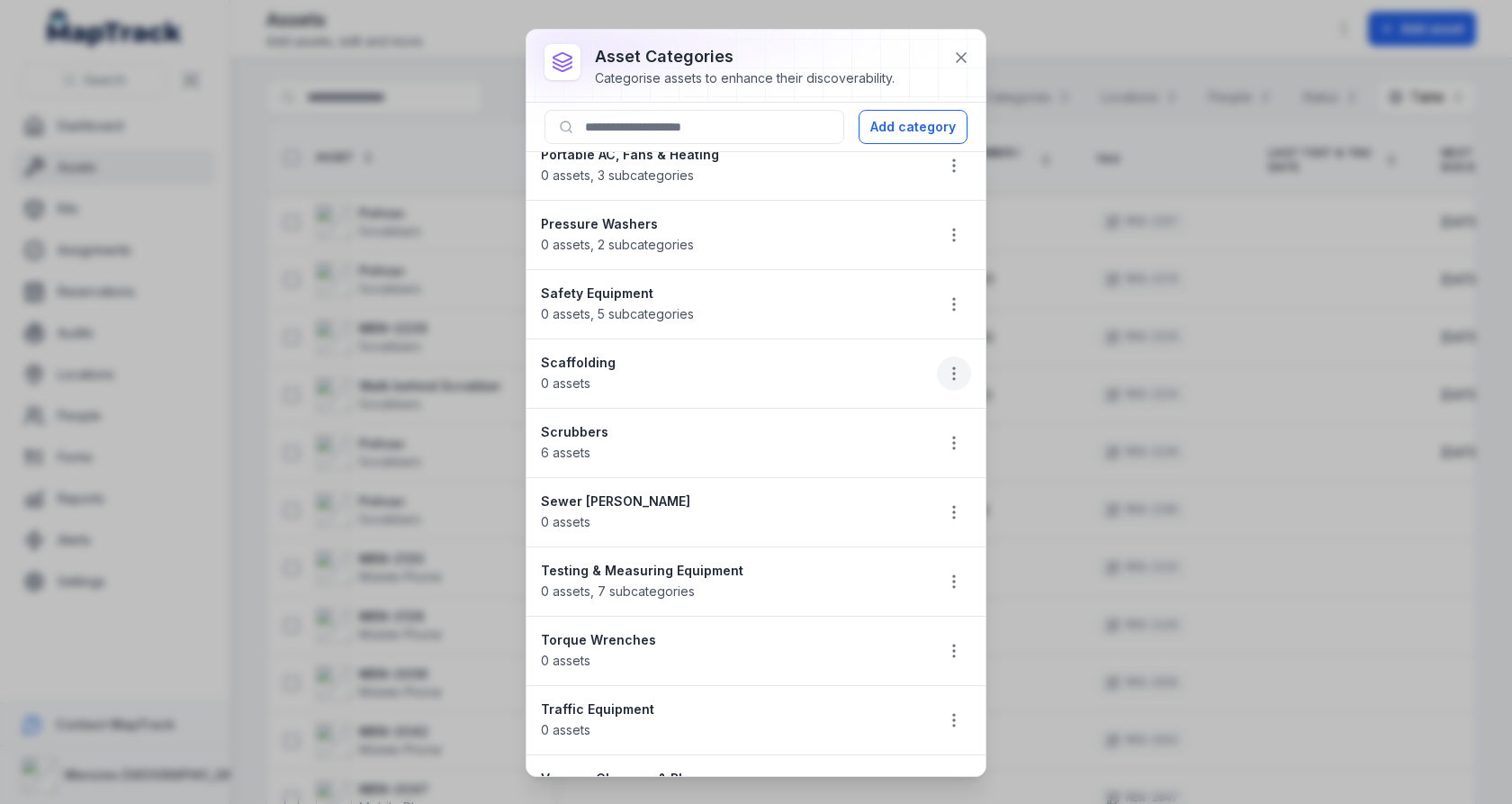
click at [947, 364] on icon "button" at bounding box center [954, 374] width 18 height 18
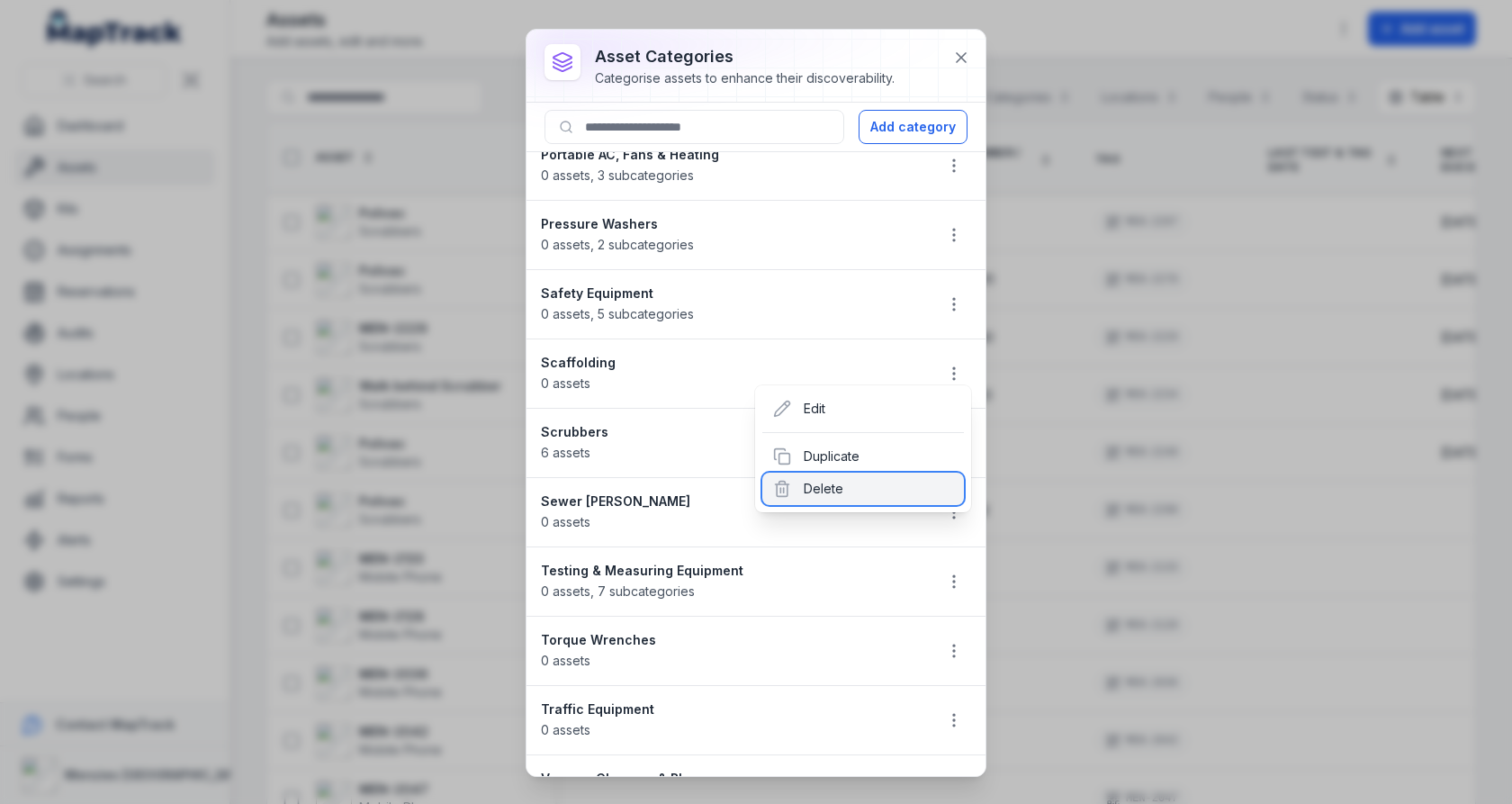
click at [818, 479] on div "Delete" at bounding box center [863, 488] width 201 height 32
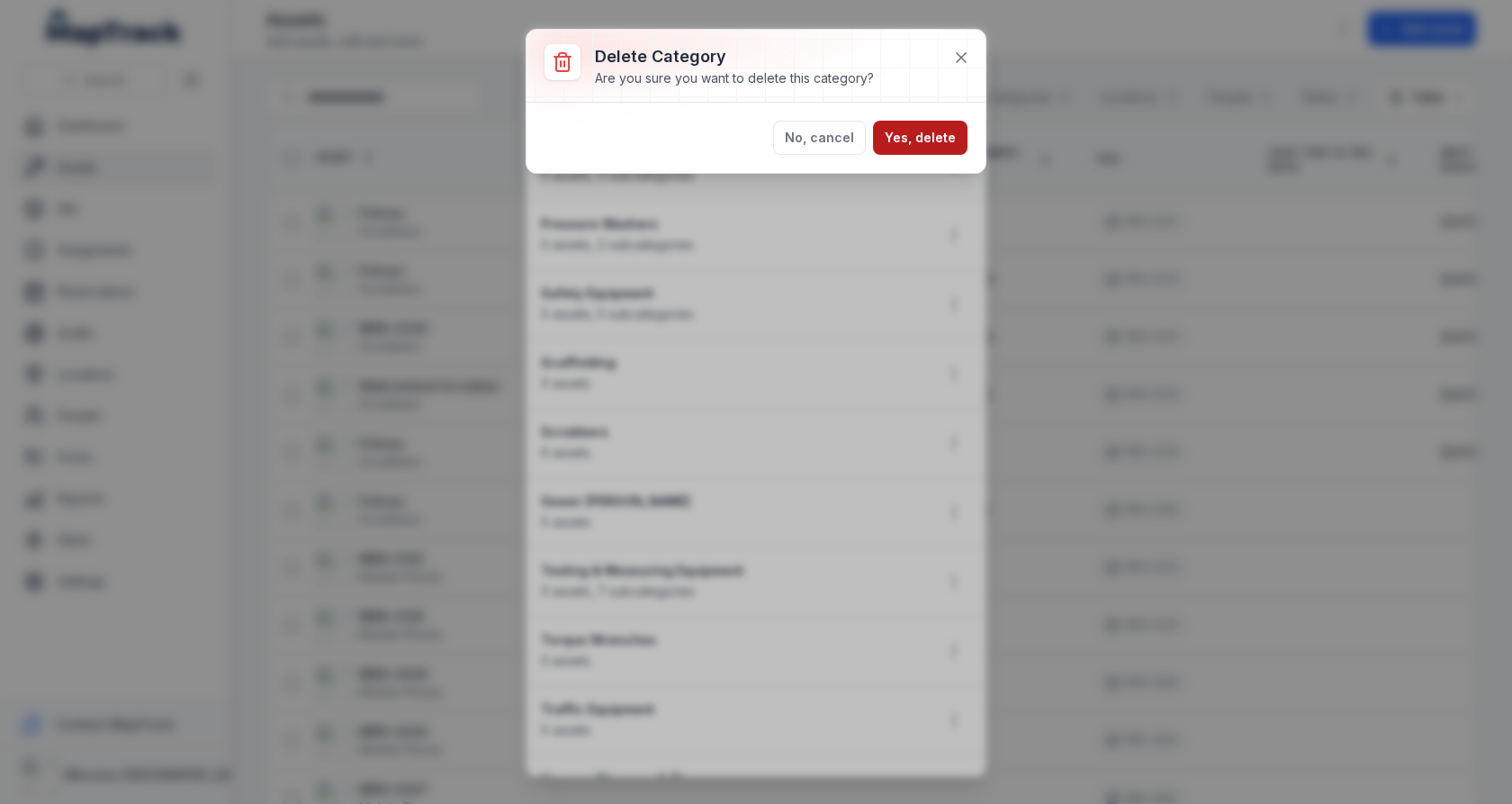
click at [938, 148] on button "Yes, delete" at bounding box center [920, 137] width 94 height 34
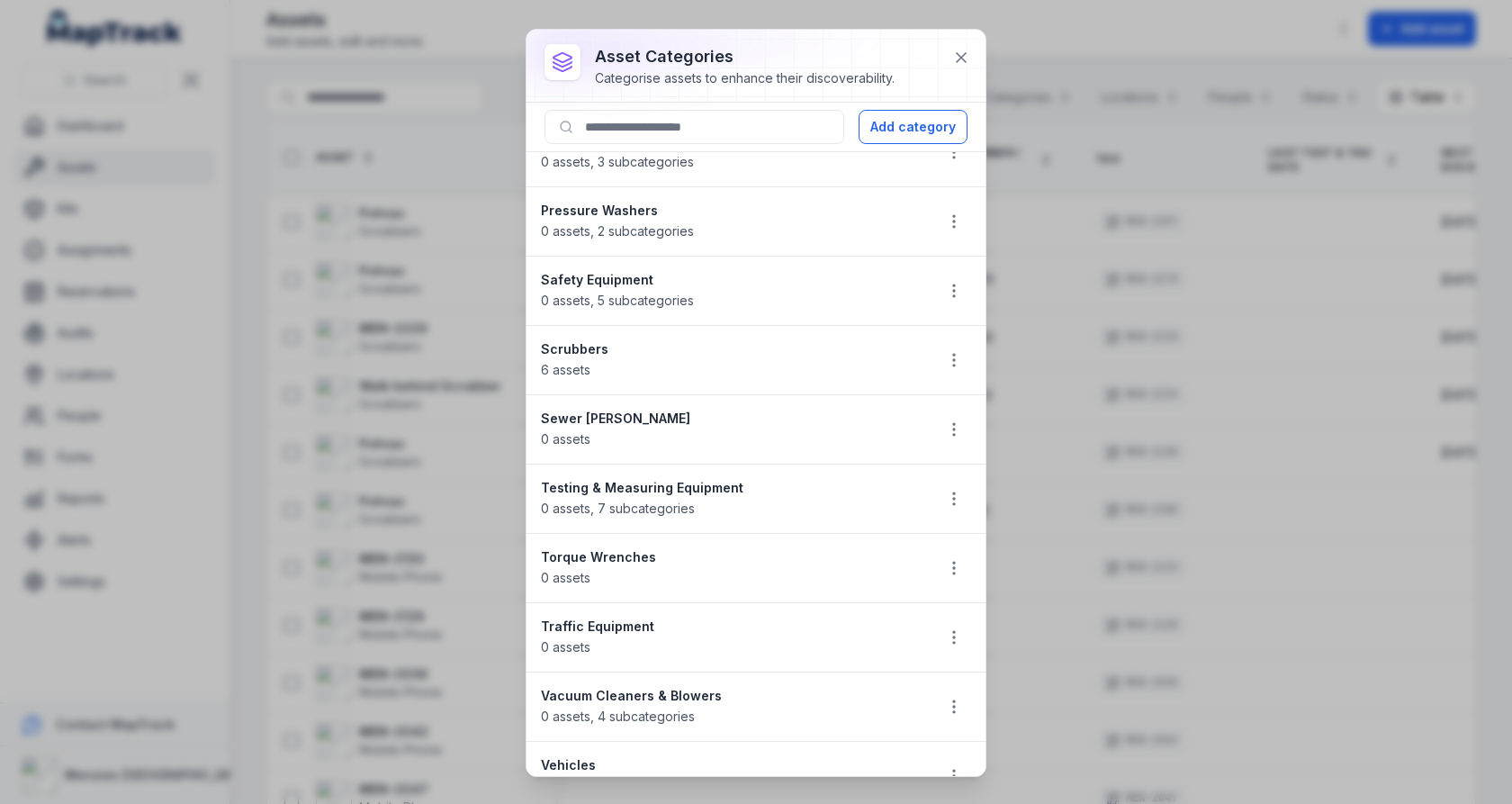
scroll to position [592, 0]
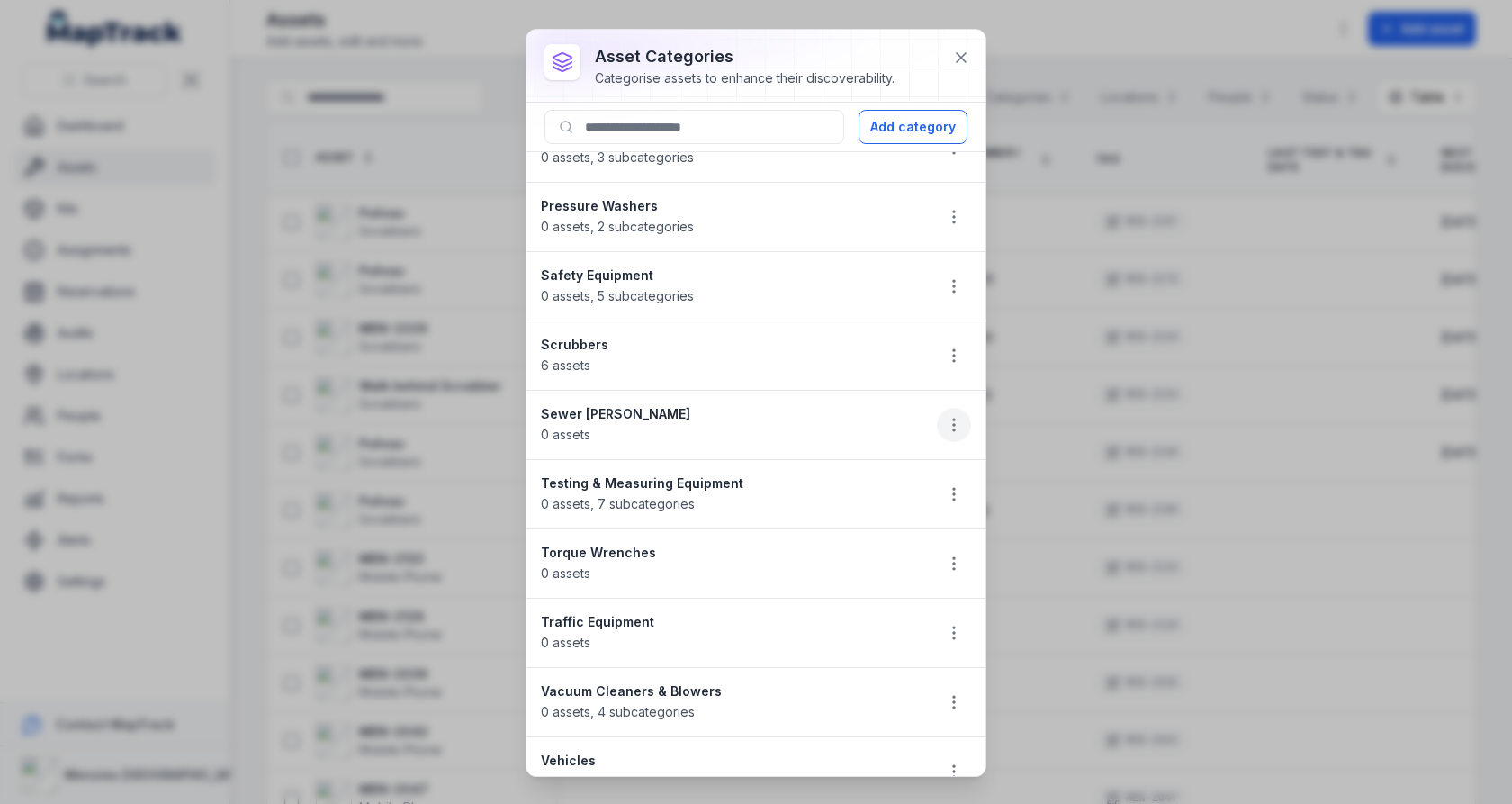
click at [962, 416] on icon "button" at bounding box center [954, 425] width 18 height 18
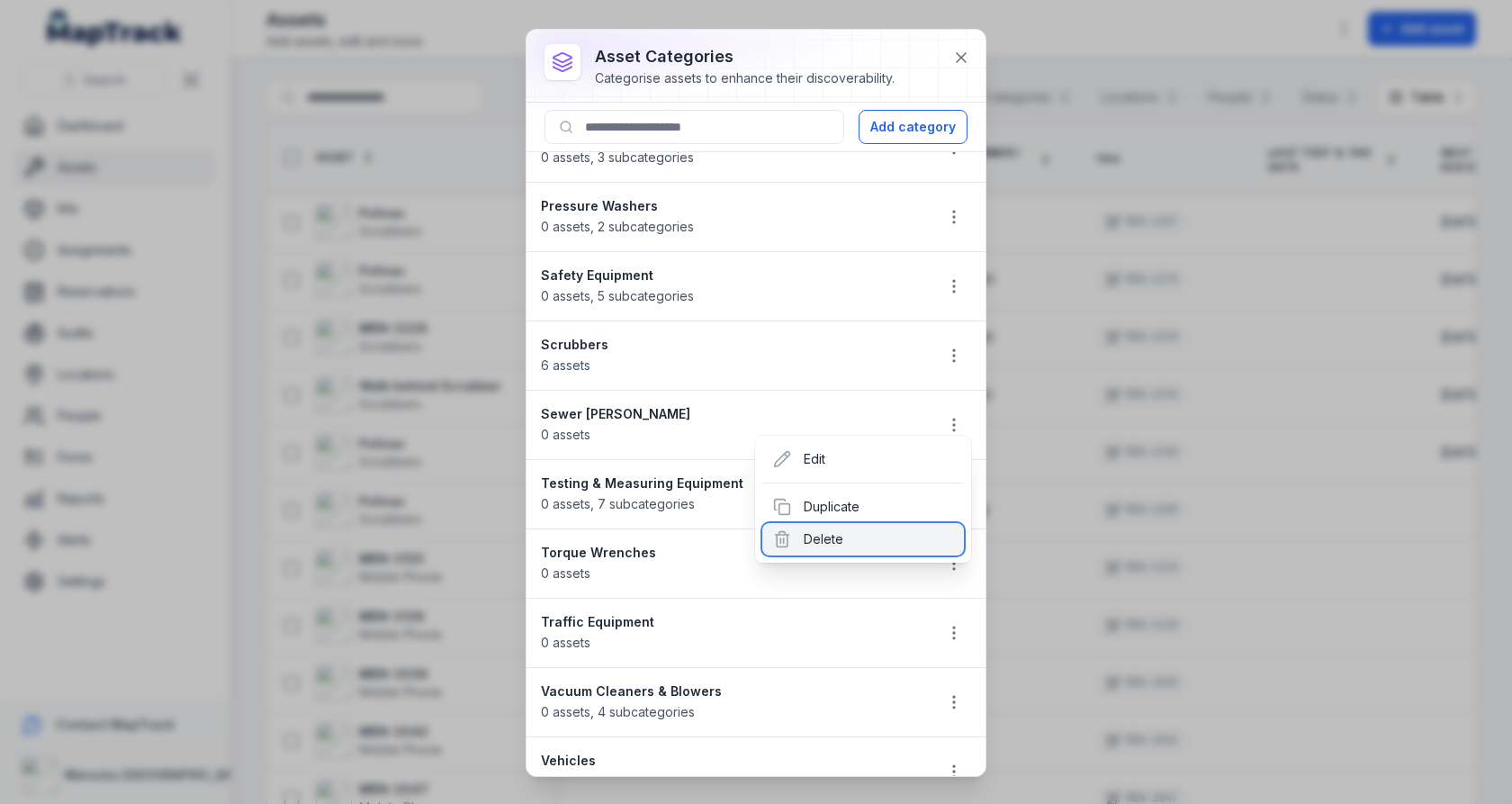
click at [870, 527] on div "Delete" at bounding box center [863, 538] width 201 height 32
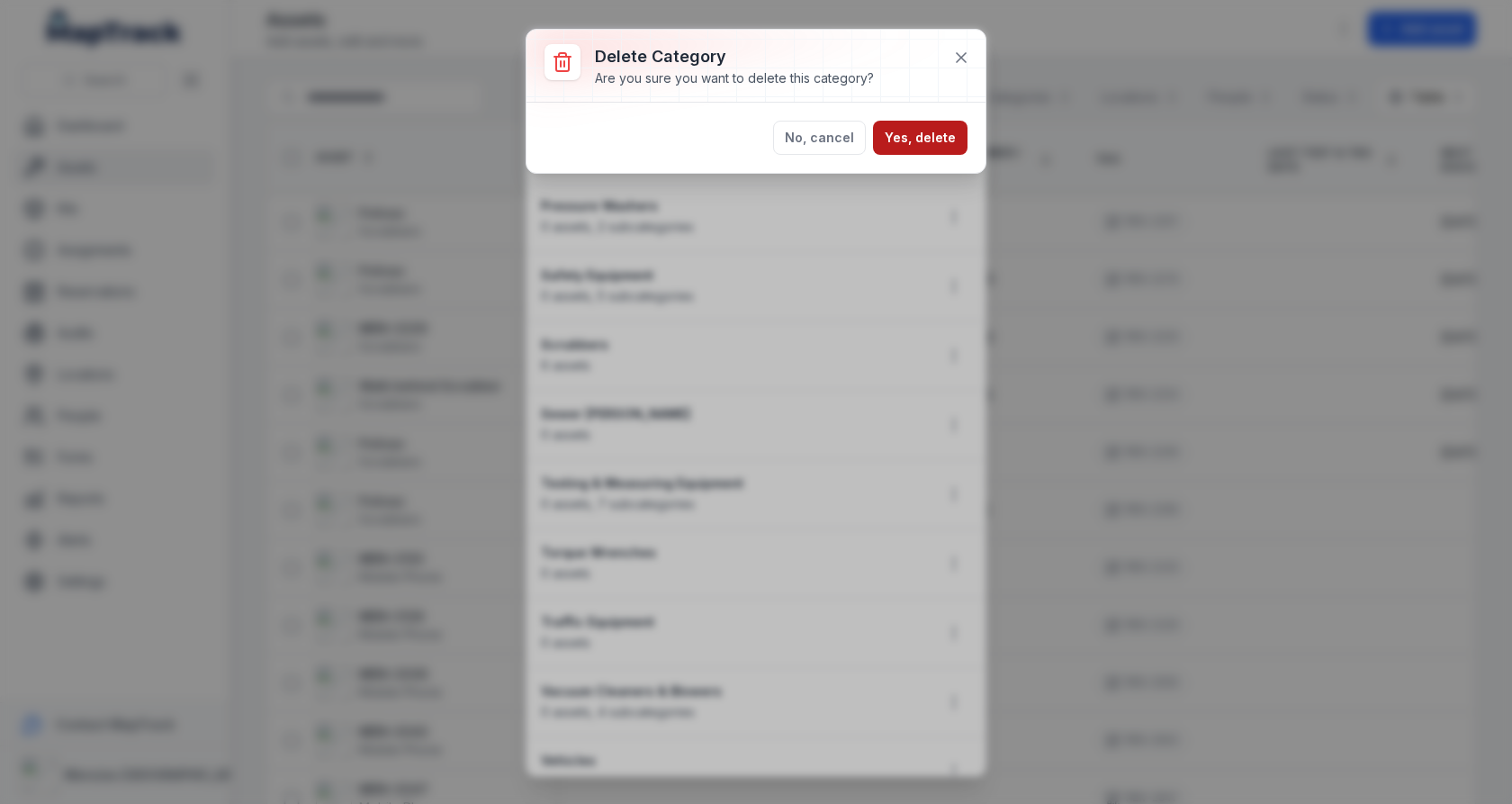
click at [923, 130] on button "Yes, delete" at bounding box center [920, 137] width 94 height 34
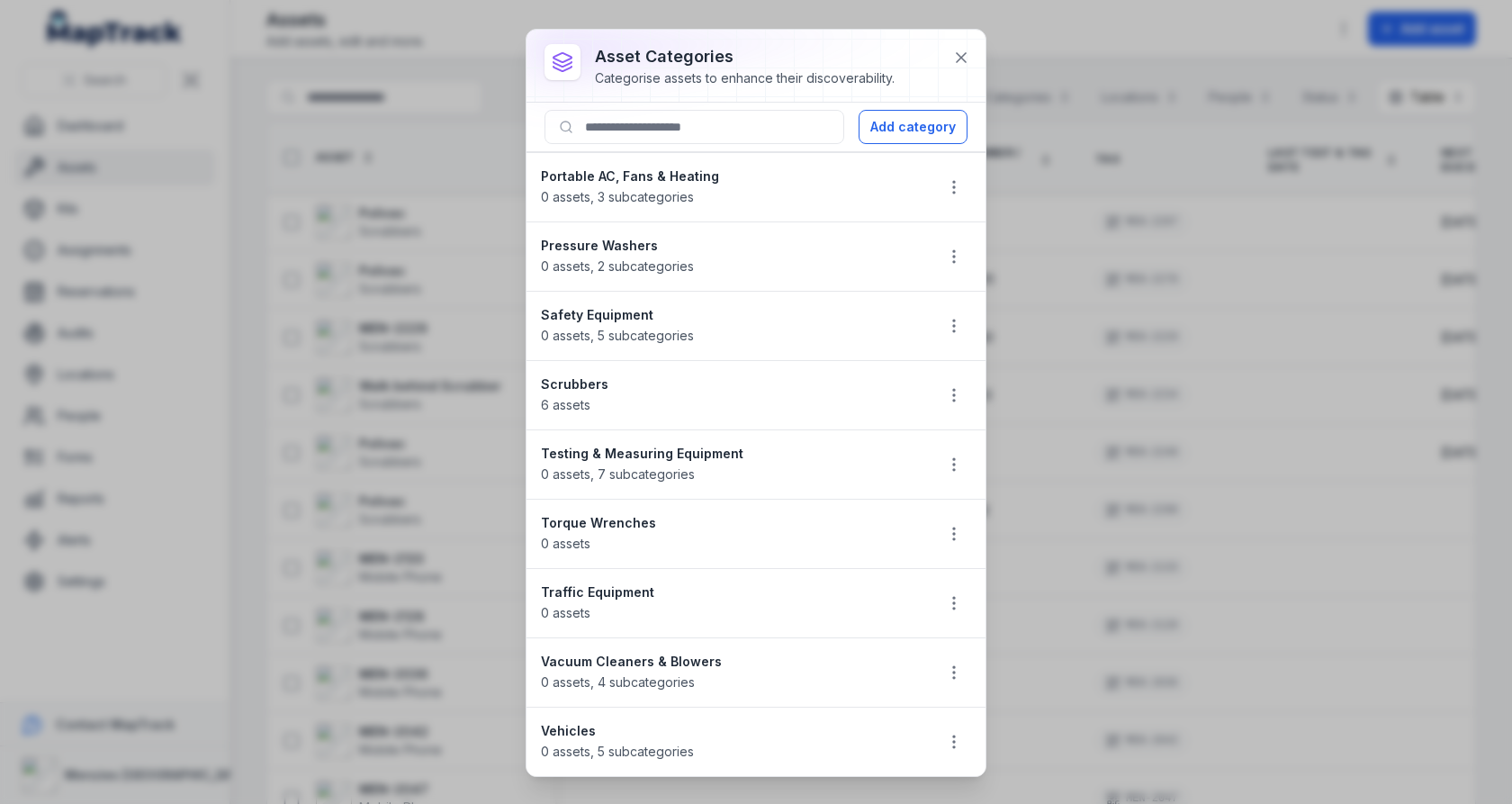
scroll to position [538, 0]
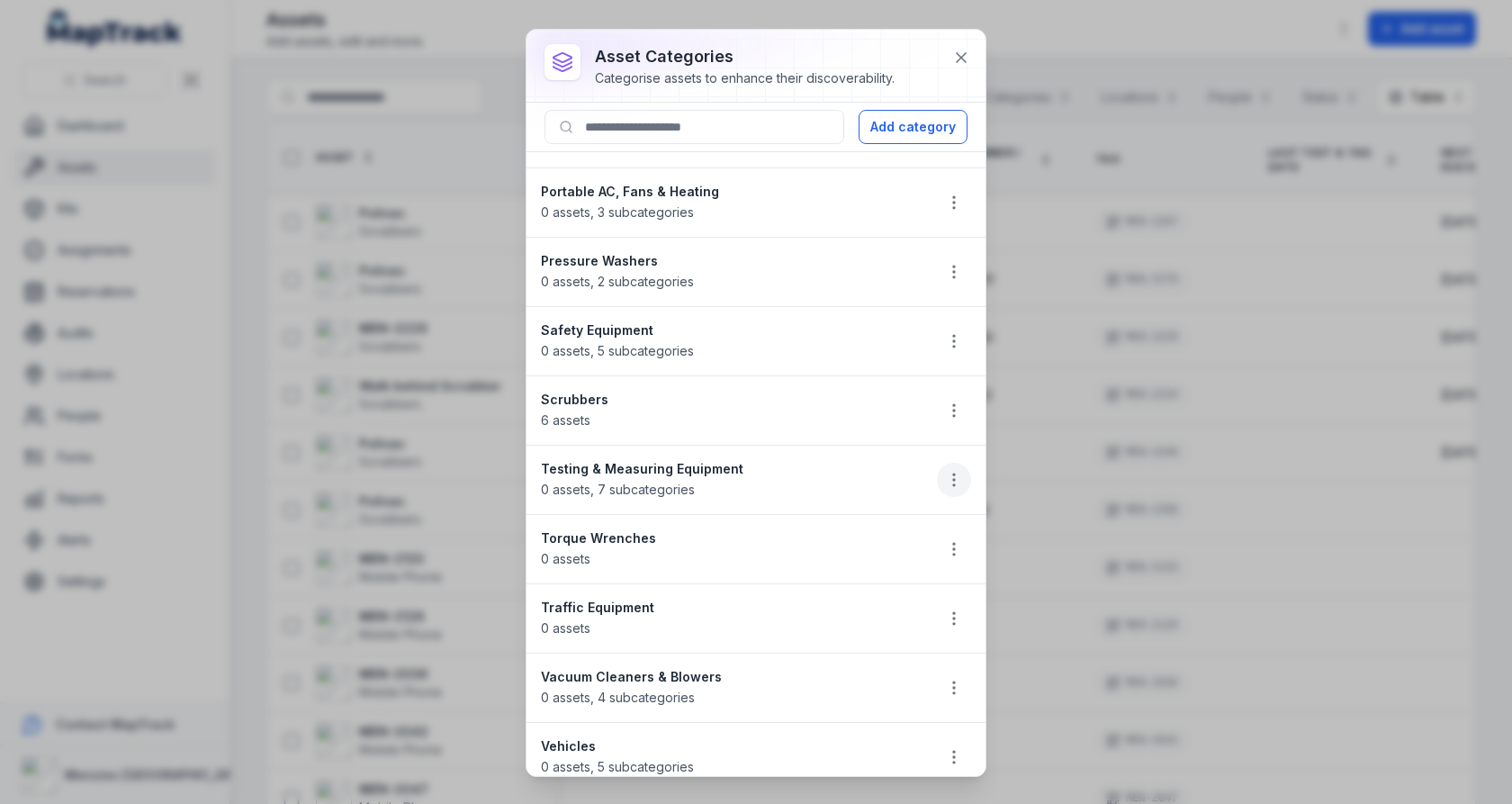
click at [942, 471] on button "button" at bounding box center [954, 479] width 34 height 34
click at [837, 585] on div "Delete" at bounding box center [863, 593] width 201 height 32
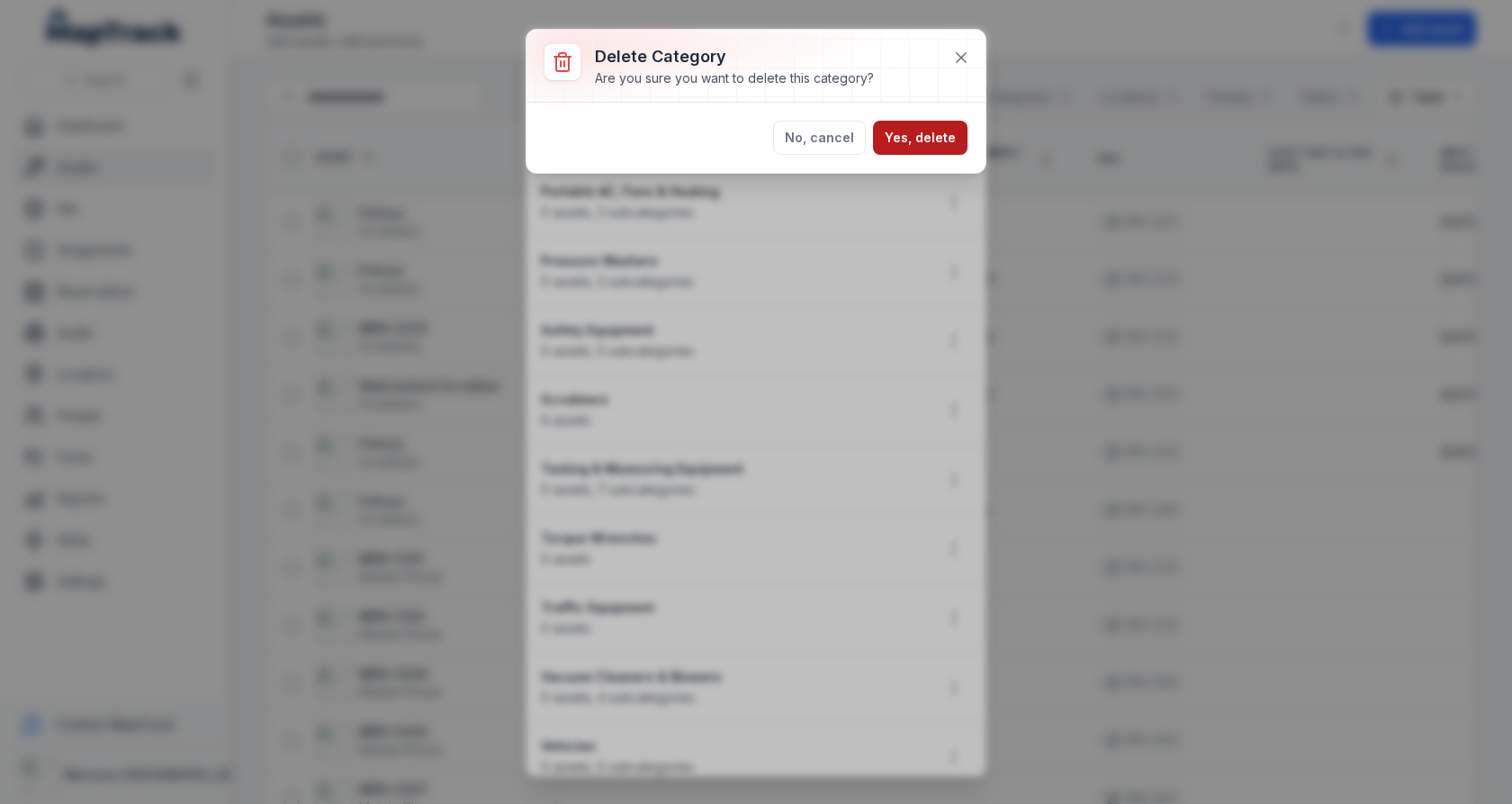
click at [921, 147] on button "Yes, delete" at bounding box center [920, 137] width 94 height 34
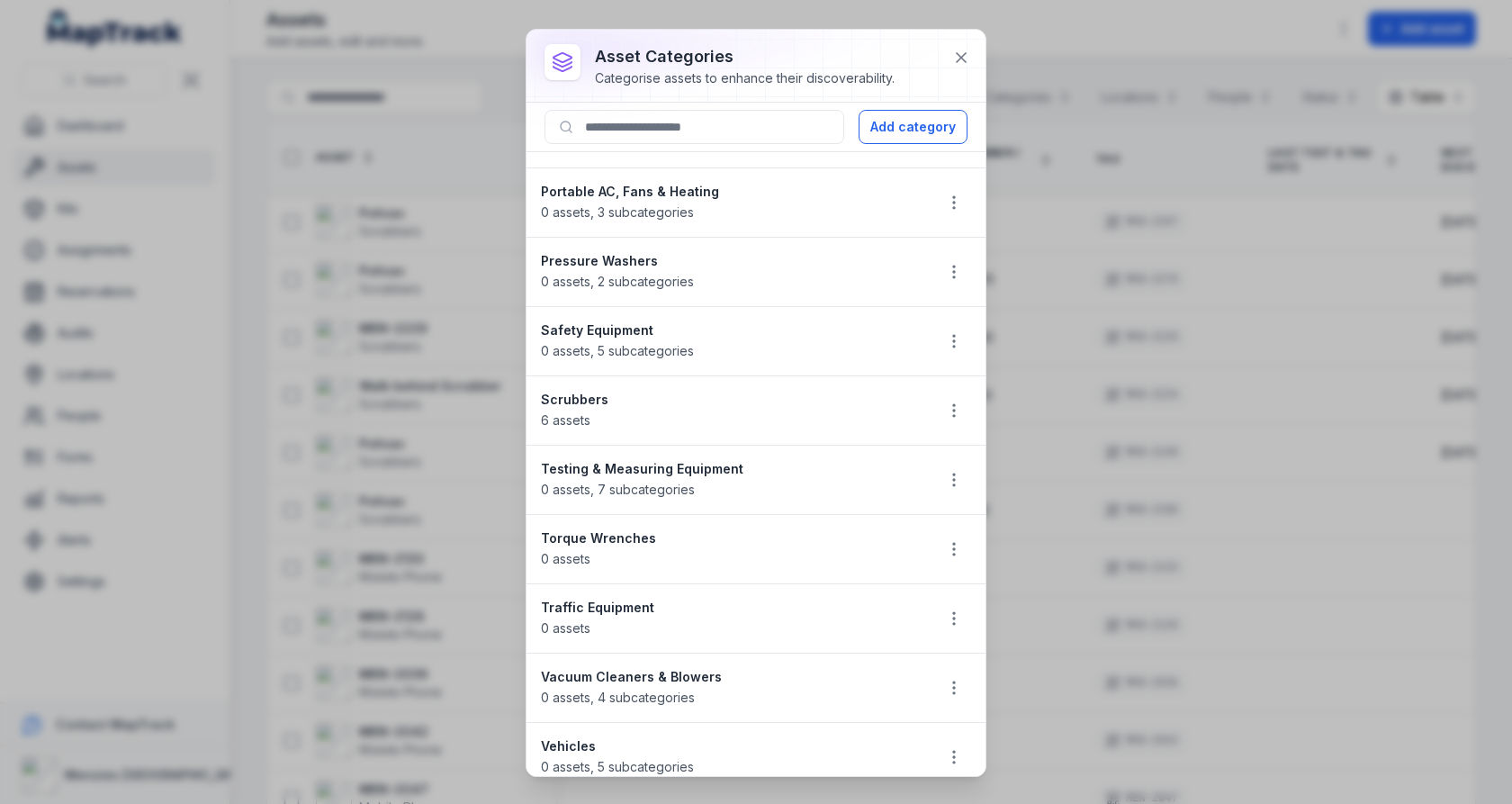
scroll to position [469, 0]
click at [949, 542] on icon "button" at bounding box center [954, 549] width 18 height 18
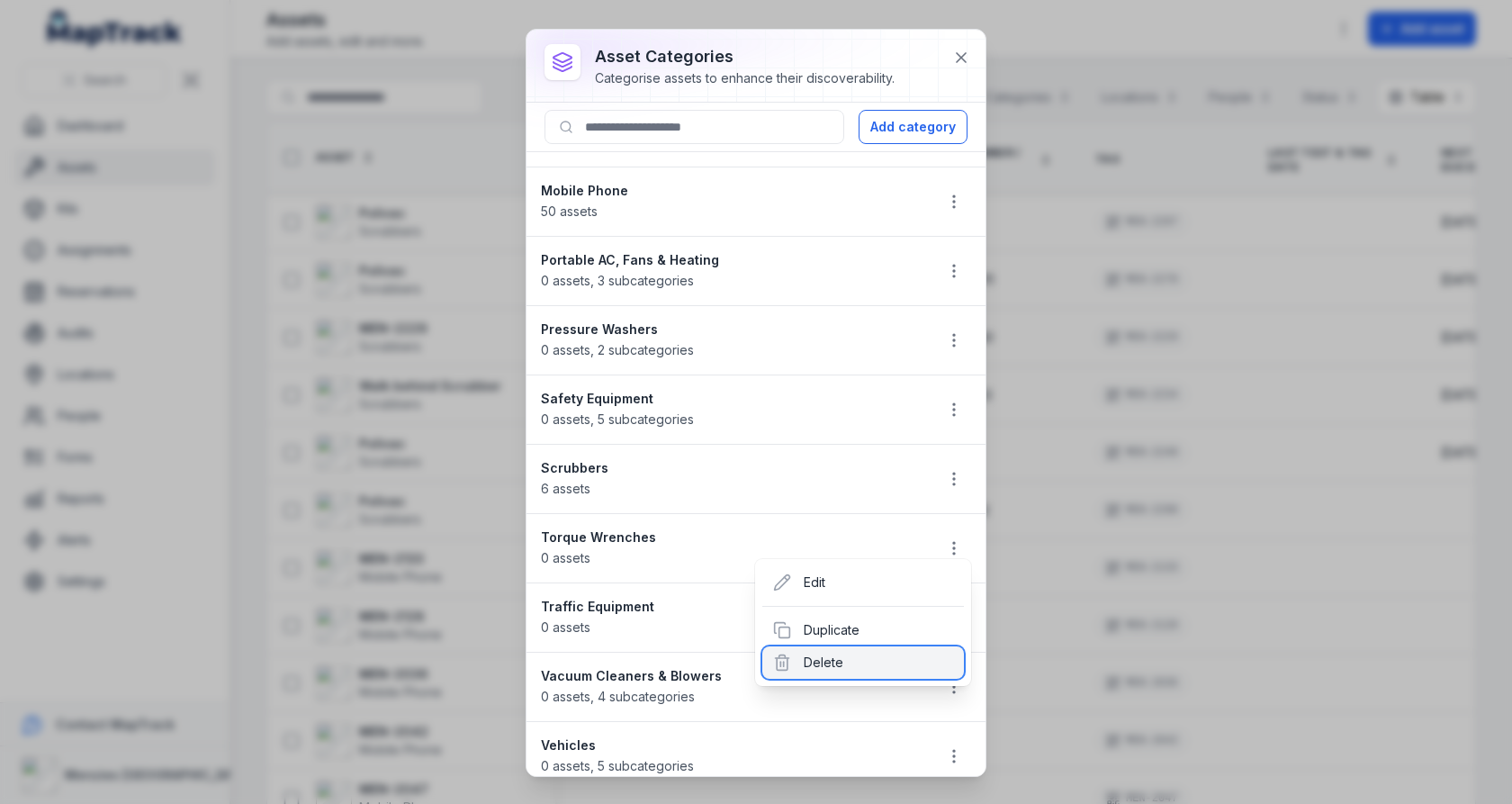
click at [872, 663] on div "Delete" at bounding box center [863, 662] width 201 height 32
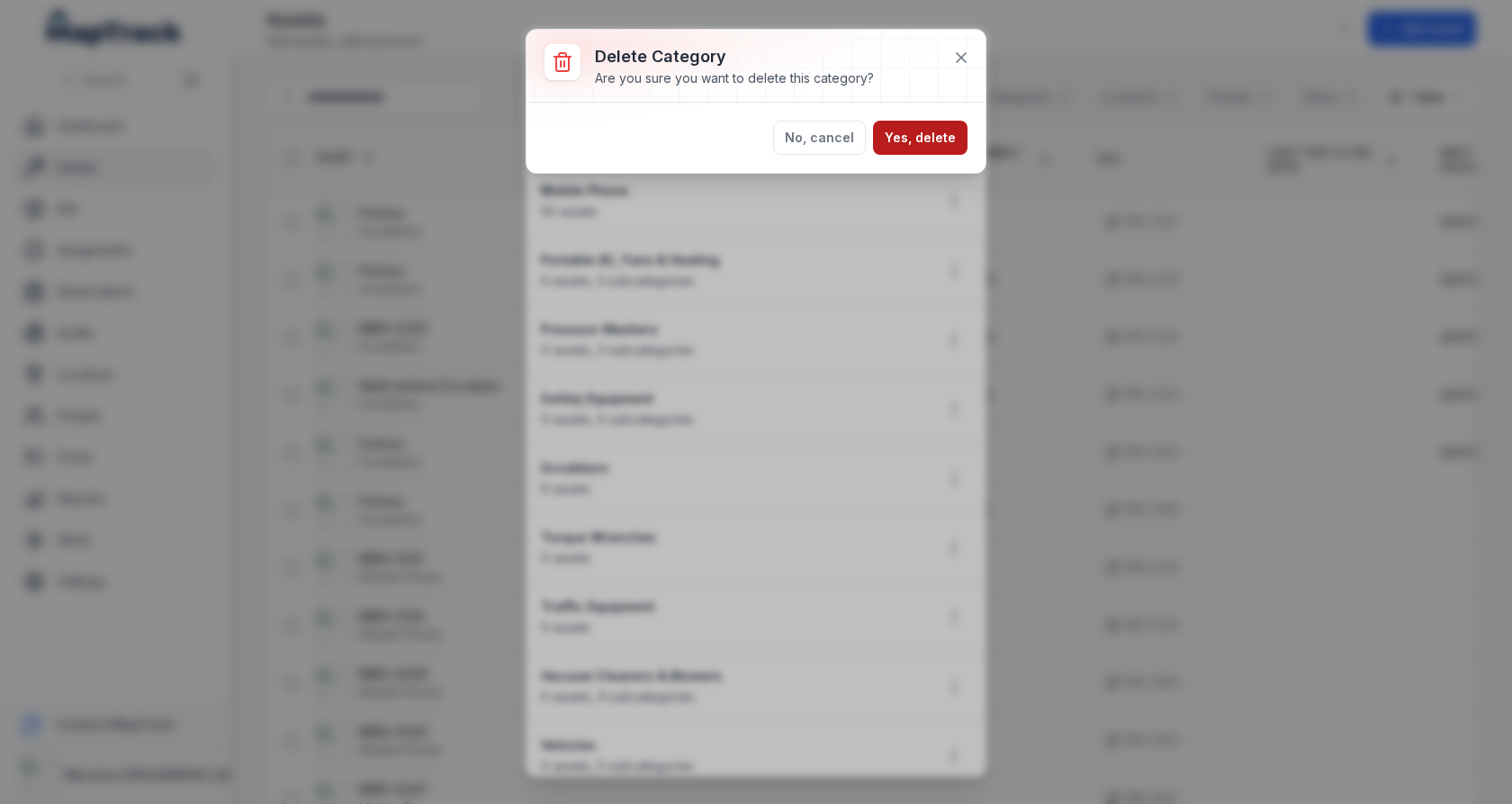
click at [937, 138] on button "Yes, delete" at bounding box center [920, 137] width 94 height 34
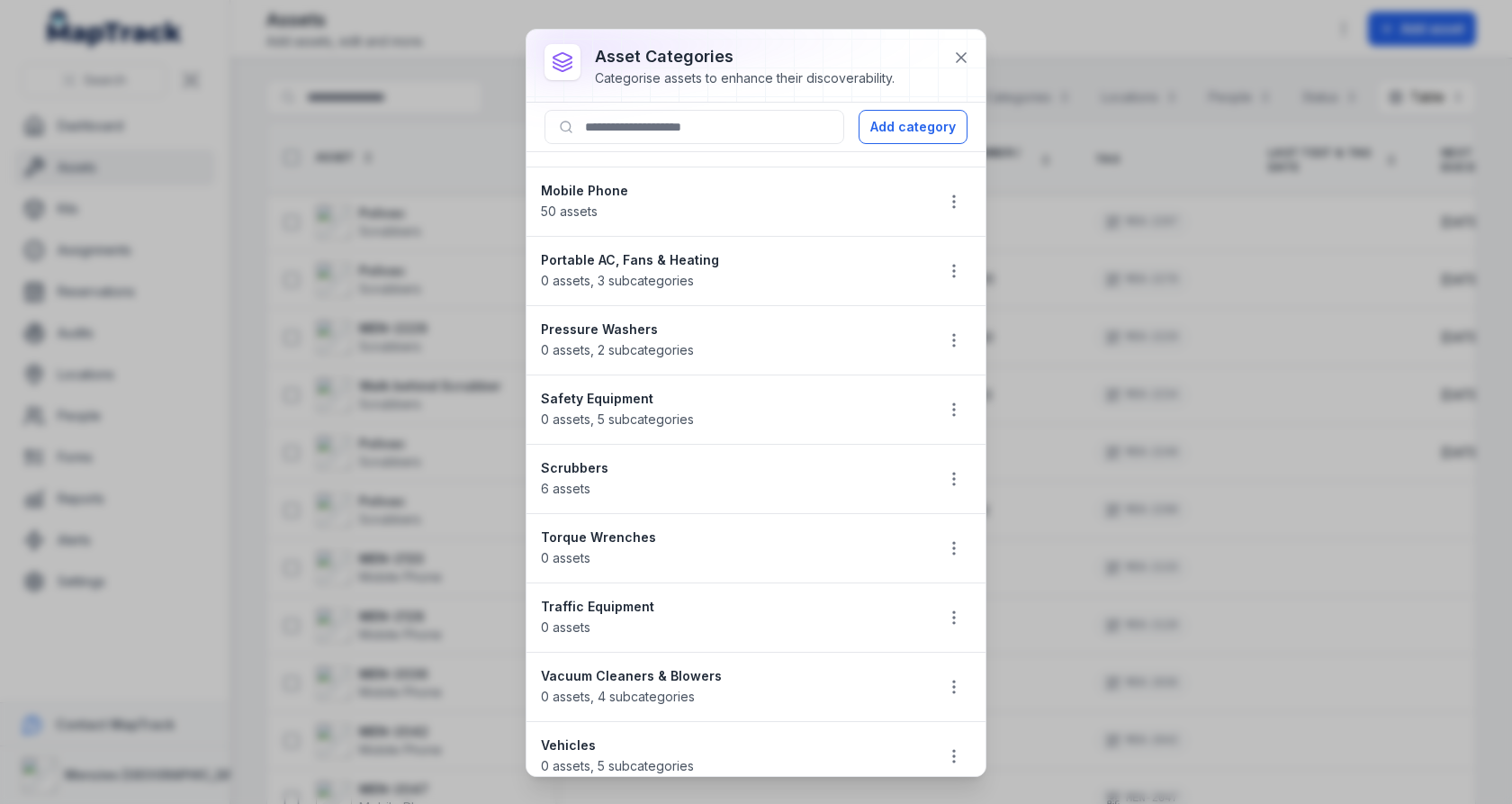
scroll to position [401, 0]
click at [947, 608] on icon "button" at bounding box center [954, 617] width 18 height 18
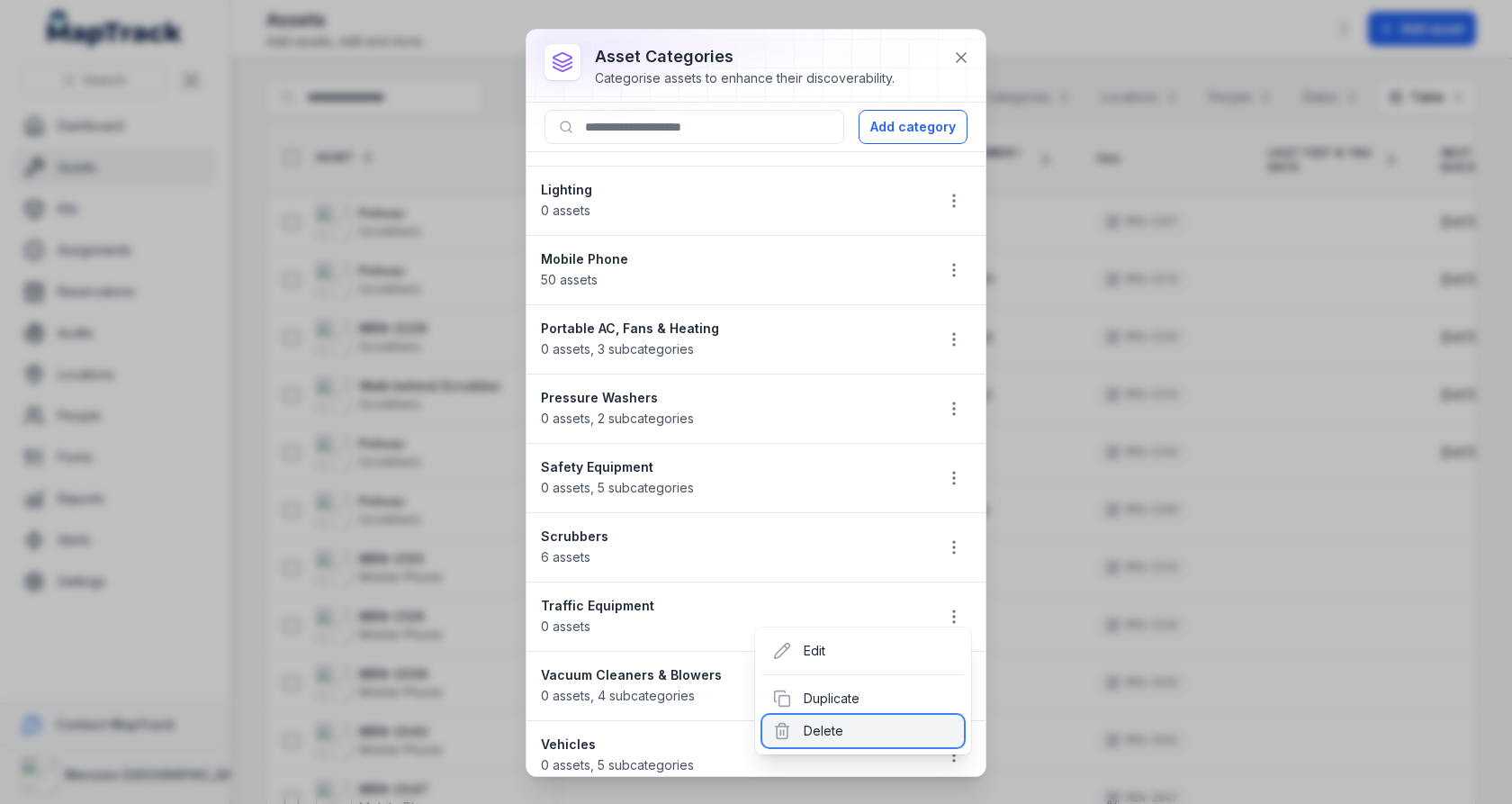
click at [888, 723] on div "Delete" at bounding box center [863, 731] width 201 height 32
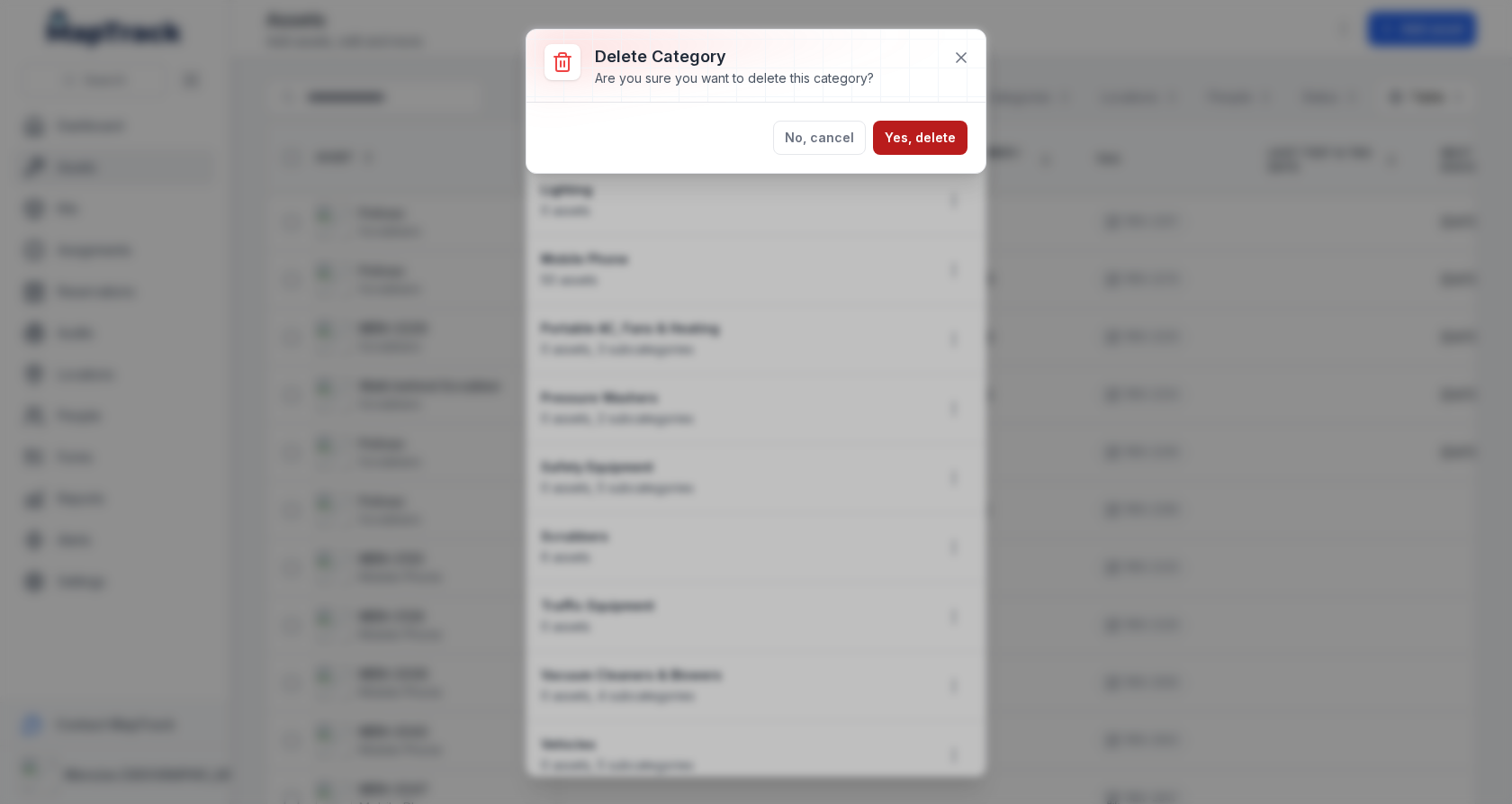
click at [925, 150] on button "Yes, delete" at bounding box center [920, 137] width 94 height 34
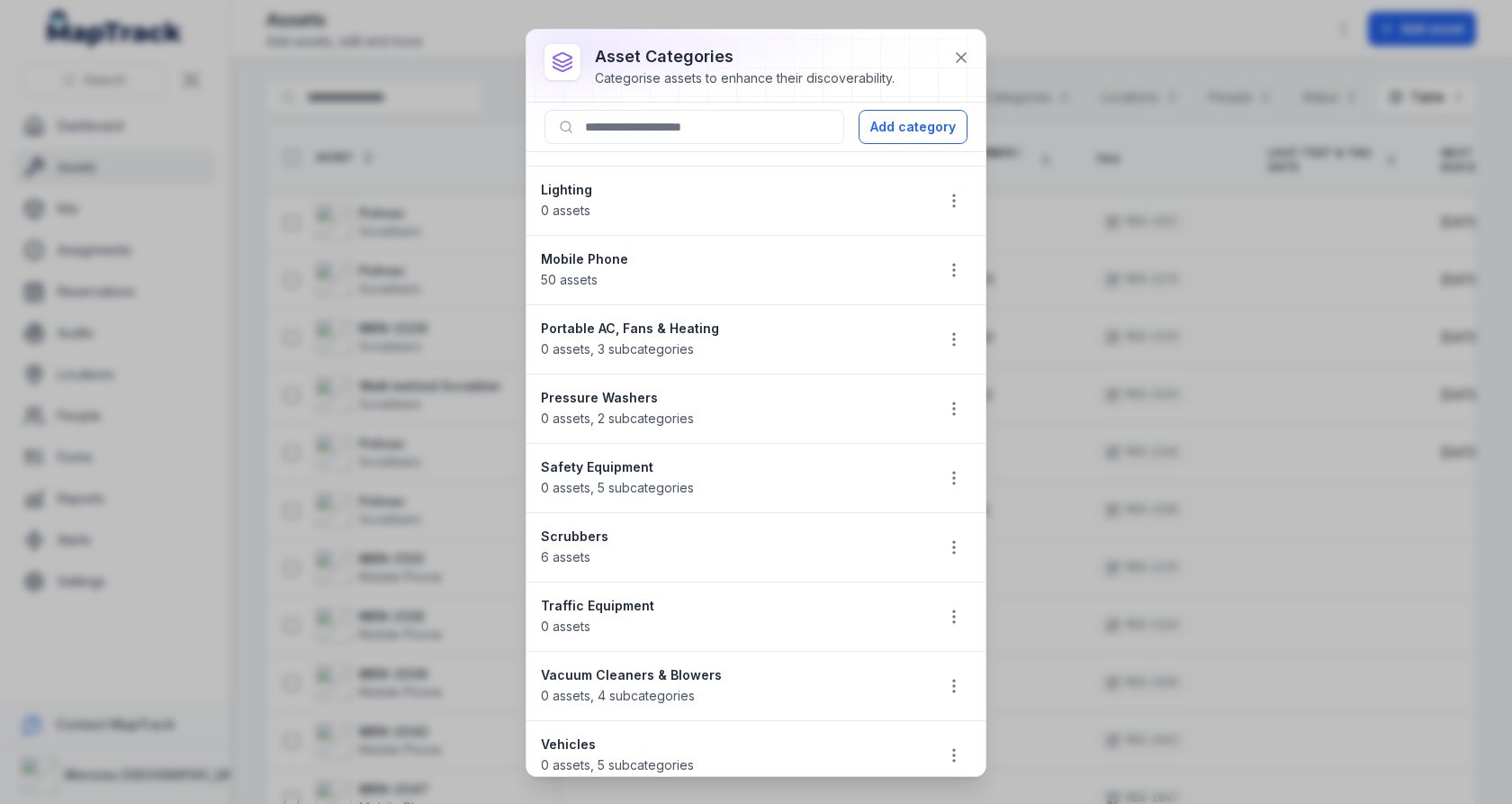
scroll to position [332, 0]
click at [947, 676] on icon "button" at bounding box center [954, 685] width 18 height 18
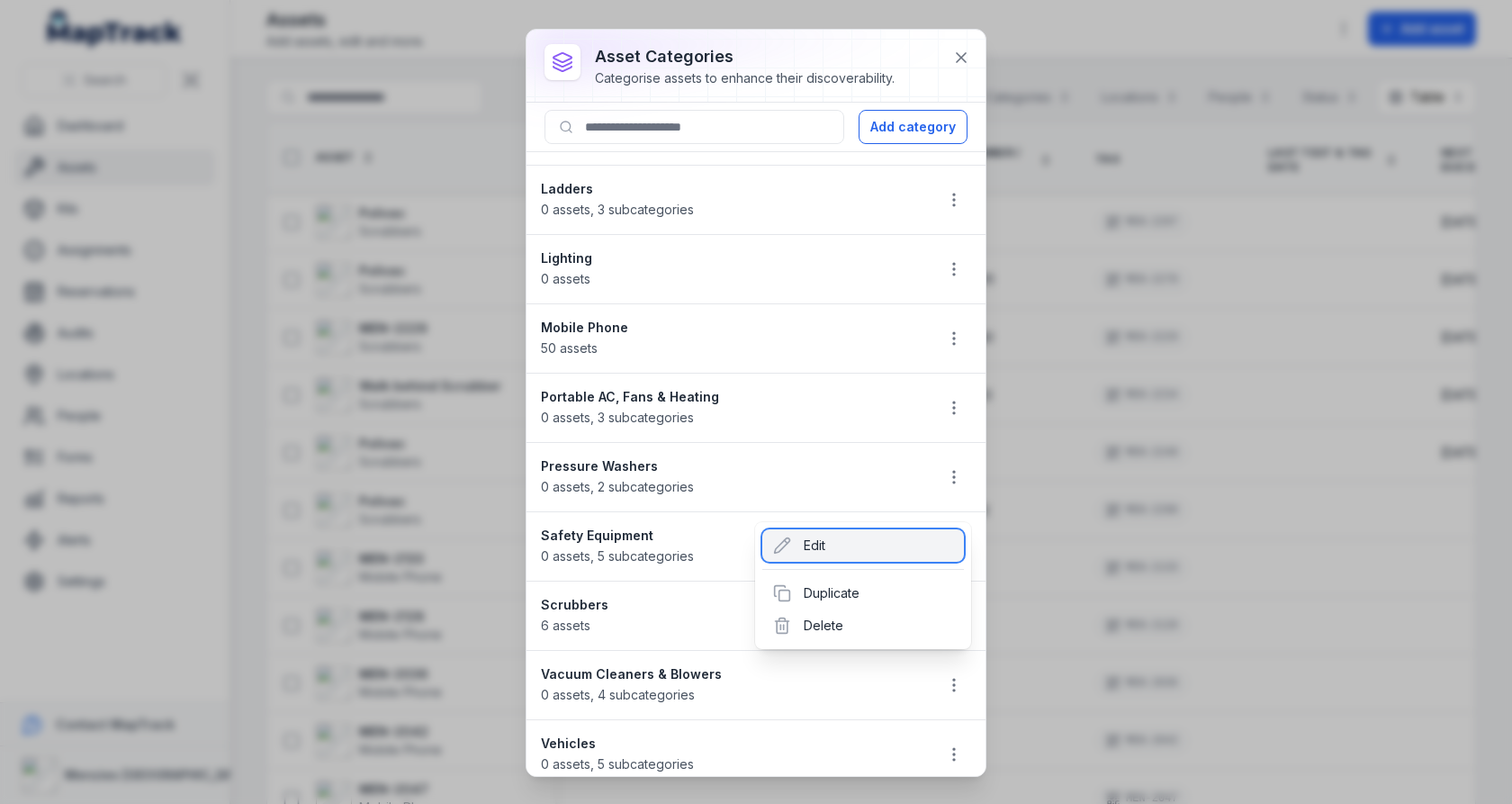
click at [880, 558] on div "Edit" at bounding box center [863, 545] width 201 height 32
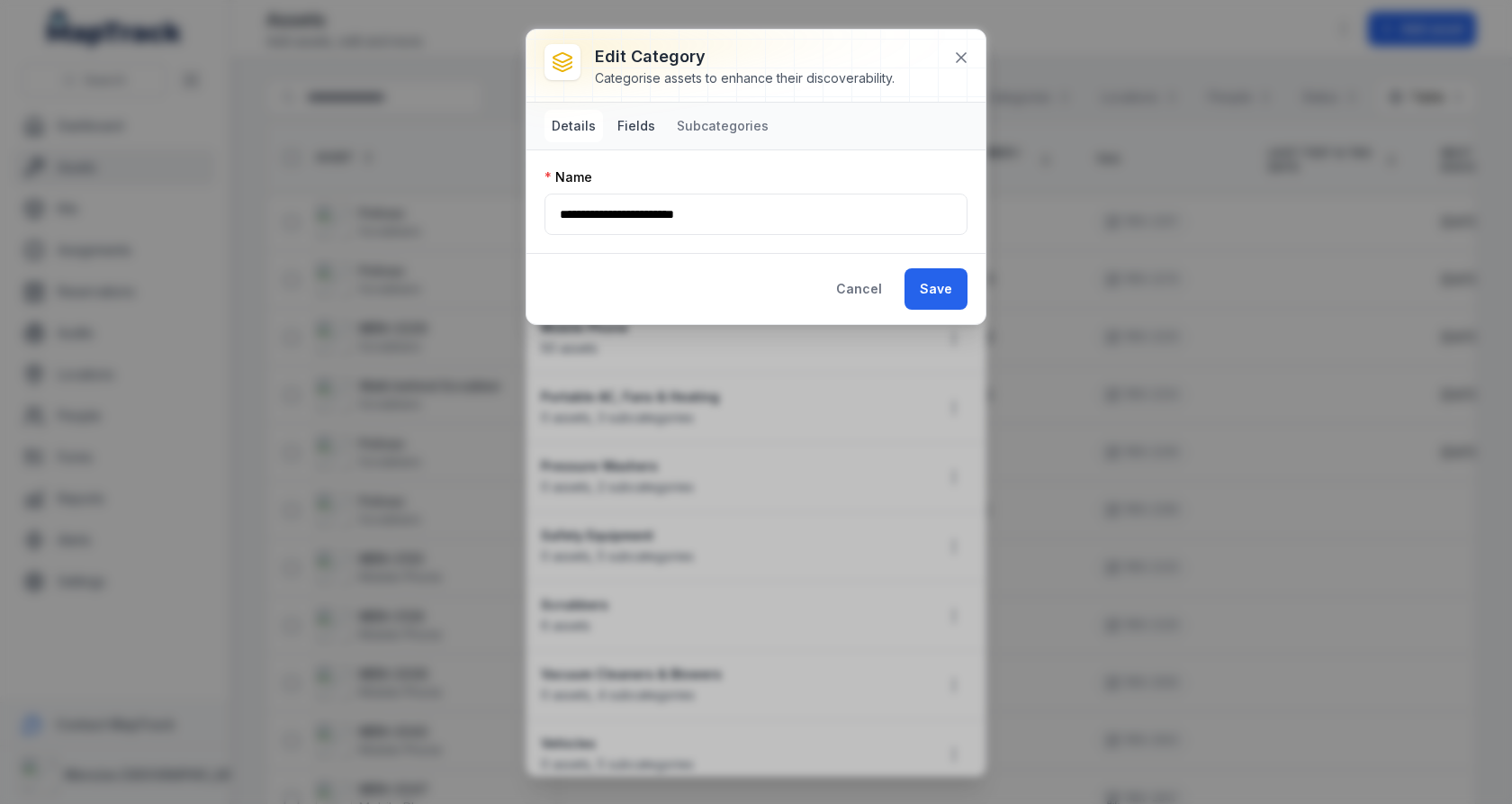
click at [636, 125] on button "Fields" at bounding box center [636, 125] width 52 height 32
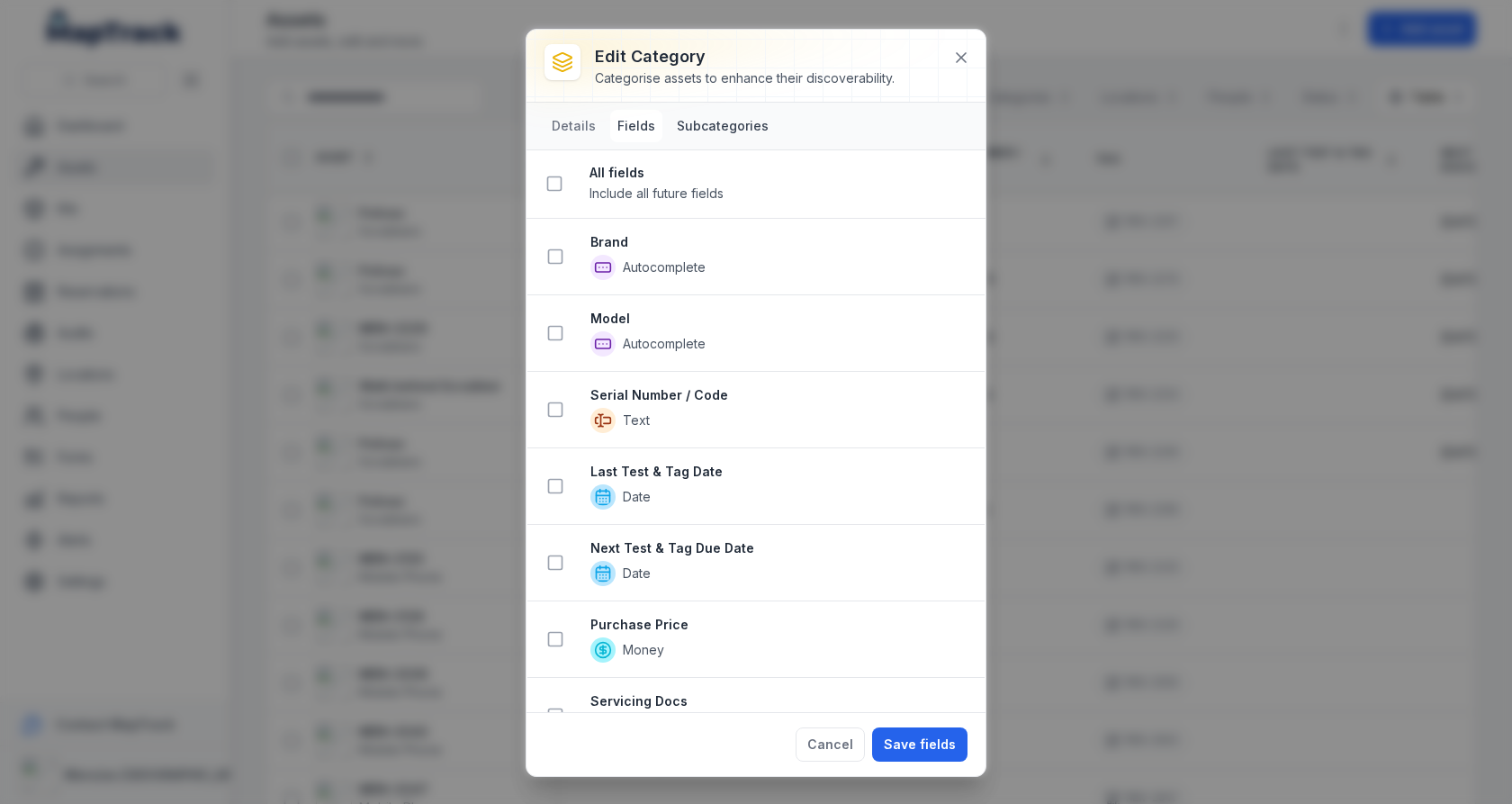
click at [691, 125] on button "Subcategories" at bounding box center [723, 125] width 106 height 32
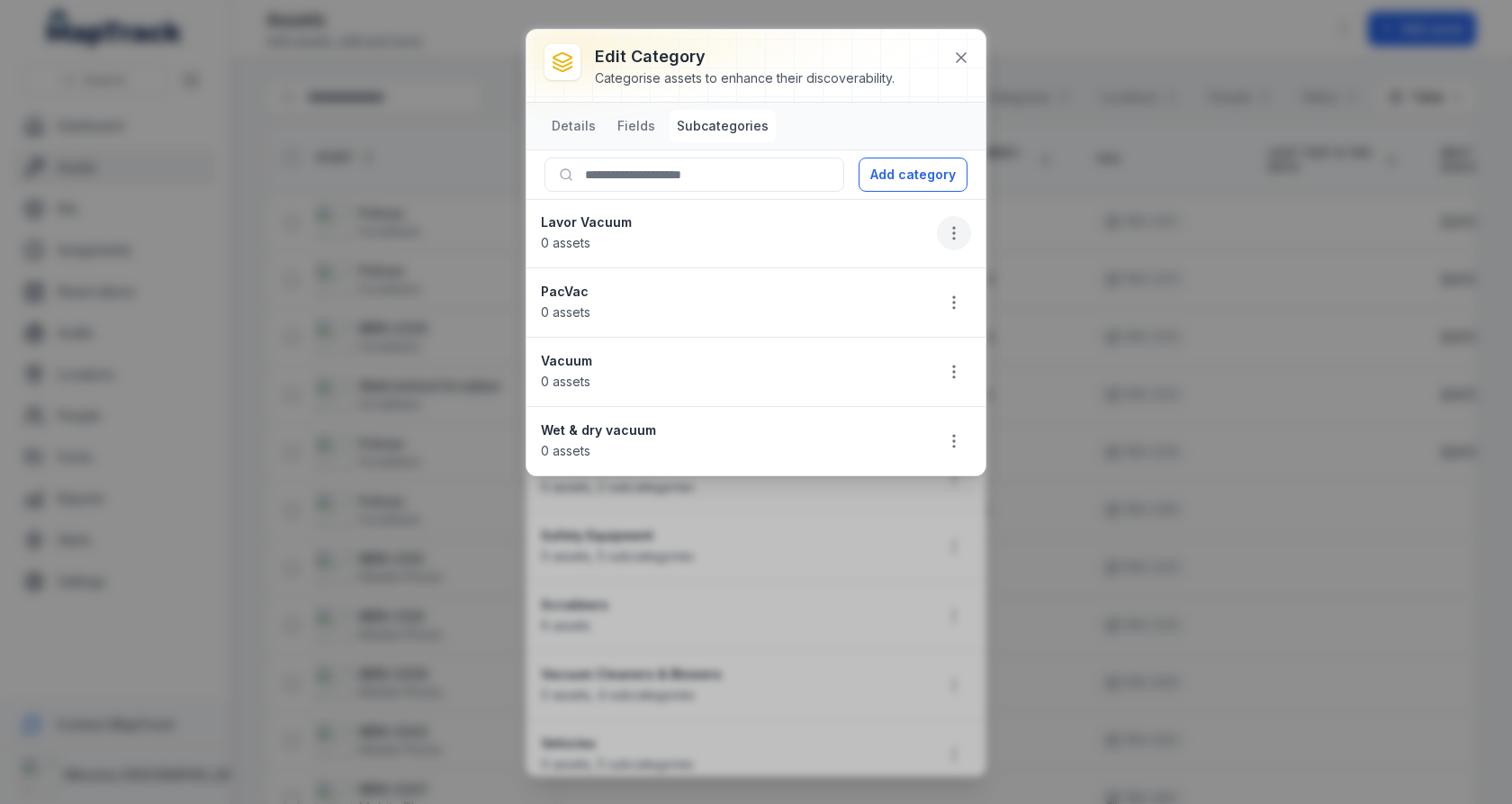
click at [956, 224] on icon "button" at bounding box center [954, 234] width 18 height 18
click at [884, 224] on li "Lavor Vacuum 0 assets" at bounding box center [755, 234] width 459 height 70
click at [968, 64] on icon at bounding box center [961, 58] width 18 height 18
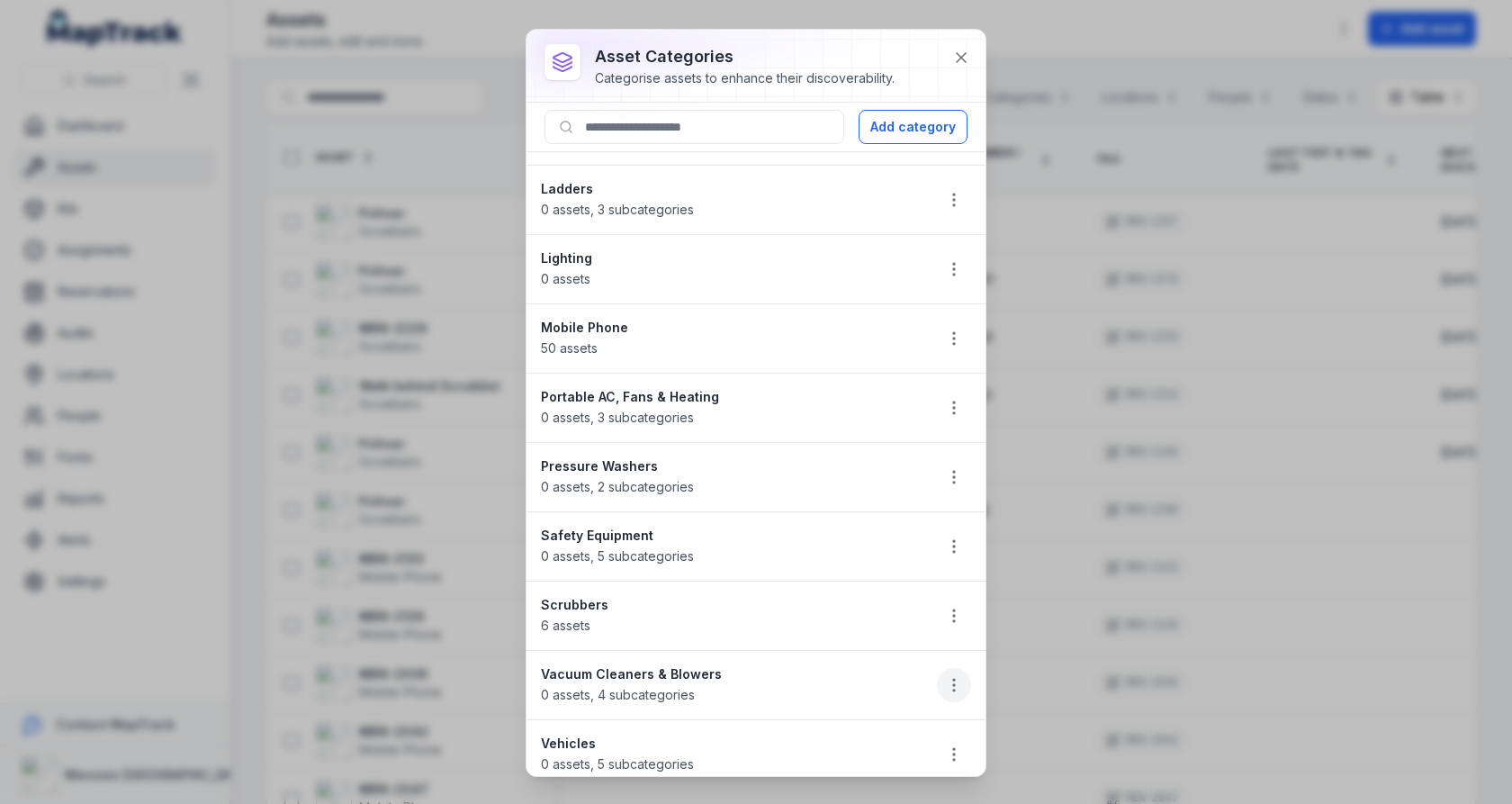
click at [944, 668] on button "button" at bounding box center [954, 685] width 34 height 34
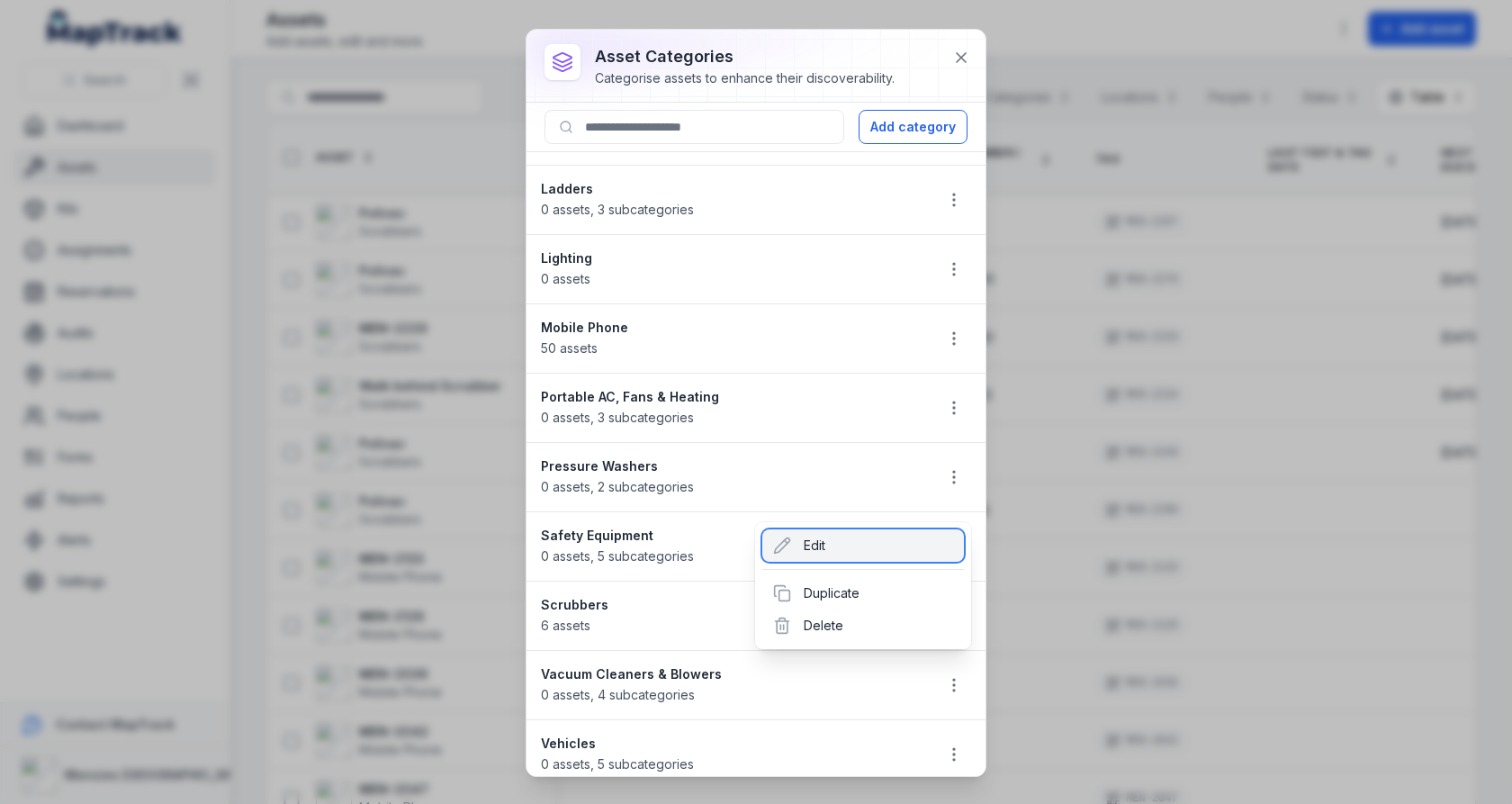
click at [885, 549] on div "Edit" at bounding box center [863, 545] width 201 height 32
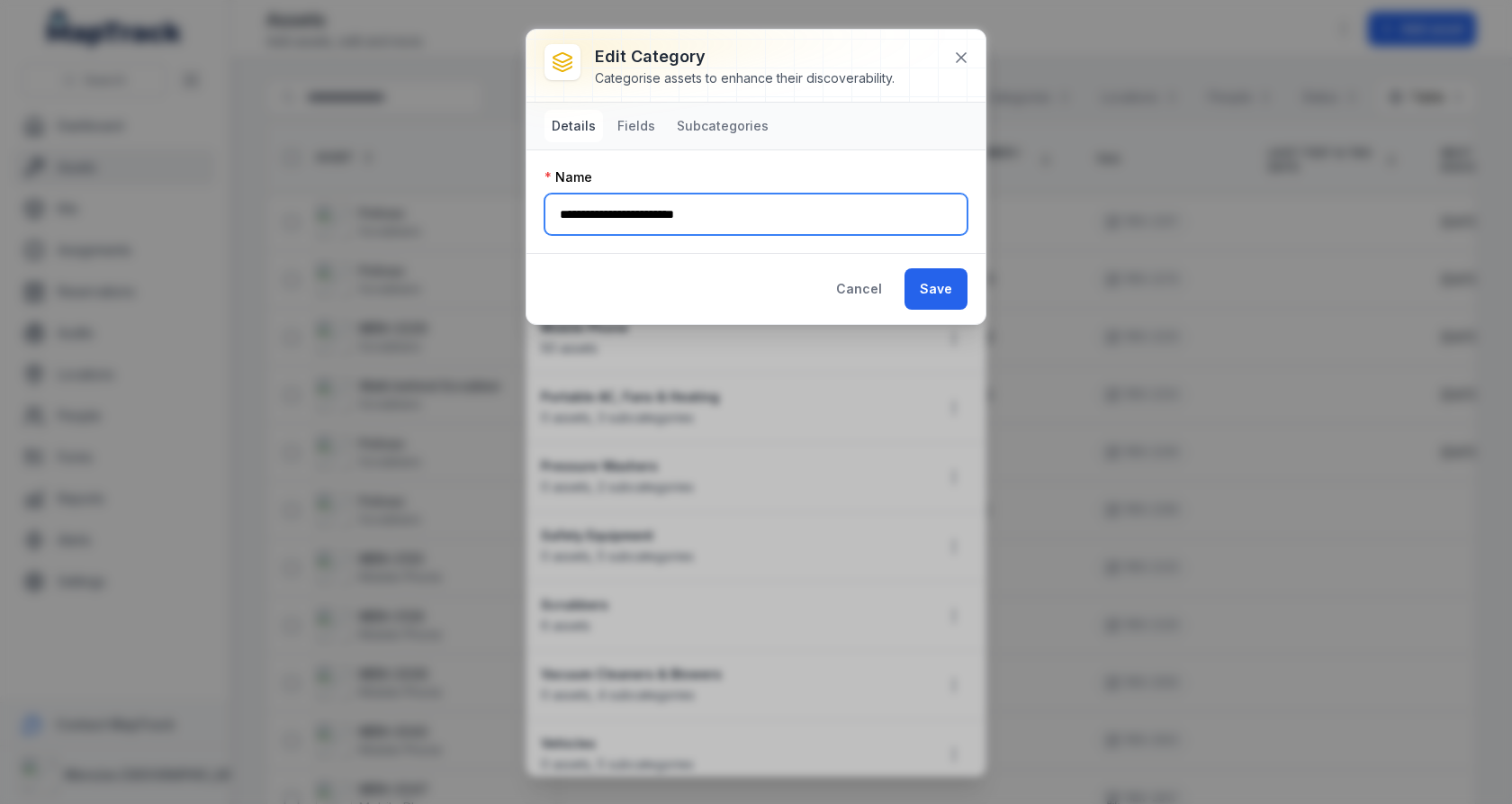
drag, startPoint x: 661, startPoint y: 211, endPoint x: 832, endPoint y: 211, distance: 171.0
click at [832, 211] on input "**********" at bounding box center [756, 213] width 423 height 41
type input "**********"
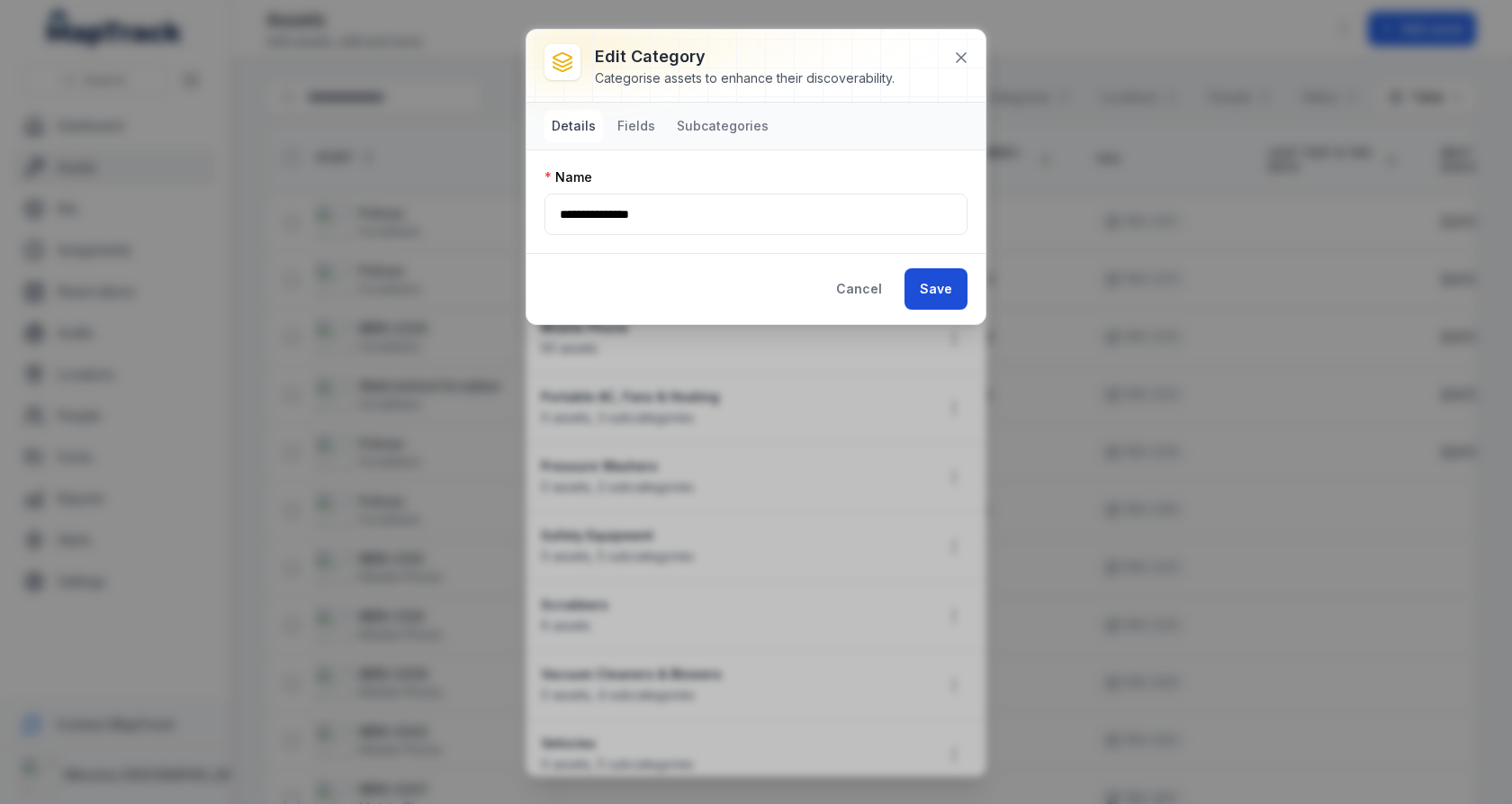
click at [928, 281] on button "Save" at bounding box center [935, 288] width 63 height 41
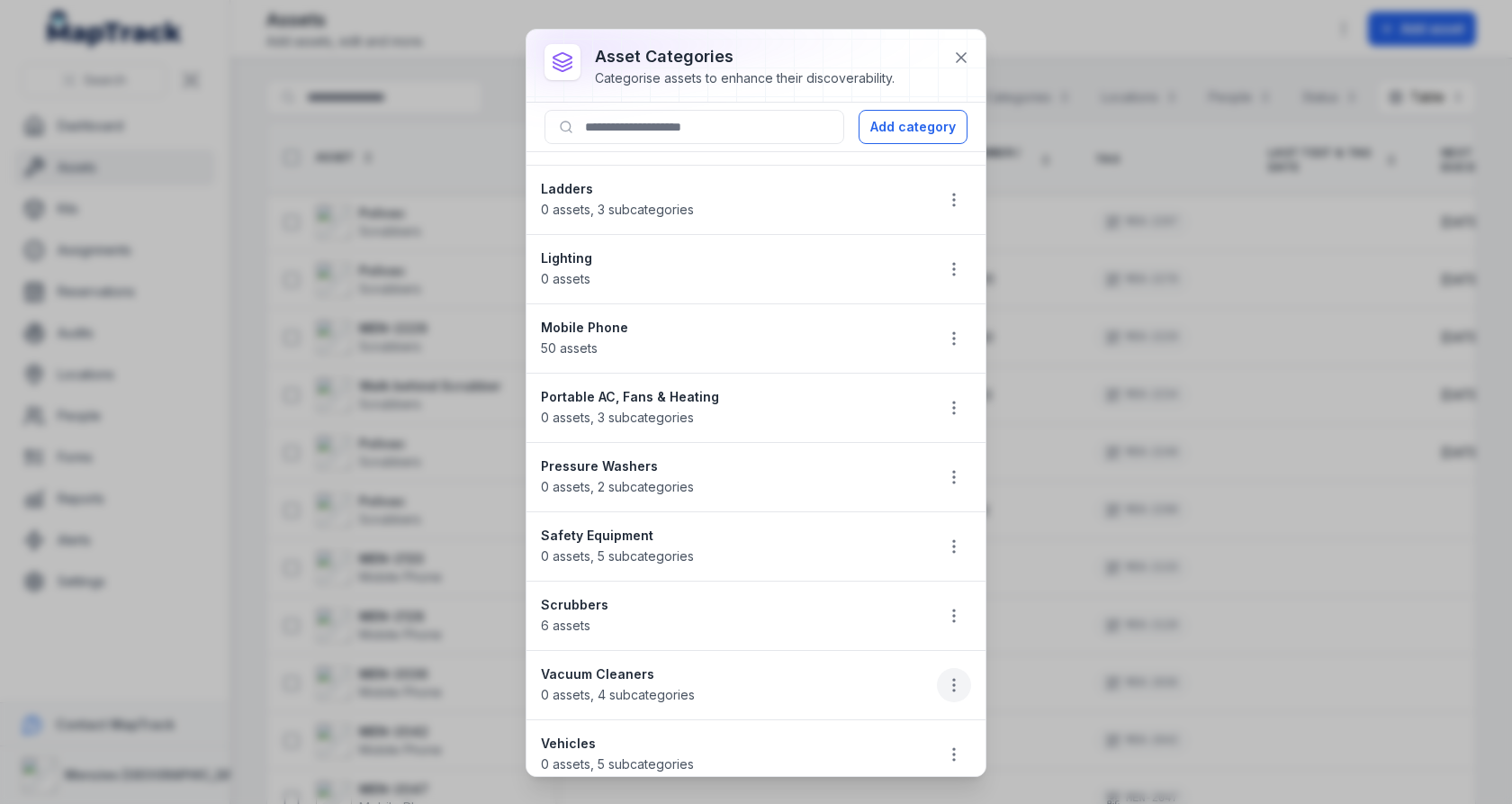
click at [956, 676] on icon "button" at bounding box center [954, 685] width 18 height 18
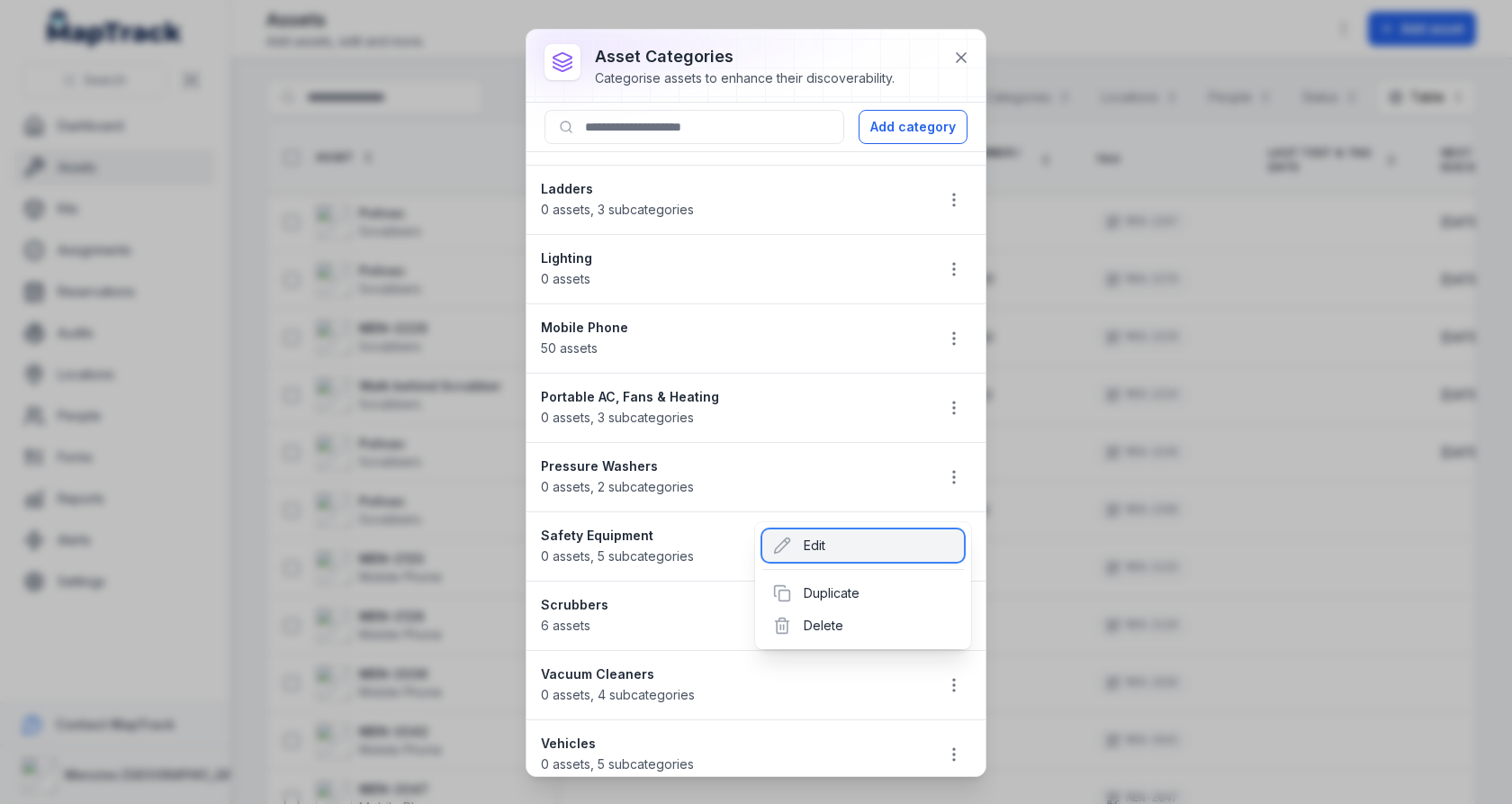
click at [879, 559] on div "Edit" at bounding box center [863, 545] width 201 height 32
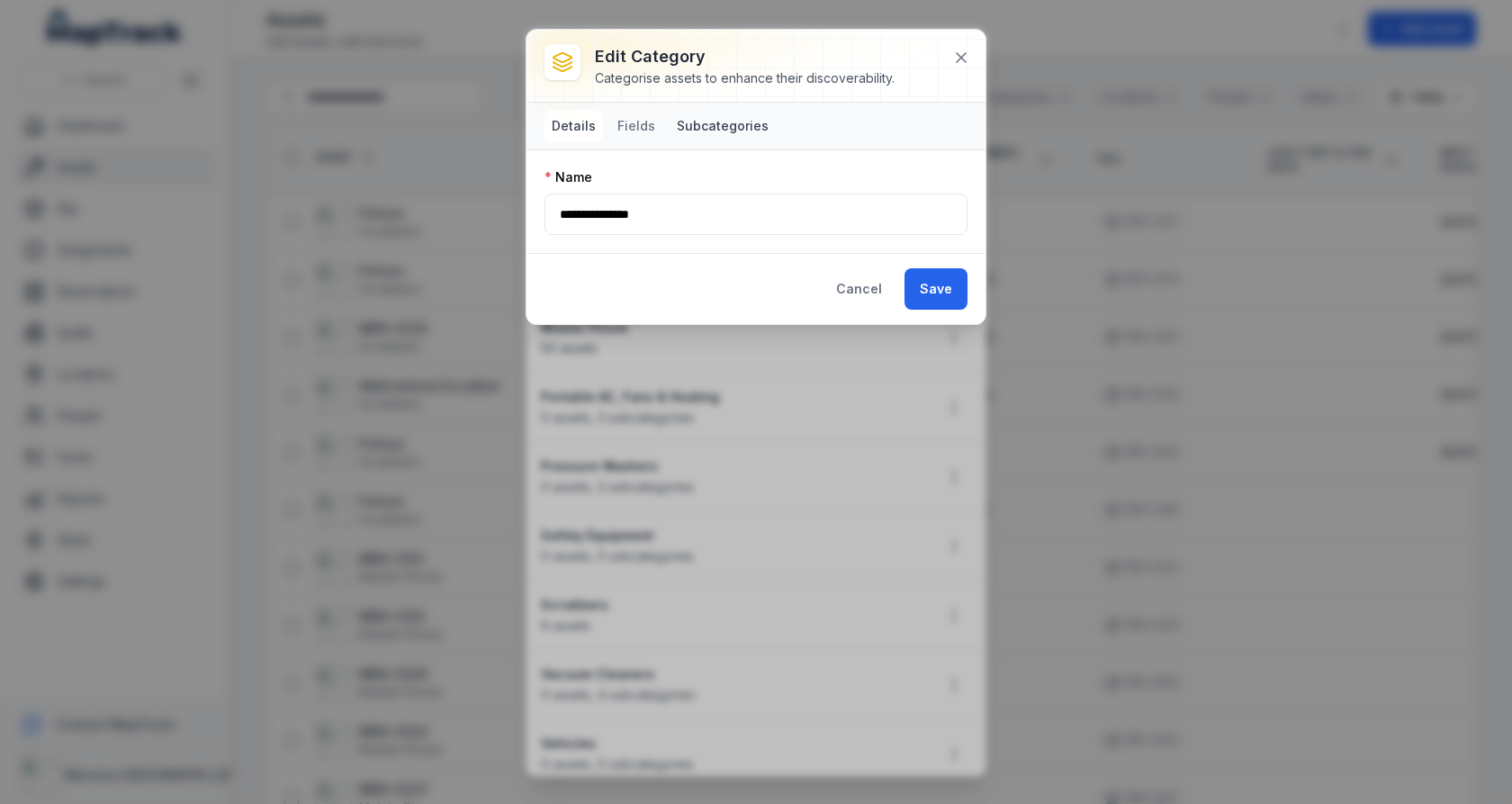
click at [701, 140] on button "Subcategories" at bounding box center [723, 125] width 106 height 32
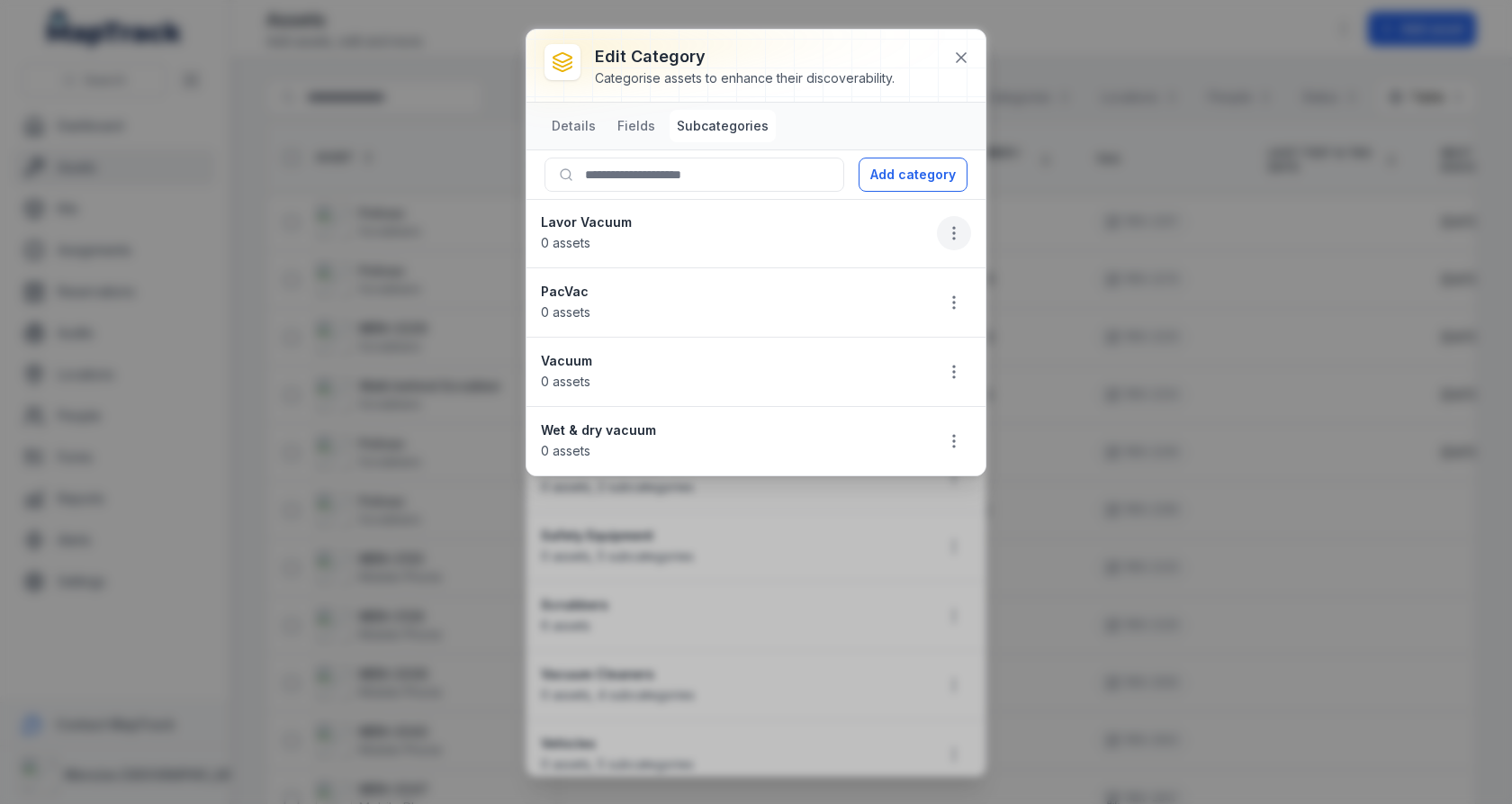
click at [954, 241] on button "button" at bounding box center [954, 233] width 34 height 34
click at [883, 343] on div "Delete" at bounding box center [863, 357] width 201 height 32
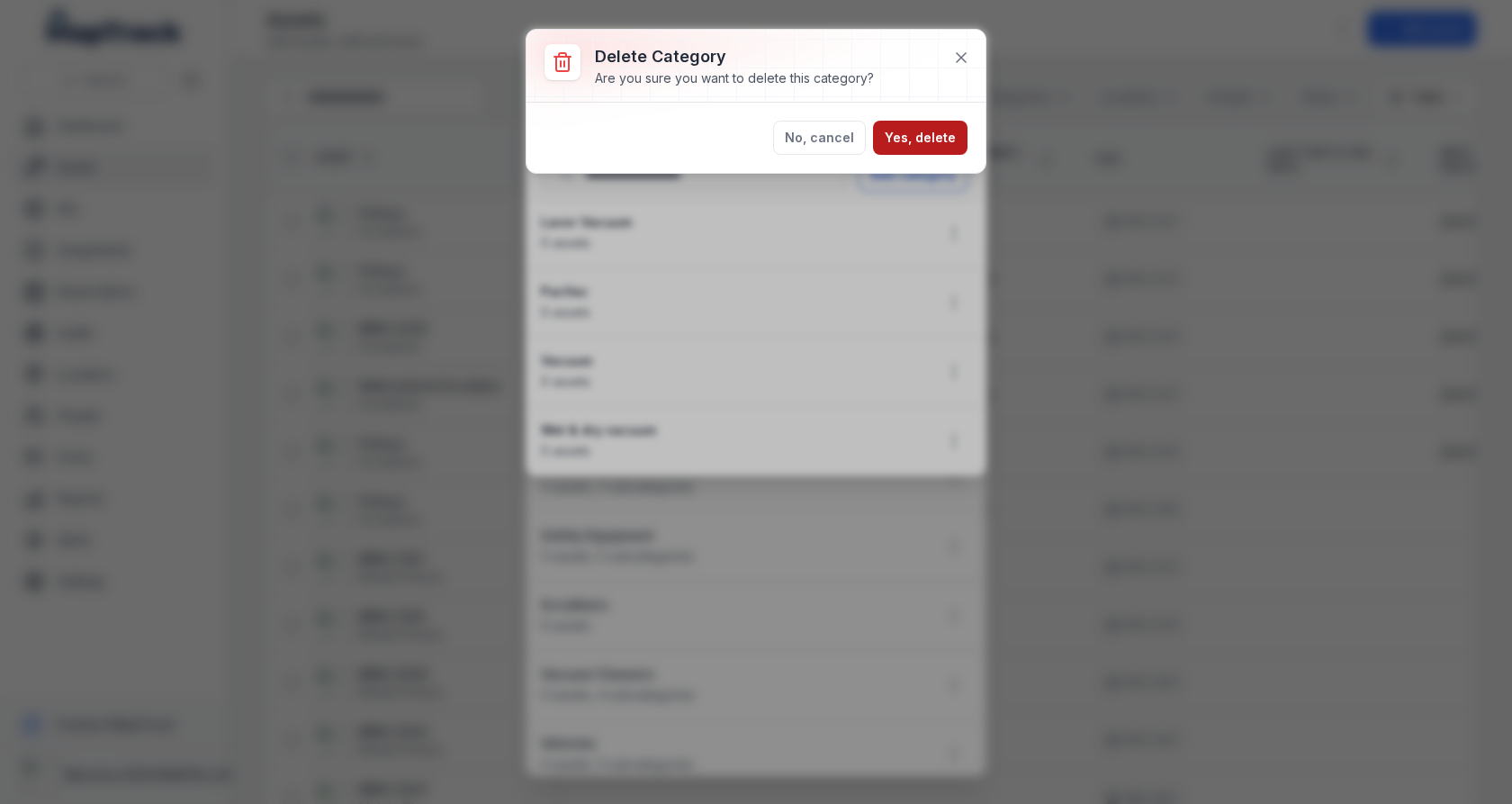
click at [918, 136] on button "Yes, delete" at bounding box center [920, 137] width 94 height 34
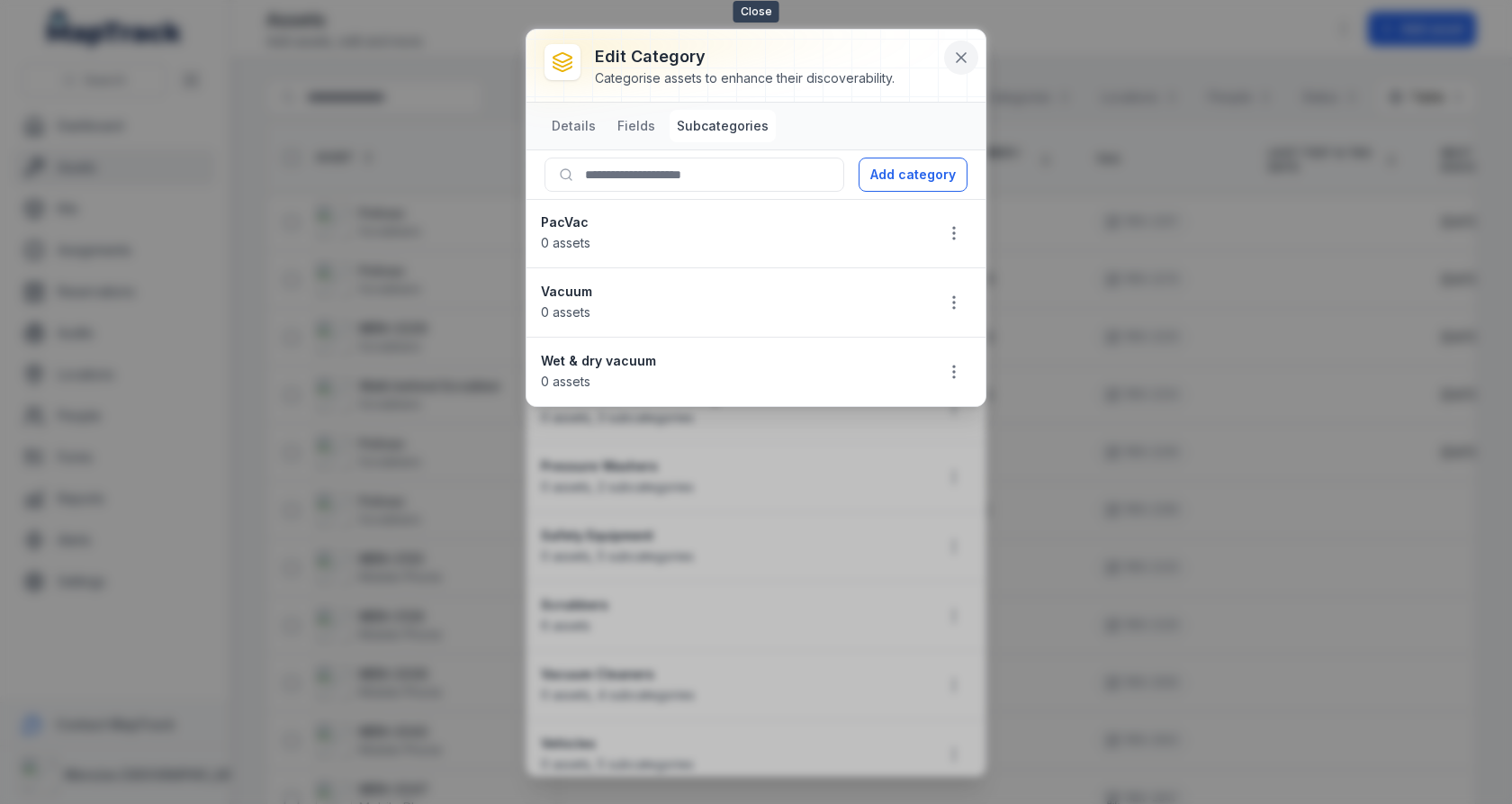
click at [964, 65] on icon at bounding box center [961, 58] width 18 height 18
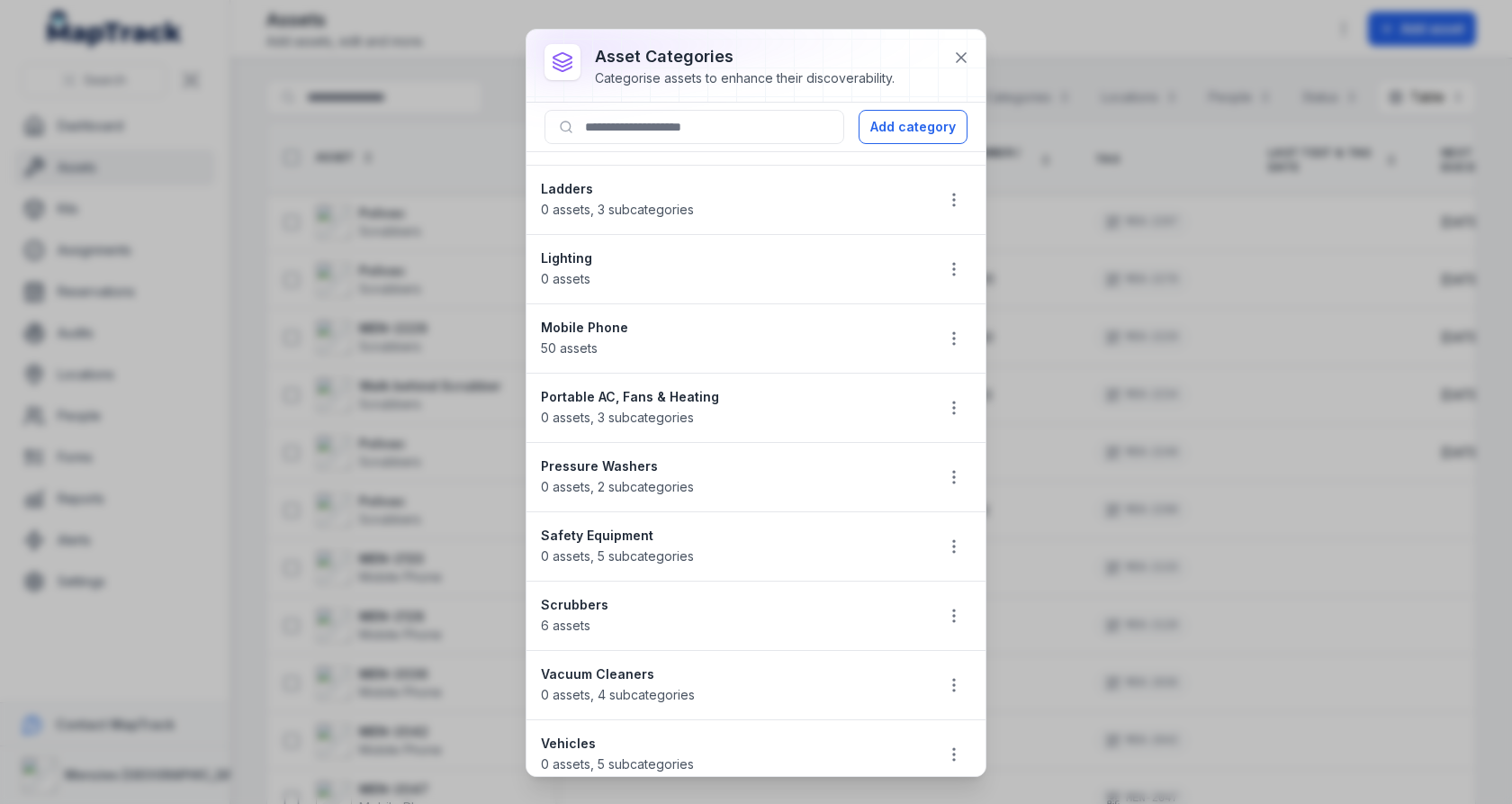
scroll to position [0, 0]
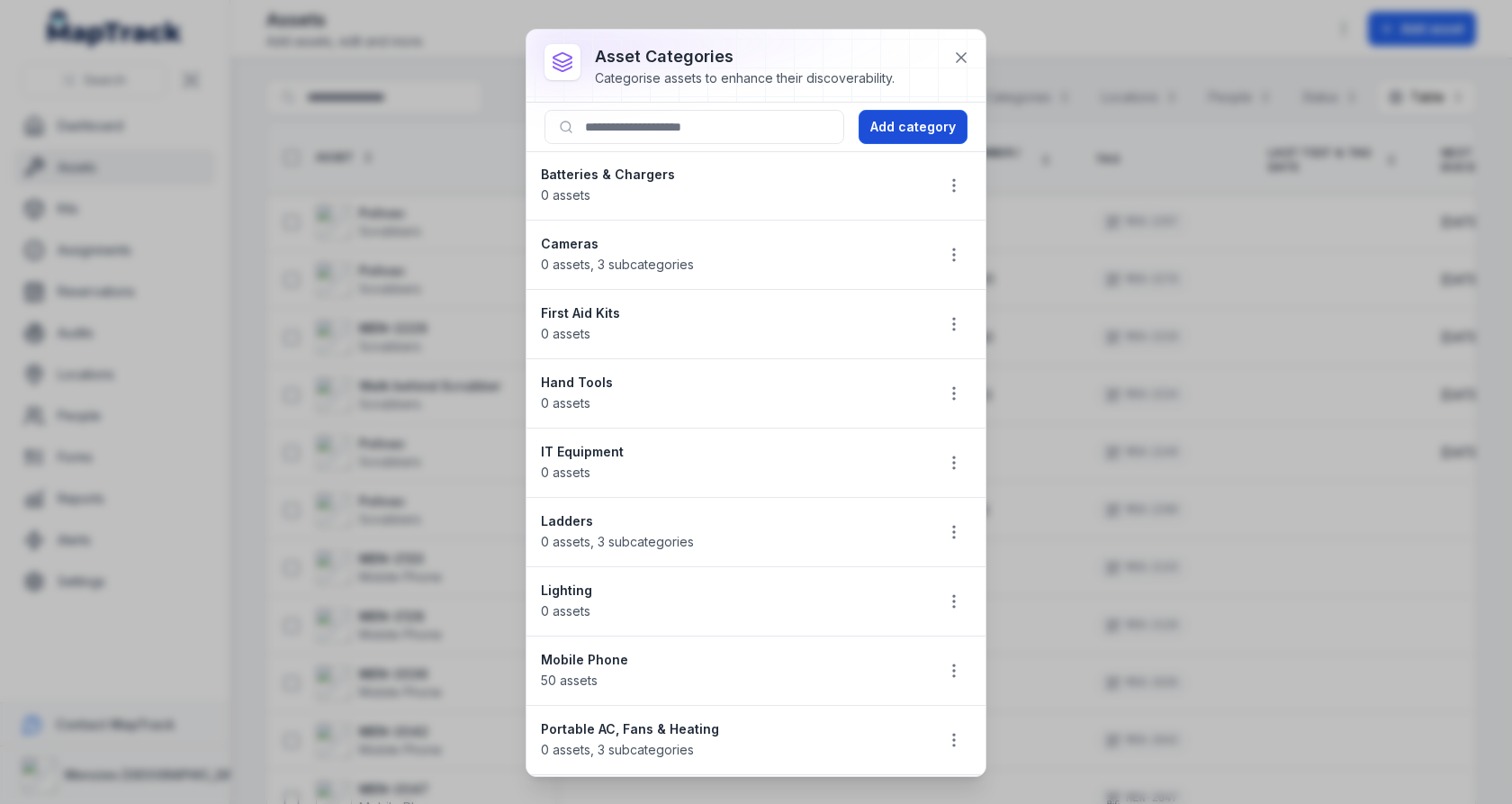
click at [915, 132] on button "Add category" at bounding box center [913, 126] width 109 height 34
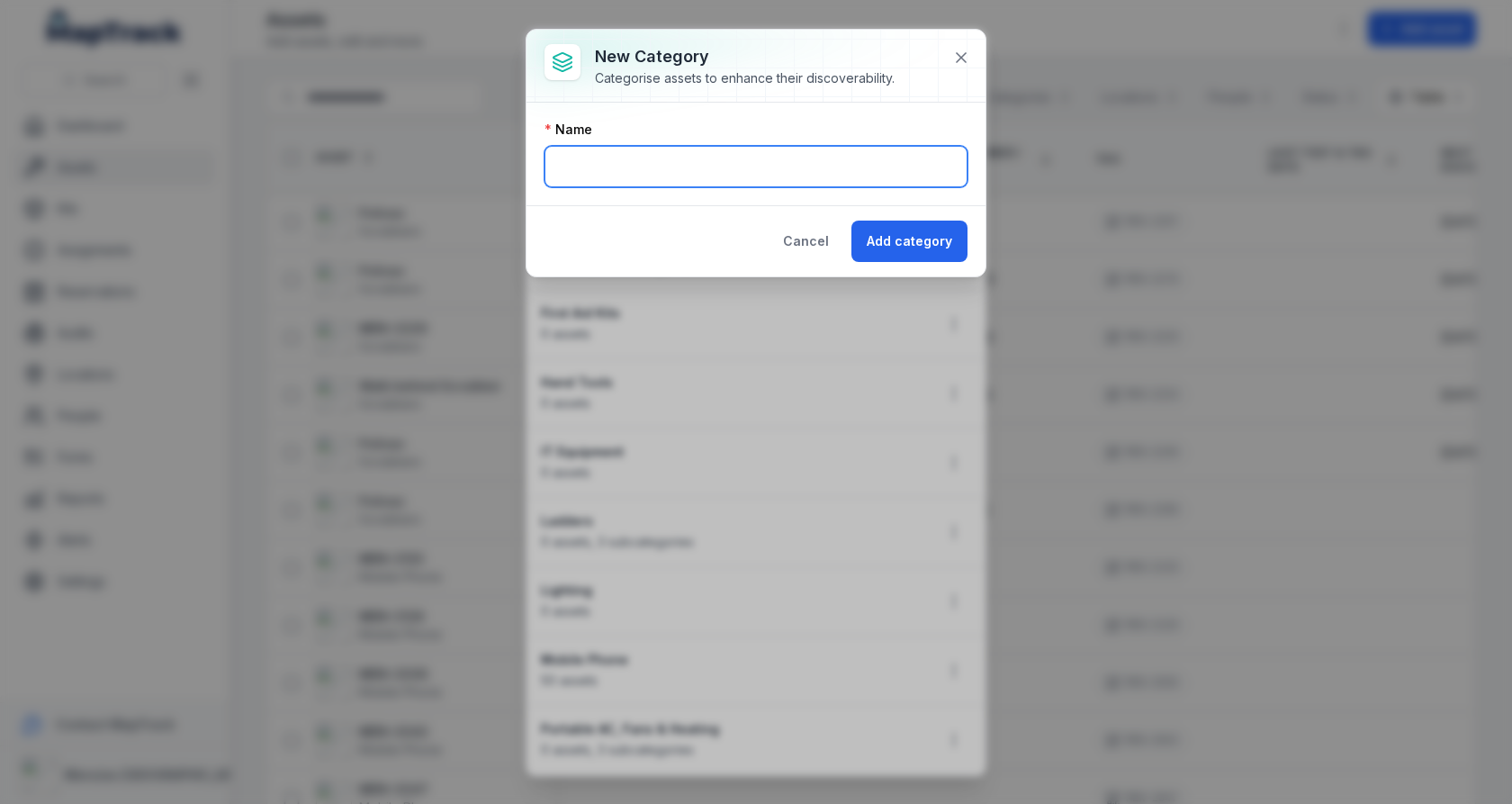
click at [729, 163] on input "text" at bounding box center [756, 166] width 423 height 41
type input "******"
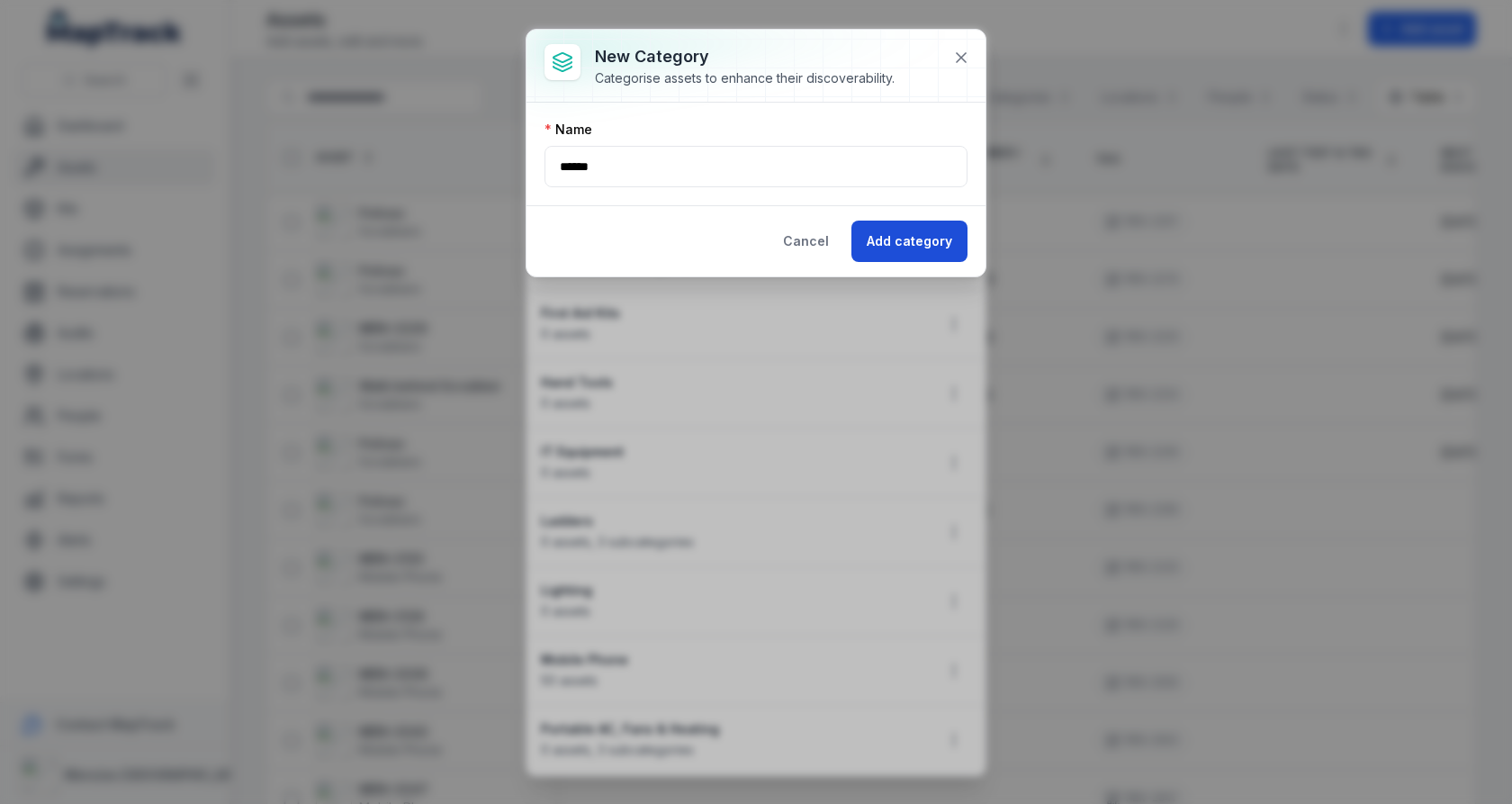
click at [883, 227] on button "Add category" at bounding box center [909, 241] width 116 height 41
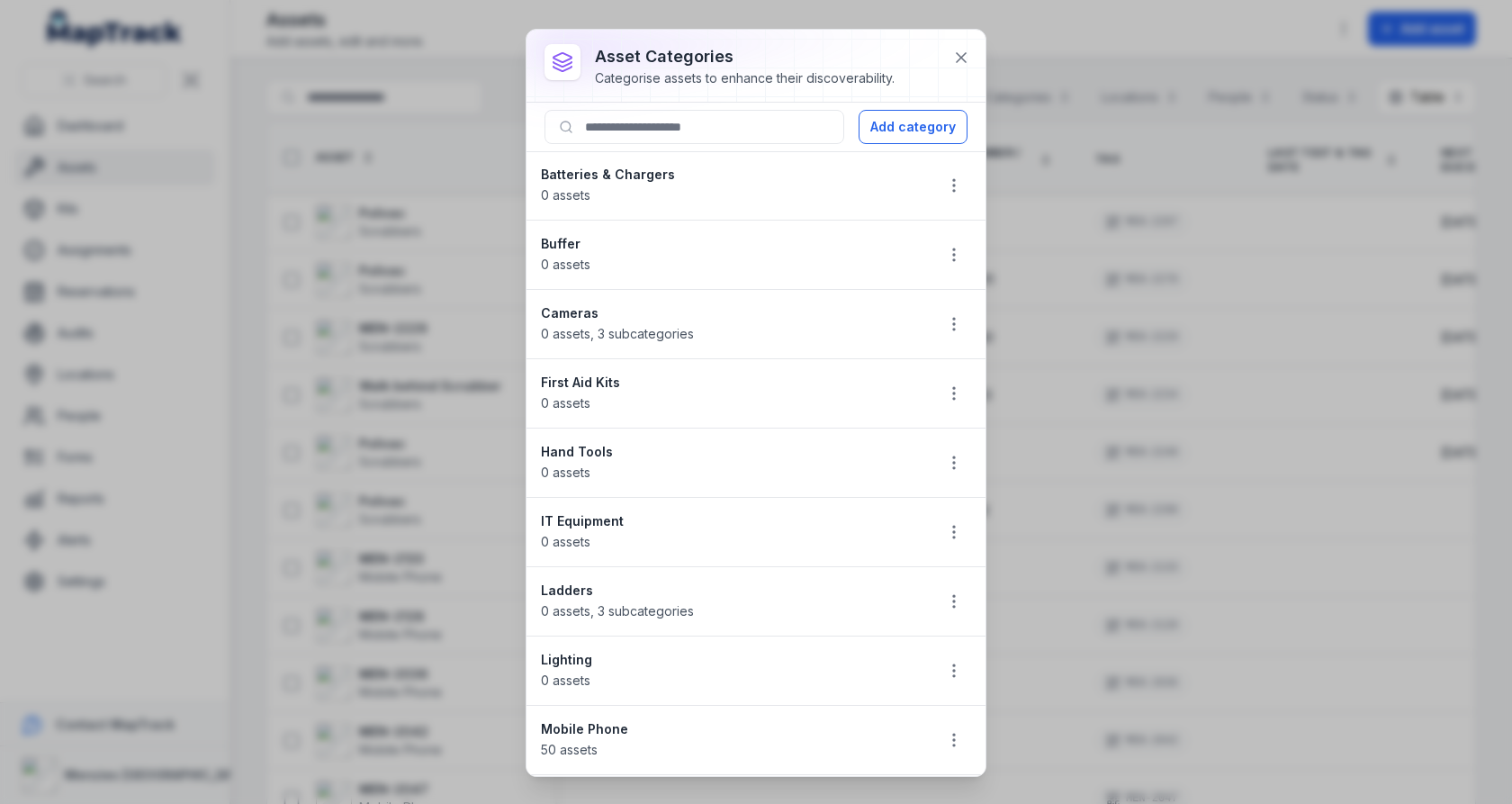
scroll to position [401, 0]
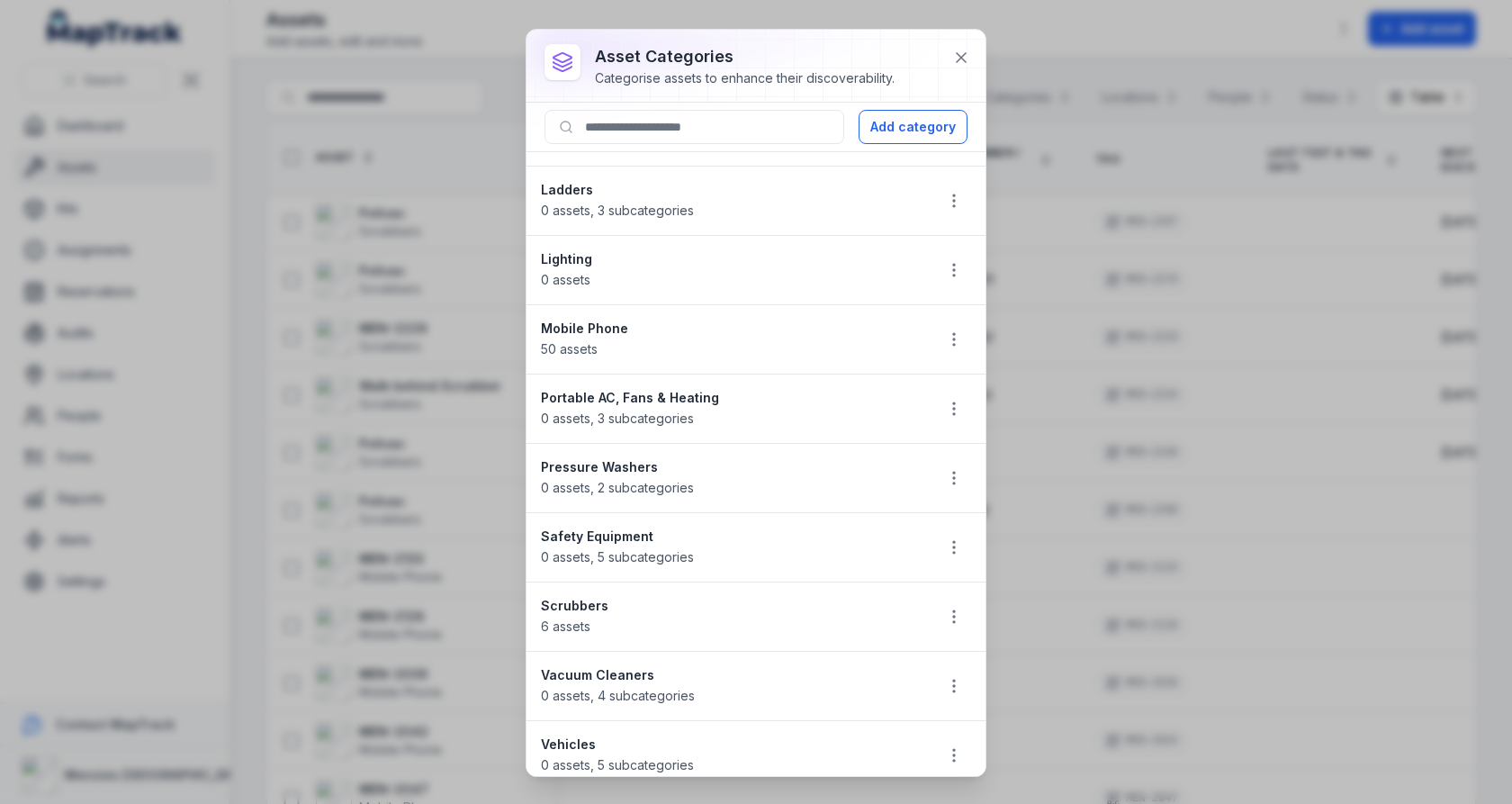
click at [736, 492] on li "Pressure Washers 0 assets , 2 subcategories" at bounding box center [755, 478] width 459 height 71
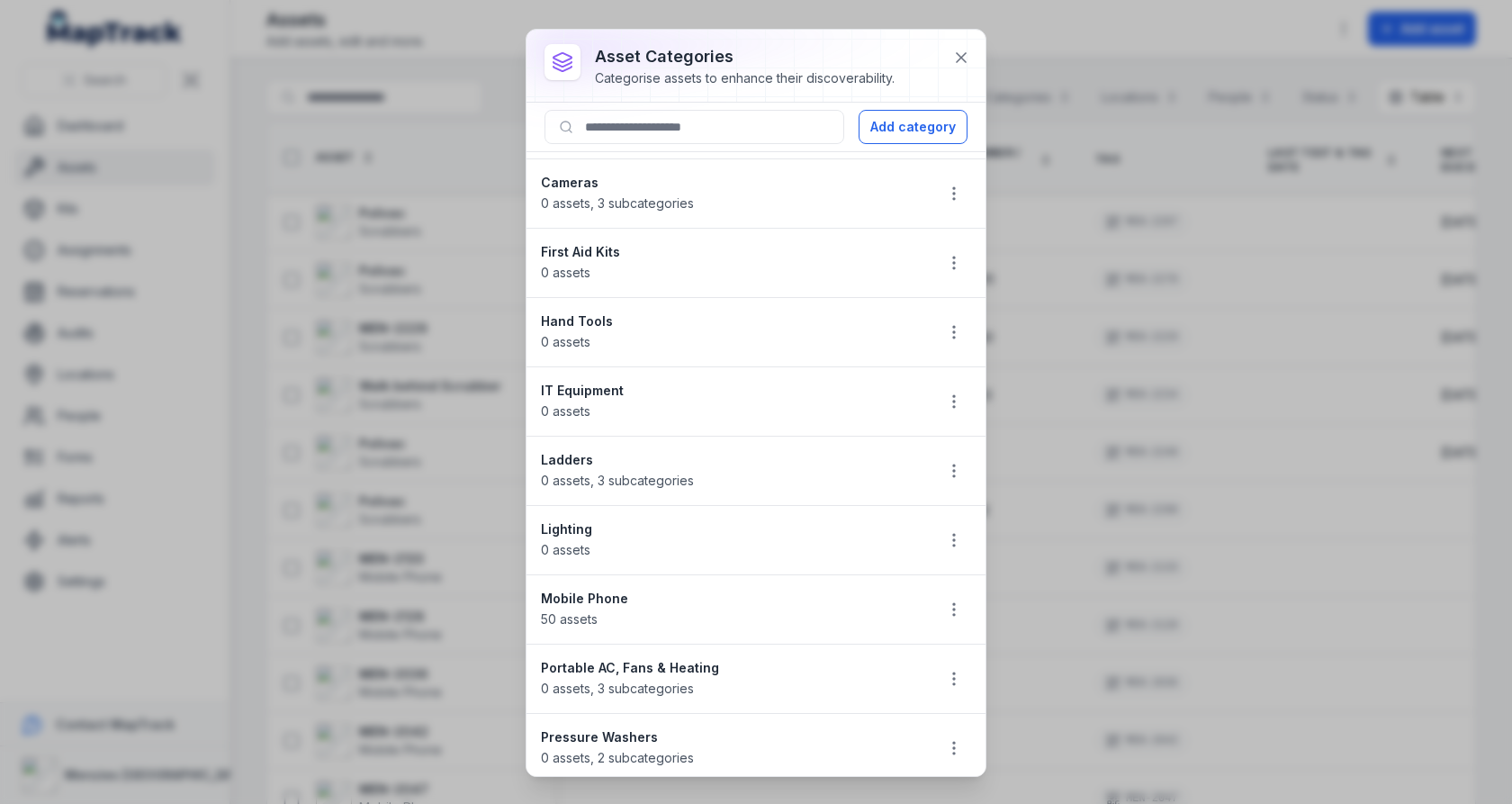
scroll to position [0, 0]
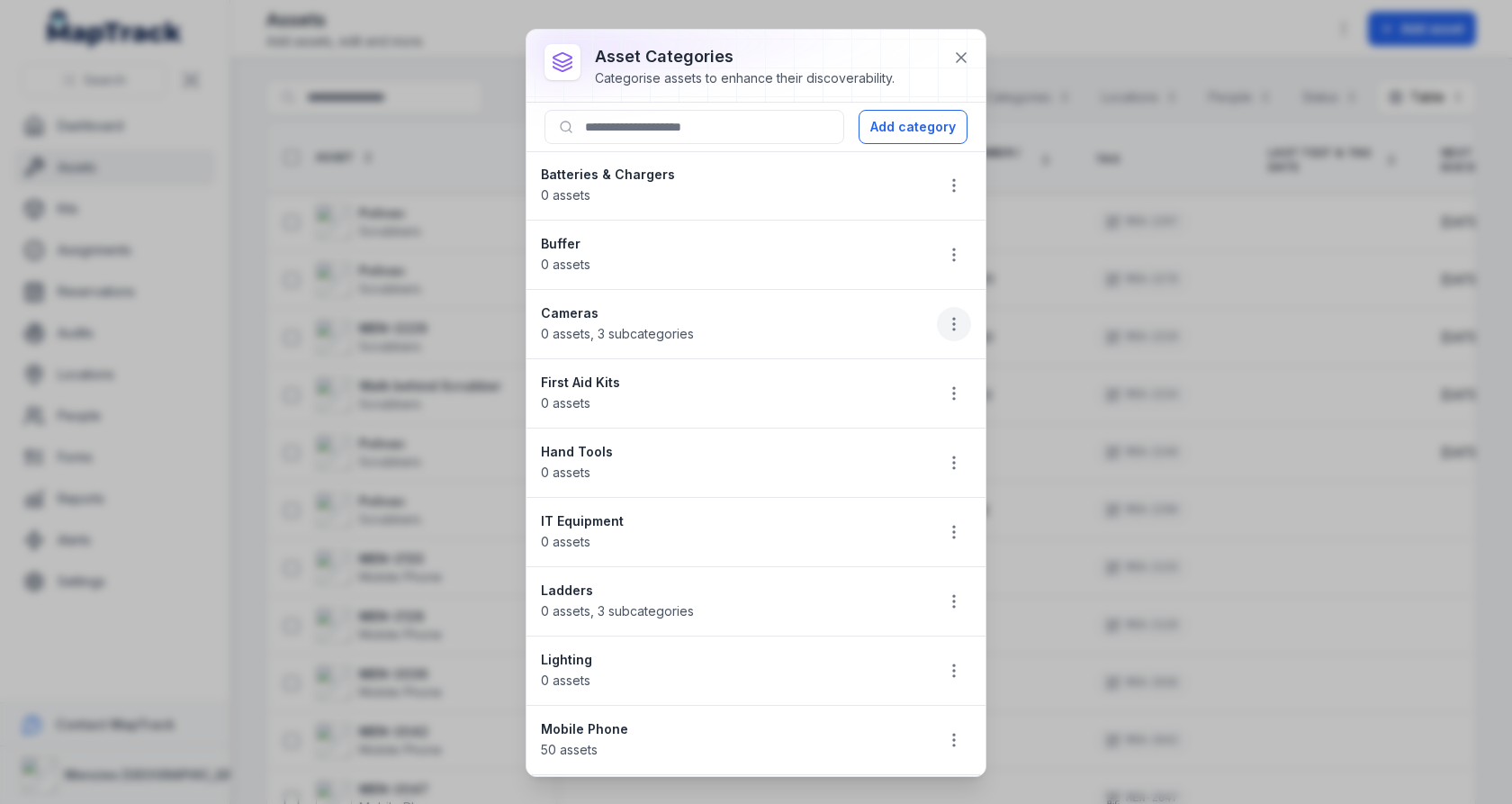
click at [960, 336] on button "button" at bounding box center [954, 323] width 34 height 34
click at [889, 448] on div "Delete" at bounding box center [863, 447] width 201 height 32
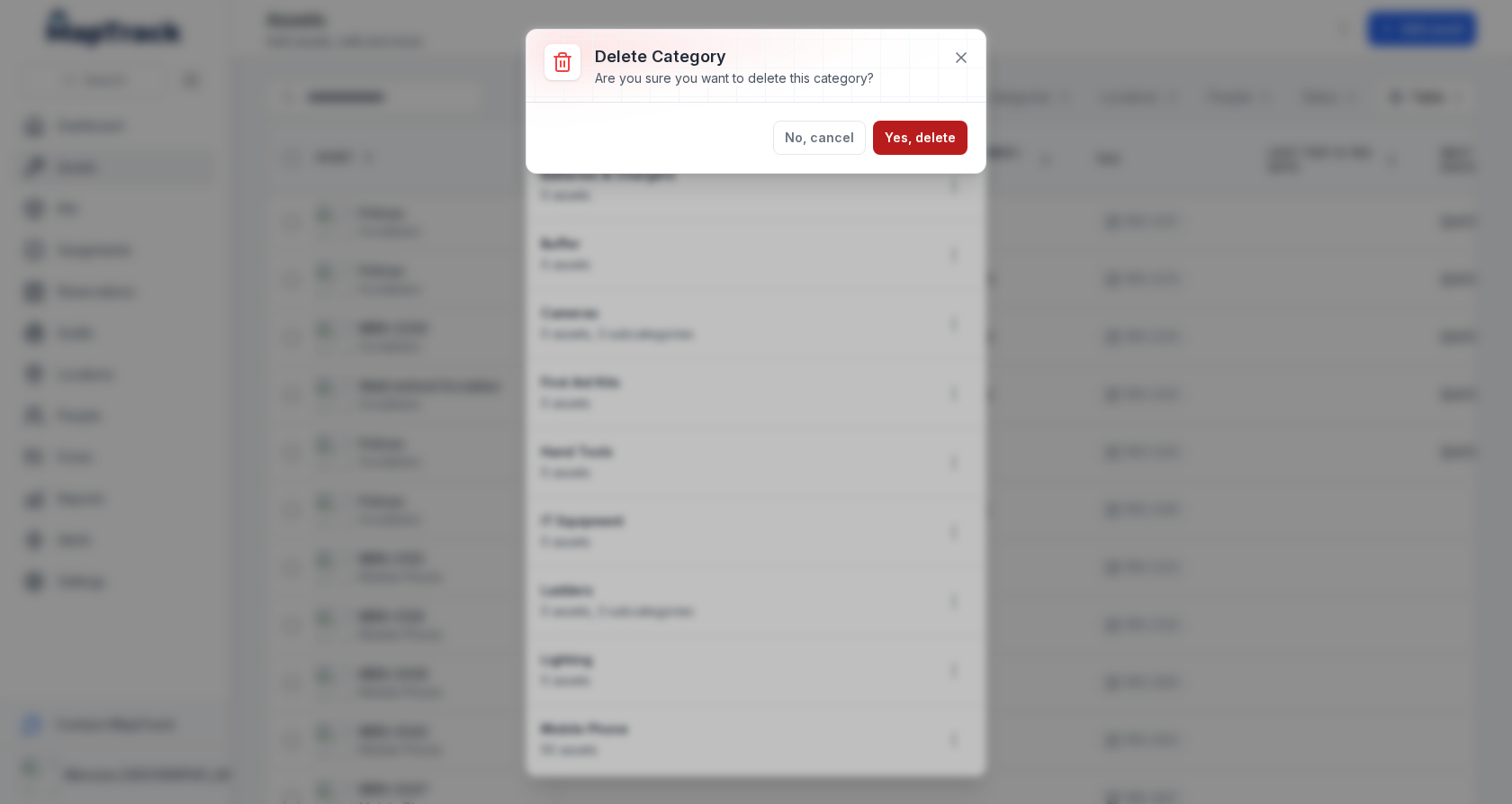
click at [943, 147] on button "Yes, delete" at bounding box center [920, 137] width 94 height 34
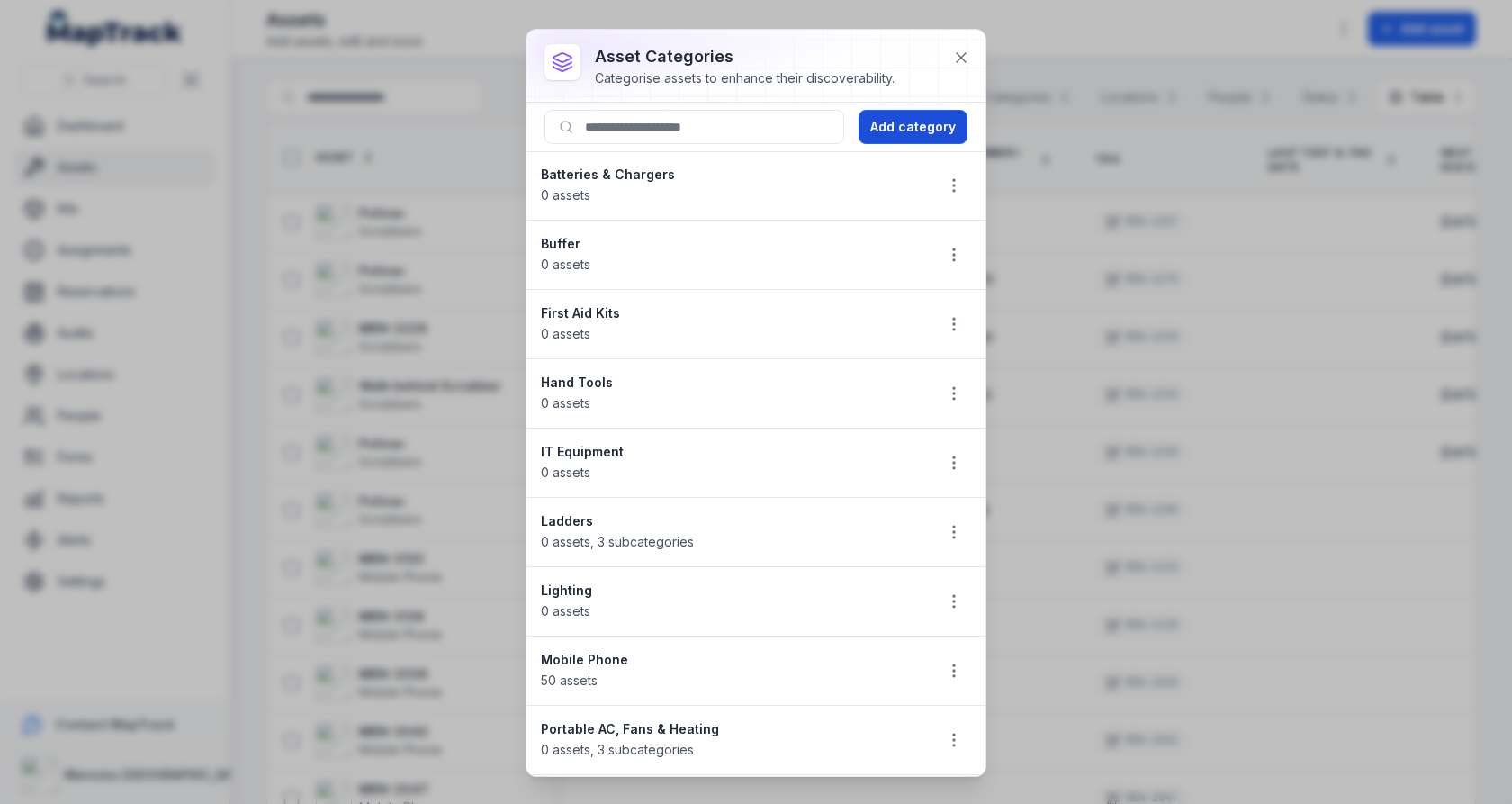
click at [913, 119] on button "Add category" at bounding box center [913, 126] width 109 height 34
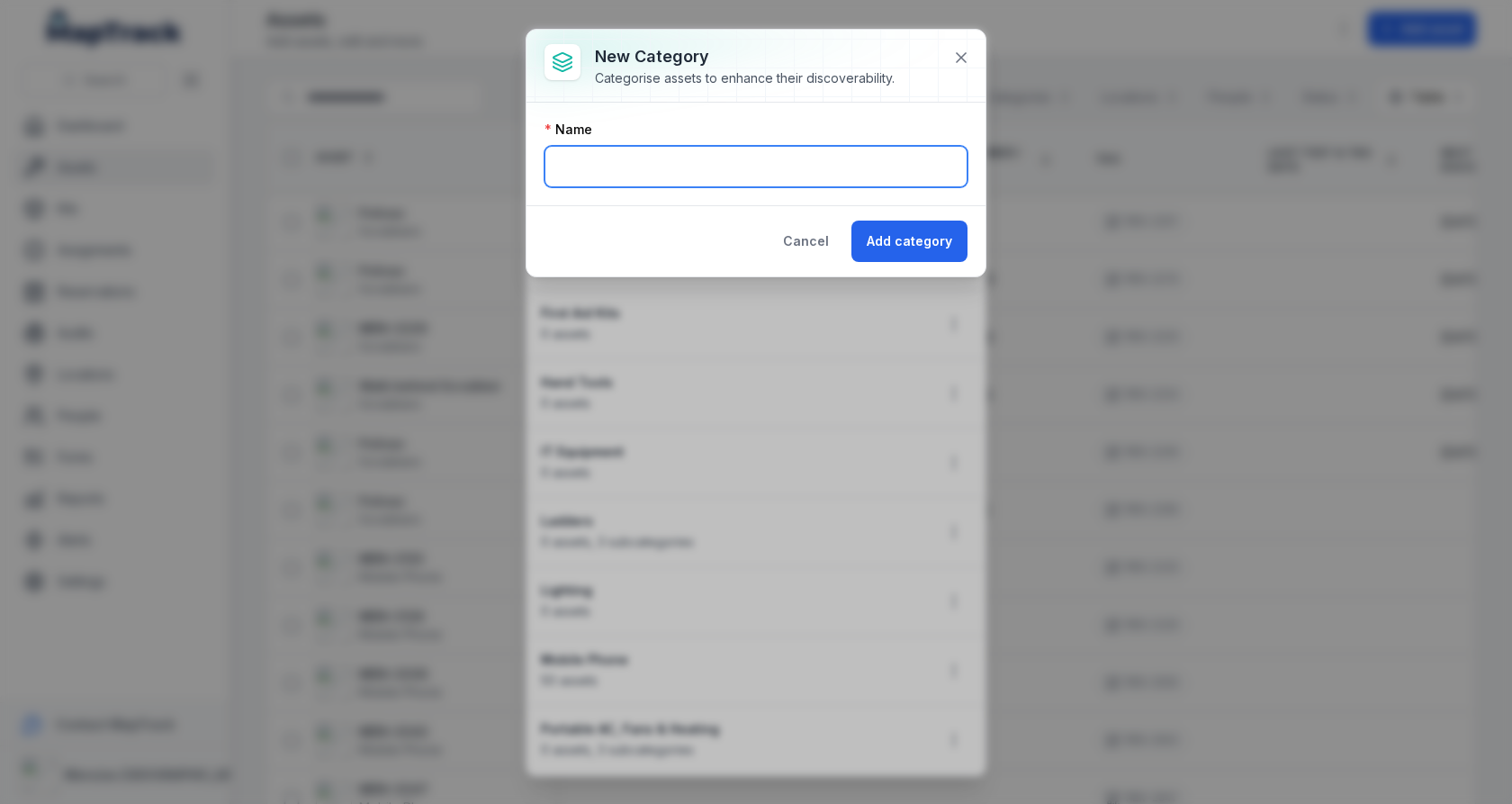
click at [751, 164] on input "text" at bounding box center [756, 166] width 423 height 41
click at [723, 170] on input "********" at bounding box center [756, 166] width 423 height 41
paste input "*********"
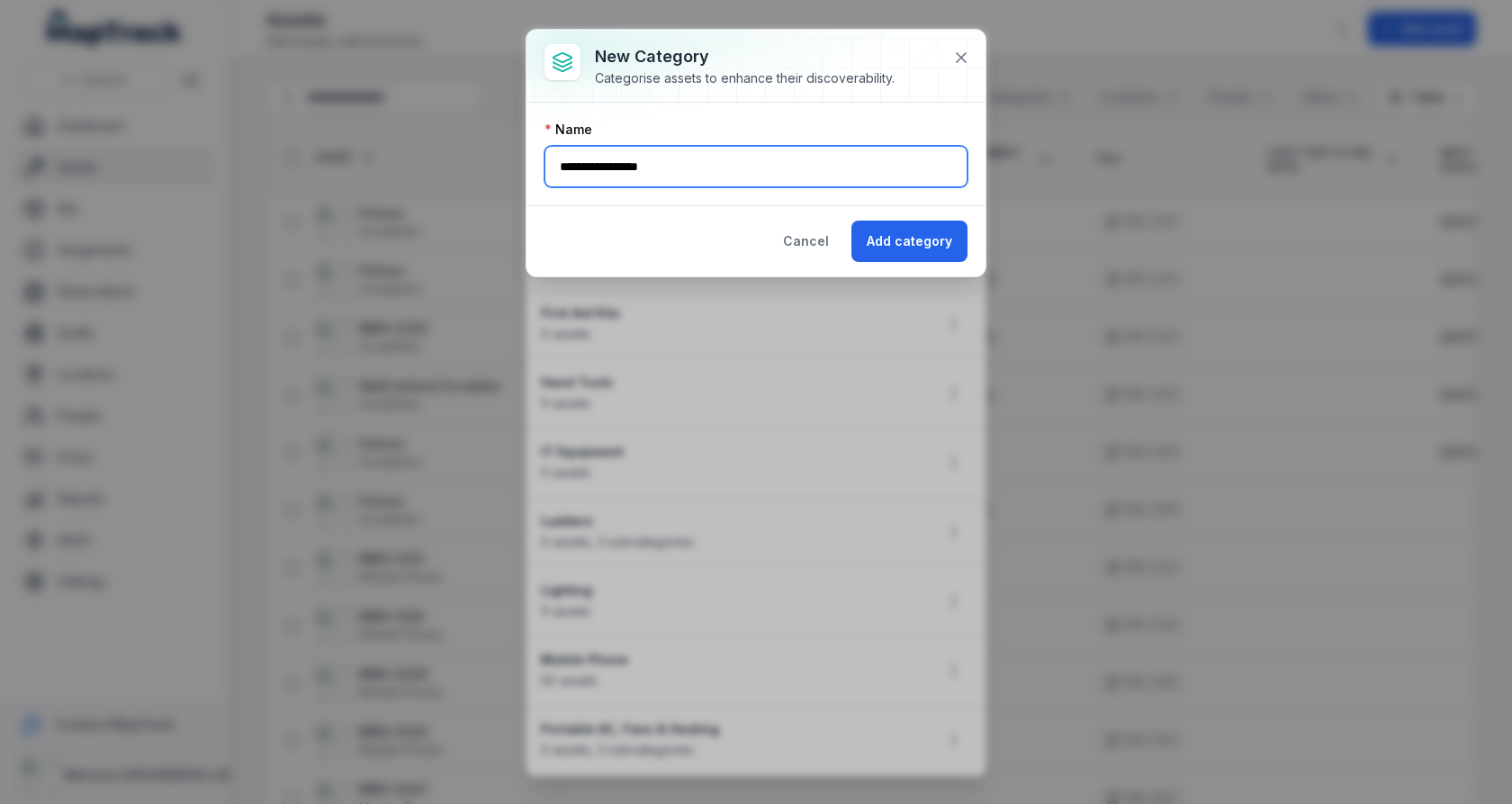
click at [564, 166] on input "**********" at bounding box center [756, 166] width 423 height 41
click at [592, 161] on input "**********" at bounding box center [756, 166] width 423 height 41
click at [683, 167] on input "**********" at bounding box center [756, 166] width 423 height 41
type input "**********"
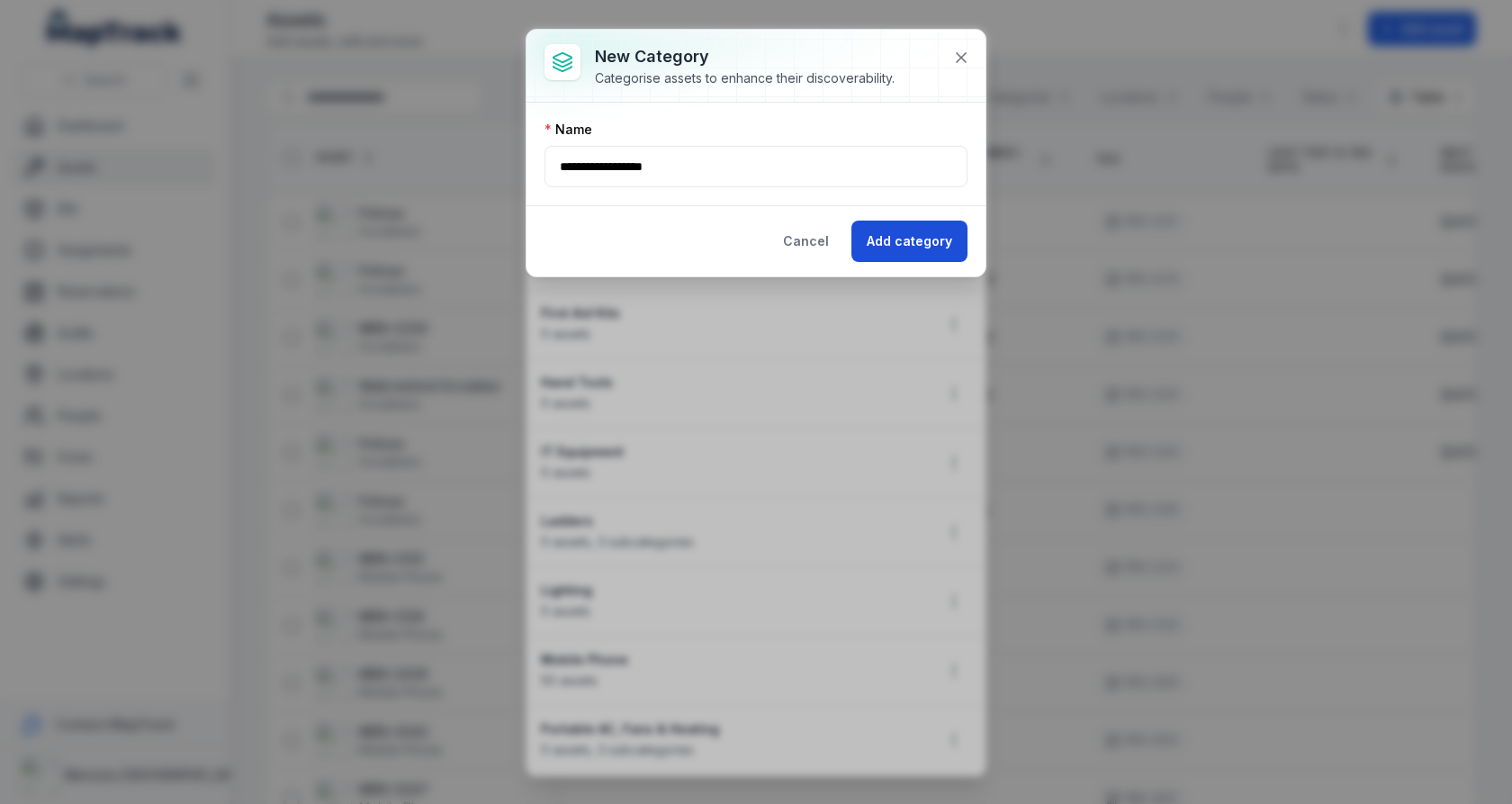
click at [930, 244] on button "Add category" at bounding box center [909, 241] width 116 height 41
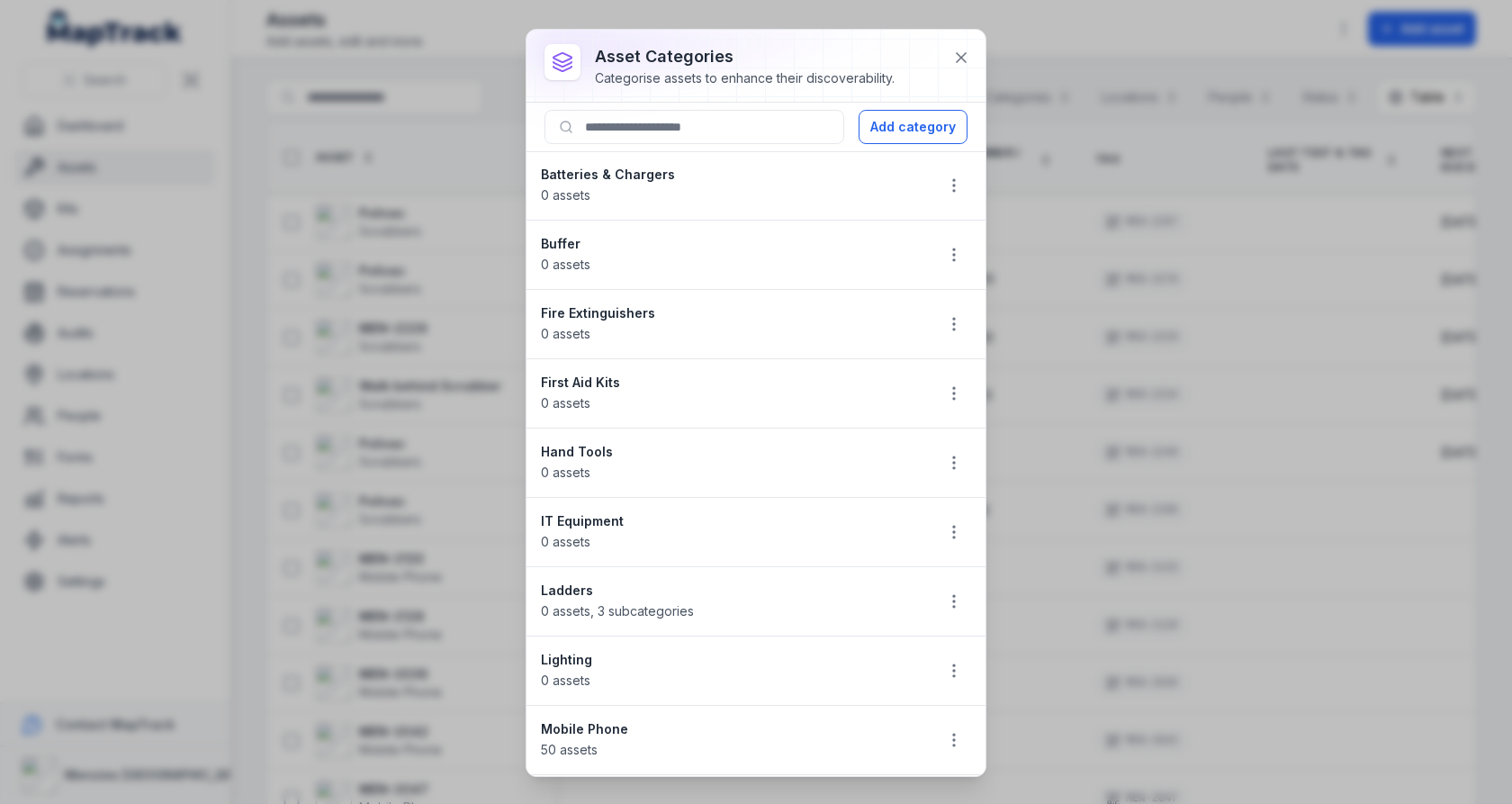
click at [529, 374] on li "First Aid Kits 0 assets" at bounding box center [755, 393] width 459 height 71
click at [412, 395] on div "asset categories Categorise assets to enhance their discoverability. Add catego…" at bounding box center [756, 402] width 1512 height 804
click at [971, 56] on button at bounding box center [960, 57] width 34 height 34
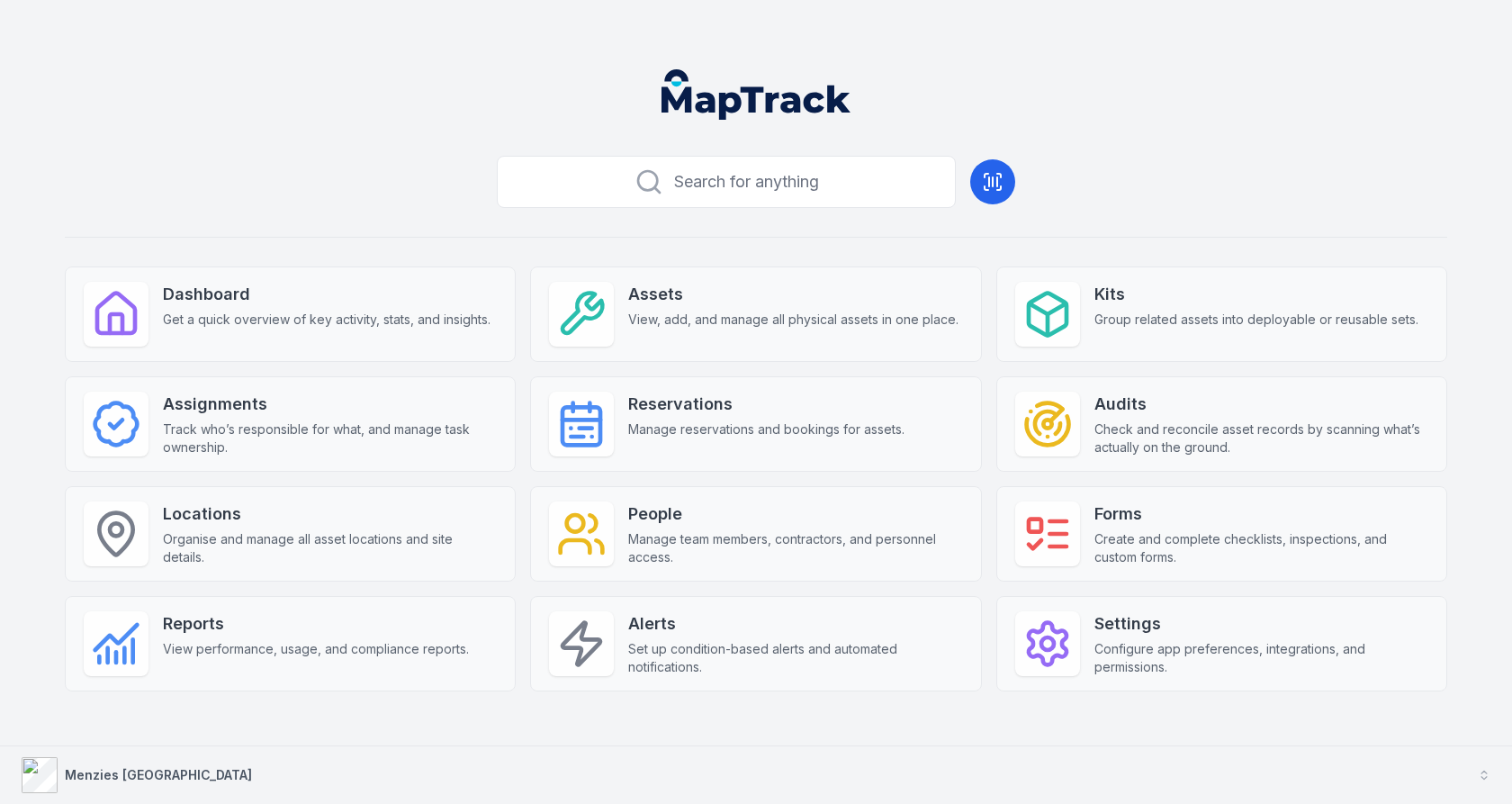
click at [419, 774] on button "Menzies [GEOGRAPHIC_DATA]" at bounding box center [756, 775] width 1512 height 58
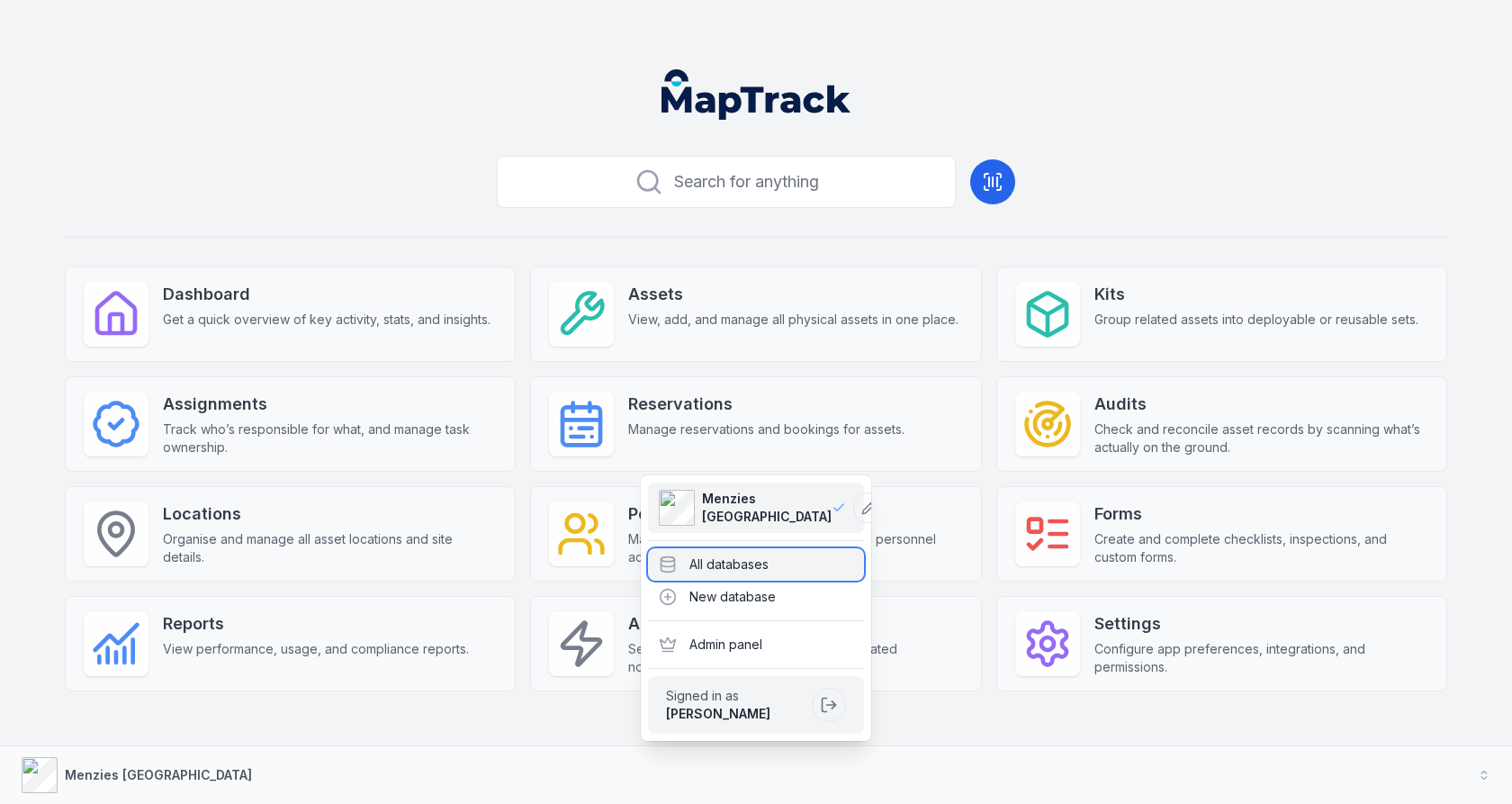
click at [726, 553] on div "All databases" at bounding box center [756, 564] width 216 height 32
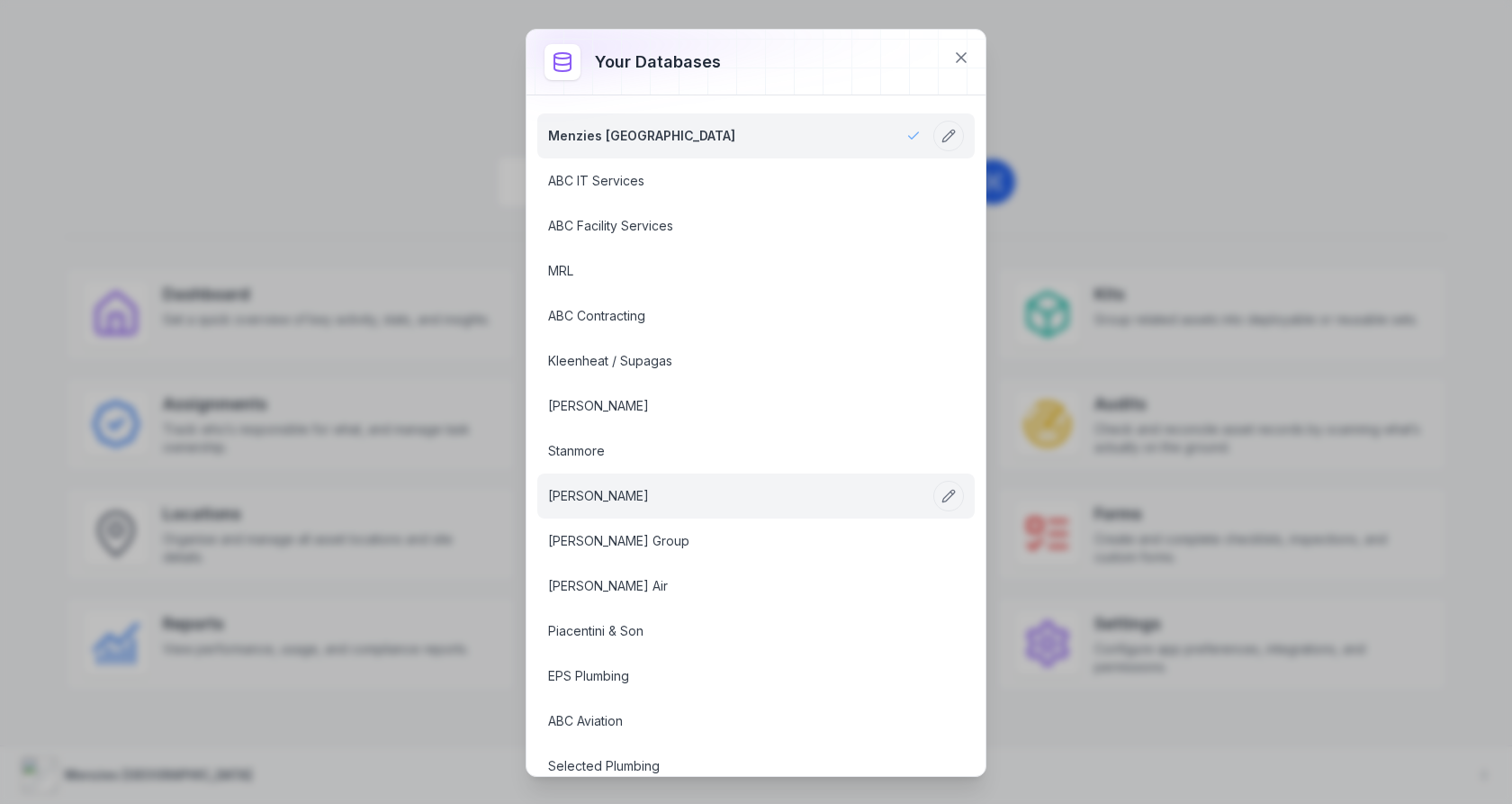
click at [743, 487] on link "[PERSON_NAME]" at bounding box center [734, 496] width 373 height 18
